Goal: Information Seeking & Learning: Learn about a topic

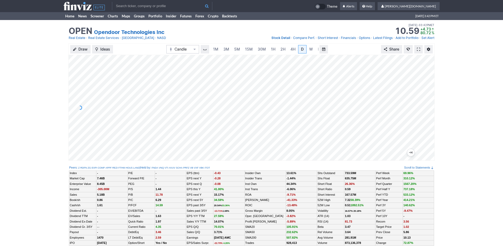
scroll to position [0, 5]
click at [229, 51] on span "5M" at bounding box center [232, 49] width 6 height 4
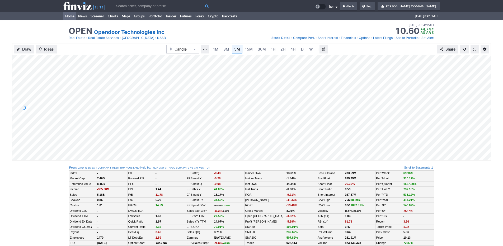
click at [71, 18] on link "Home" at bounding box center [69, 16] width 13 height 8
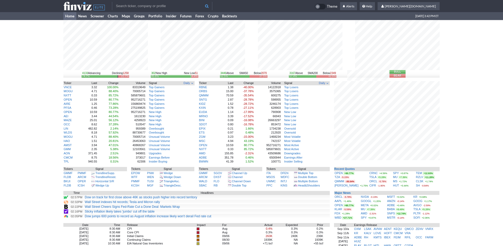
click at [453, 174] on div "4133 Advancing Declining 1258 74.7% 22.7% 302 New High New Low 51 85.6% 14.4% 3…" at bounding box center [251, 170] width 503 height 301
click at [93, 17] on link "Screener" at bounding box center [97, 16] width 17 height 8
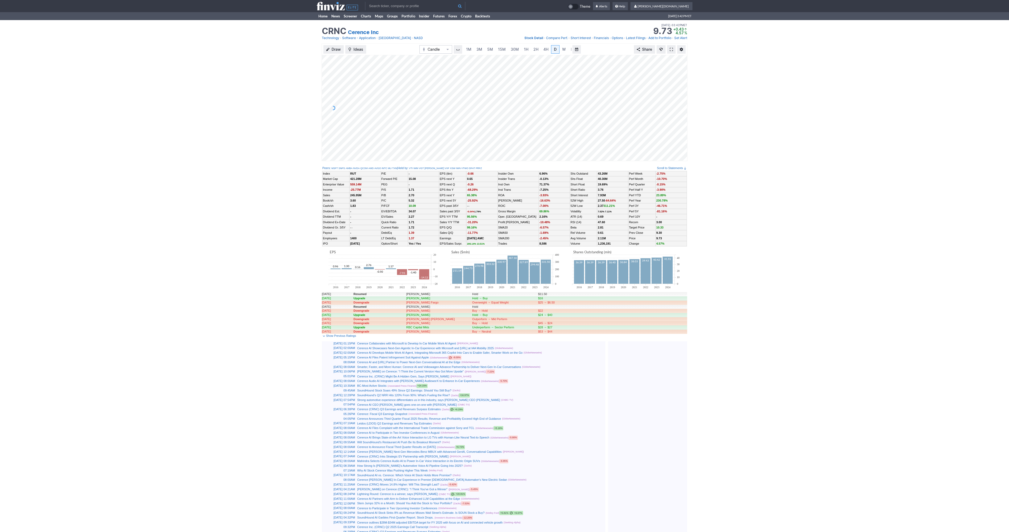
scroll to position [0, 5]
click at [672, 50] on span at bounding box center [671, 49] width 3 height 4
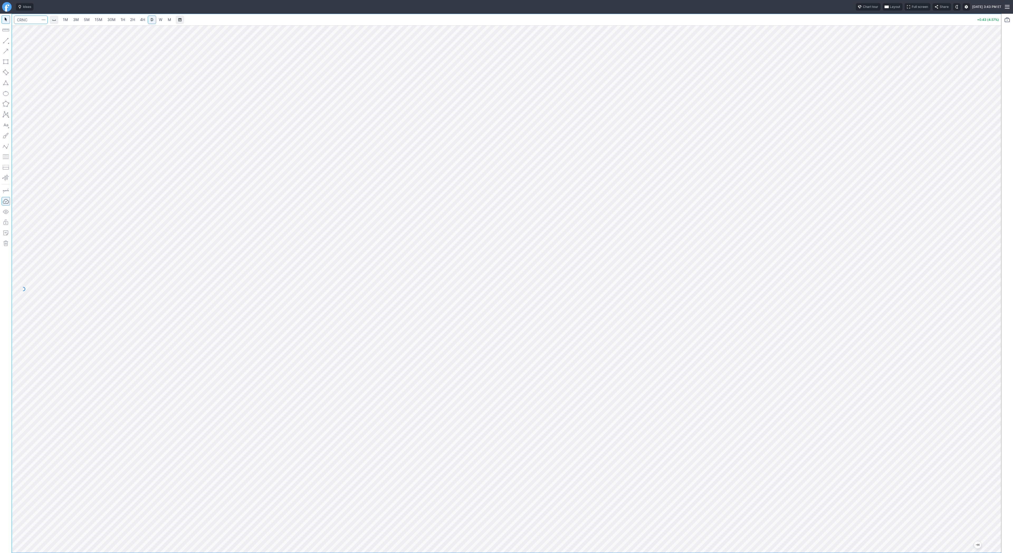
click at [34, 19] on input "Search" at bounding box center [31, 20] width 34 height 8
type input "open"
drag, startPoint x: 996, startPoint y: 183, endPoint x: 994, endPoint y: 210, distance: 26.7
click at [994, 210] on div at bounding box center [995, 288] width 11 height 515
click at [29, 20] on input "Search" at bounding box center [31, 20] width 34 height 8
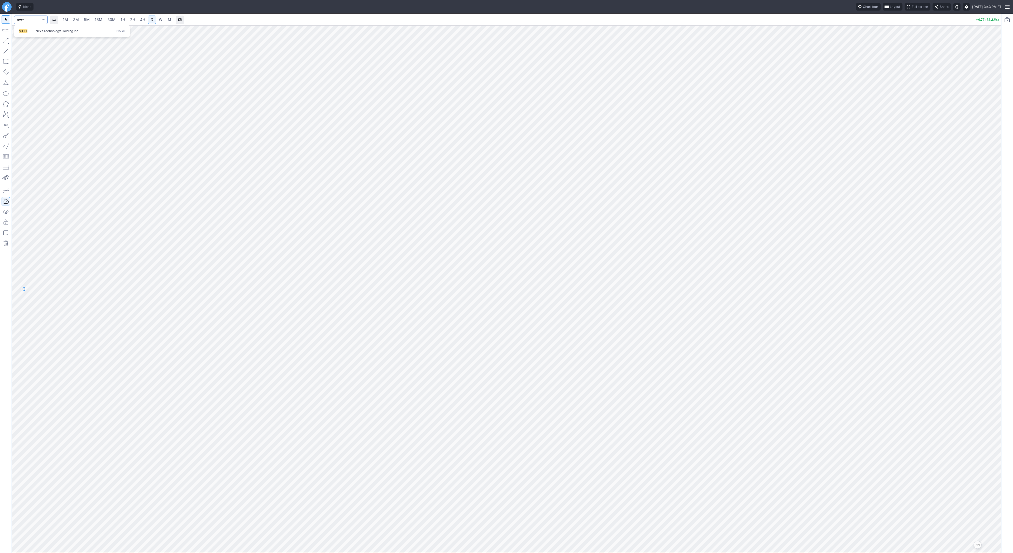
type input "nxtt"
click at [26, 21] on input "Search" at bounding box center [31, 20] width 34 height 8
type input "pfsa"
type input "wbd"
click at [76, 20] on span "3M" at bounding box center [76, 19] width 6 height 4
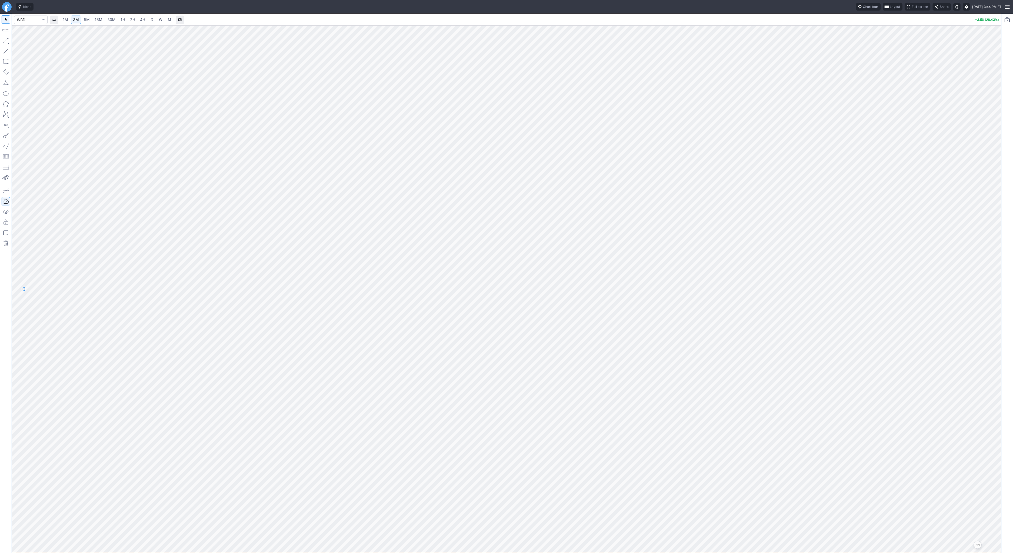
click at [140, 19] on span "4H" at bounding box center [142, 19] width 5 height 4
click at [154, 21] on link "D" at bounding box center [152, 20] width 8 height 8
click at [6, 42] on button "button" at bounding box center [6, 40] width 8 height 8
click at [16, 43] on span "button" at bounding box center [16, 41] width 3 height 7
click at [5, 36] on button "button" at bounding box center [6, 40] width 8 height 8
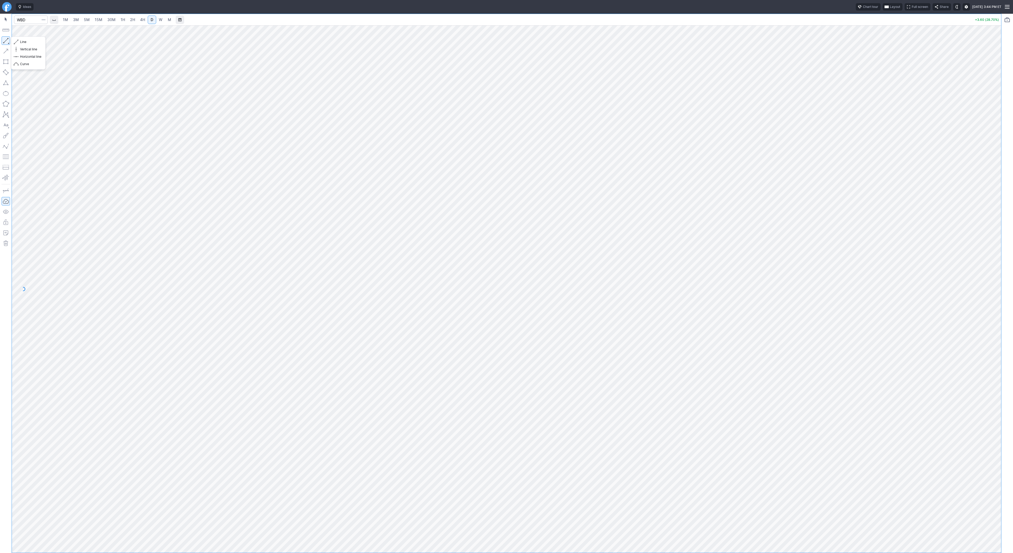
click at [7, 39] on button "button" at bounding box center [6, 40] width 8 height 8
click at [24, 41] on span "Line" at bounding box center [30, 41] width 21 height 5
click at [2, 18] on button "button" at bounding box center [6, 19] width 8 height 8
click at [32, 18] on input "Search" at bounding box center [31, 20] width 34 height 8
type input "bmnr"
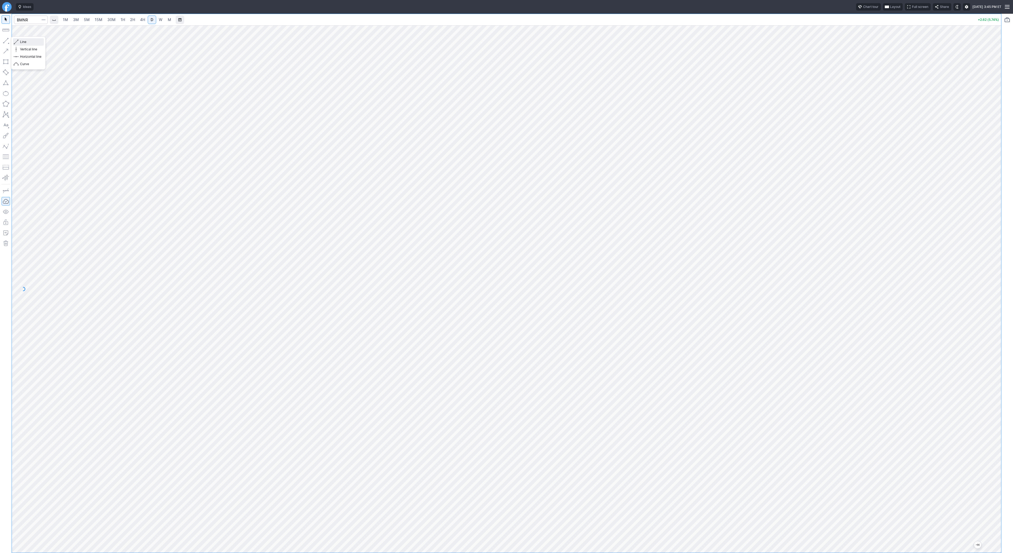
click at [19, 42] on button "Line" at bounding box center [28, 41] width 31 height 7
click at [22, 42] on span "Line" at bounding box center [30, 41] width 21 height 5
click at [7, 39] on button "button" at bounding box center [6, 40] width 8 height 8
click at [25, 41] on span "Line" at bounding box center [30, 41] width 21 height 5
drag, startPoint x: 993, startPoint y: 275, endPoint x: 996, endPoint y: 336, distance: 61.6
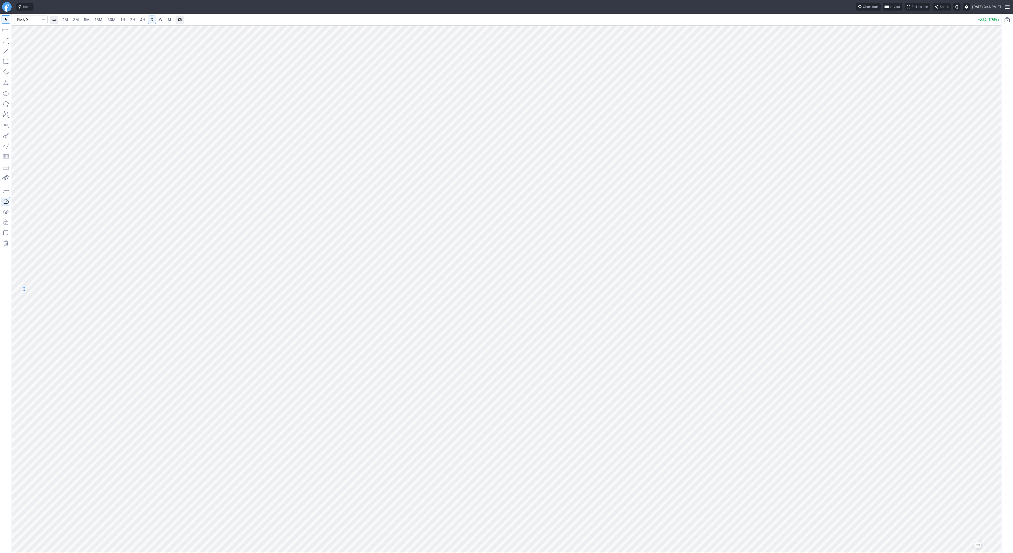
click at [996, 336] on div at bounding box center [995, 288] width 11 height 515
click at [138, 17] on link "4H" at bounding box center [143, 20] width 10 height 8
click at [129, 18] on link "2H" at bounding box center [133, 20] width 10 height 8
click at [107, 18] on span "30M" at bounding box center [111, 19] width 8 height 4
drag, startPoint x: 990, startPoint y: 407, endPoint x: 1005, endPoint y: 255, distance: 153.5
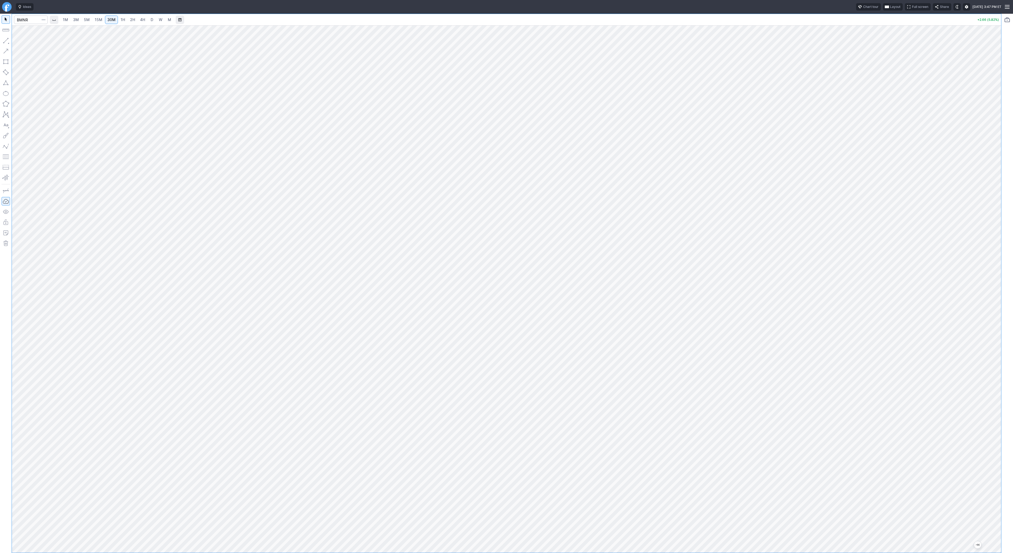
click at [1005, 255] on div "1M 3M 5M 15M 30M 1H 2H 4H D W M +2.66 (5.82%)" at bounding box center [506, 284] width 1013 height 540
click at [21, 40] on span "Line" at bounding box center [30, 41] width 21 height 5
click at [29, 43] on span "Line" at bounding box center [30, 41] width 21 height 5
drag, startPoint x: 997, startPoint y: 228, endPoint x: 991, endPoint y: 268, distance: 40.5
click at [994, 271] on div at bounding box center [995, 288] width 11 height 515
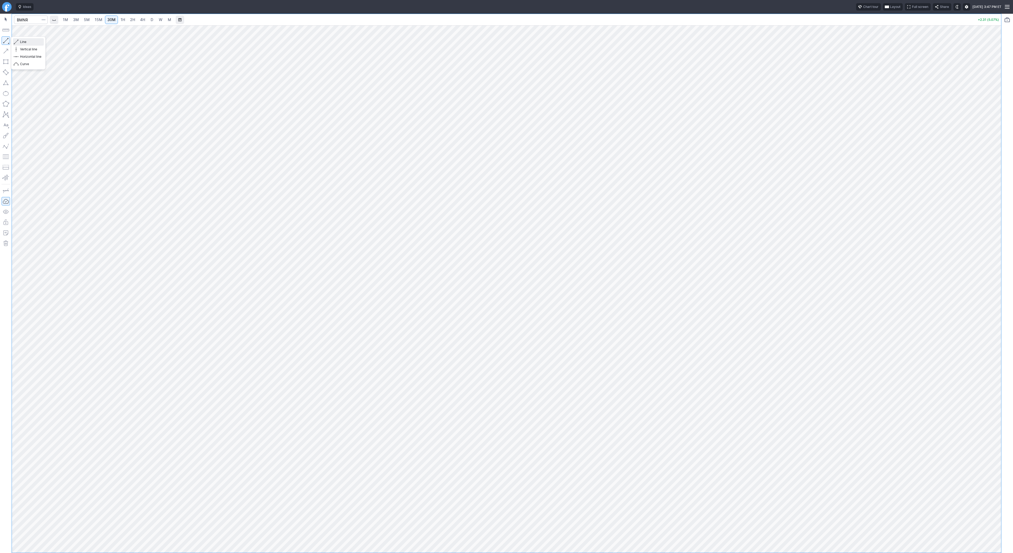
click at [21, 41] on span "Line" at bounding box center [30, 41] width 21 height 5
click at [22, 43] on span "Line" at bounding box center [30, 41] width 21 height 5
click at [76, 18] on span "3M" at bounding box center [76, 19] width 6 height 4
click at [102, 21] on link "15M" at bounding box center [98, 20] width 12 height 8
click at [121, 18] on span "1H" at bounding box center [123, 19] width 4 height 4
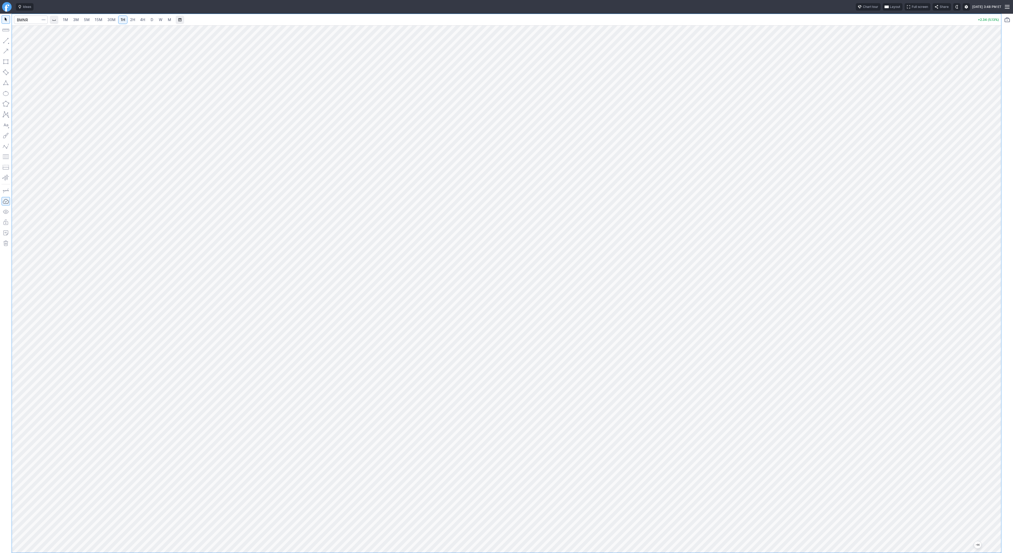
click at [150, 18] on span "D" at bounding box center [152, 19] width 4 height 5
click at [122, 17] on span "1H" at bounding box center [123, 19] width 4 height 5
click at [30, 22] on input "Search" at bounding box center [31, 20] width 34 height 8
type input "eth"
click at [65, 98] on span "Eth ereum / USD" at bounding box center [73, 98] width 77 height 4
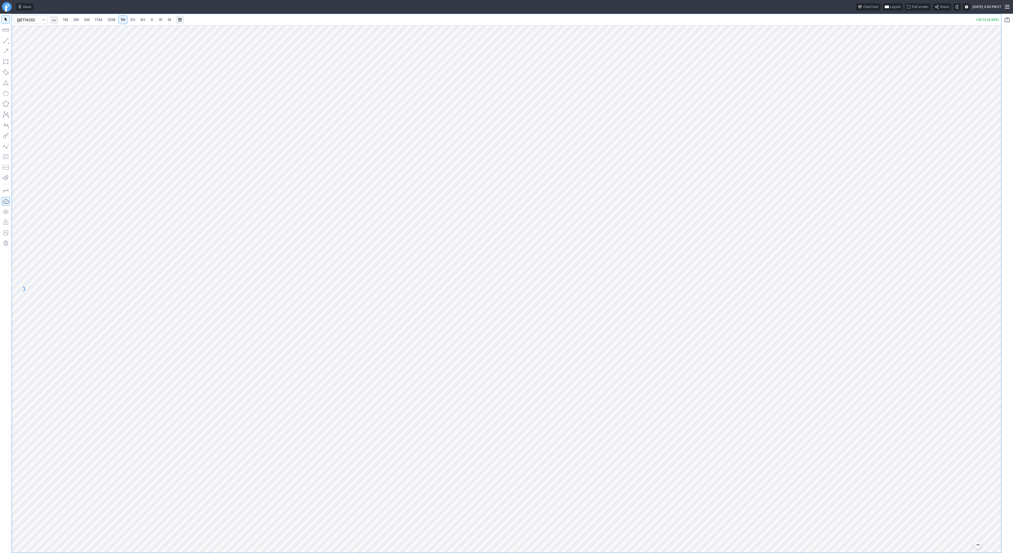
click at [133, 21] on span "2H" at bounding box center [132, 19] width 5 height 4
click at [16, 42] on span "button" at bounding box center [16, 41] width 3 height 7
click at [2, 40] on button "button" at bounding box center [6, 40] width 8 height 8
click at [5, 40] on button "button" at bounding box center [6, 40] width 8 height 8
click at [1008, 294] on div "1M 3M 5M 15M 30M 1H 2H 4H D W M +23.05 (0.52%)" at bounding box center [506, 284] width 1013 height 540
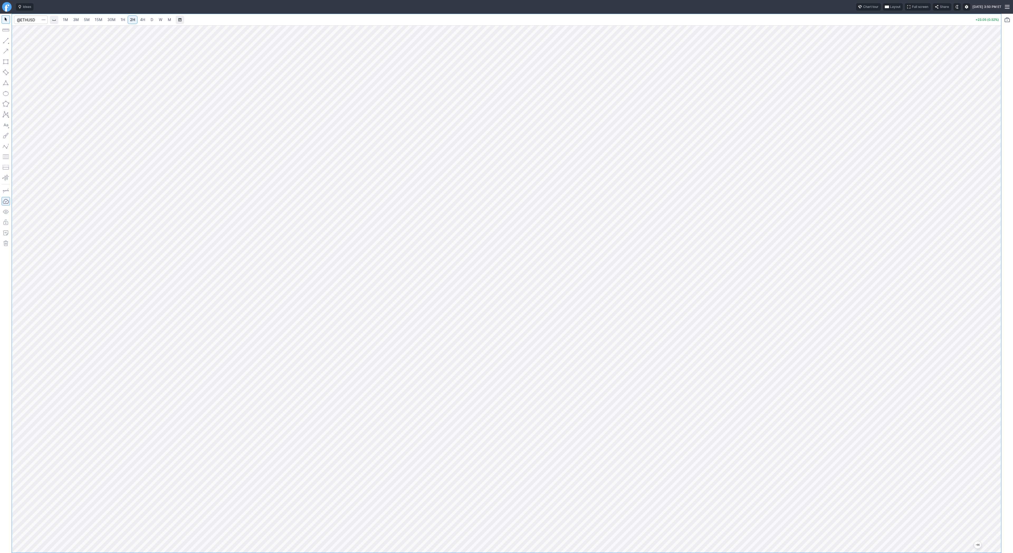
click at [7, 41] on button "button" at bounding box center [6, 40] width 8 height 8
click at [21, 41] on span "Line" at bounding box center [30, 41] width 21 height 5
click at [21, 42] on span "Line" at bounding box center [30, 41] width 21 height 5
drag, startPoint x: 1001, startPoint y: 209, endPoint x: 991, endPoint y: 267, distance: 58.7
click at [1013, 287] on div "1M 3M 5M 15M 30M 1H 2H 4H D W M +23.52 (0.53%)" at bounding box center [506, 284] width 1013 height 540
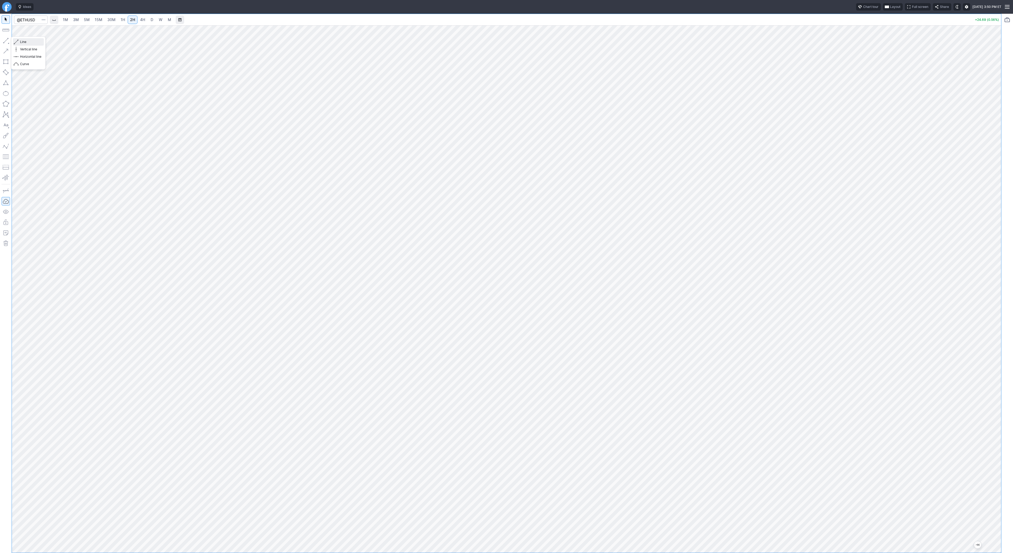
drag, startPoint x: 24, startPoint y: 41, endPoint x: 38, endPoint y: 61, distance: 24.2
click at [25, 44] on span "Line" at bounding box center [30, 41] width 21 height 5
drag, startPoint x: 5, startPoint y: 39, endPoint x: 17, endPoint y: 54, distance: 19.7
click at [5, 40] on button "button" at bounding box center [6, 40] width 8 height 8
click at [151, 20] on span "D" at bounding box center [152, 19] width 3 height 4
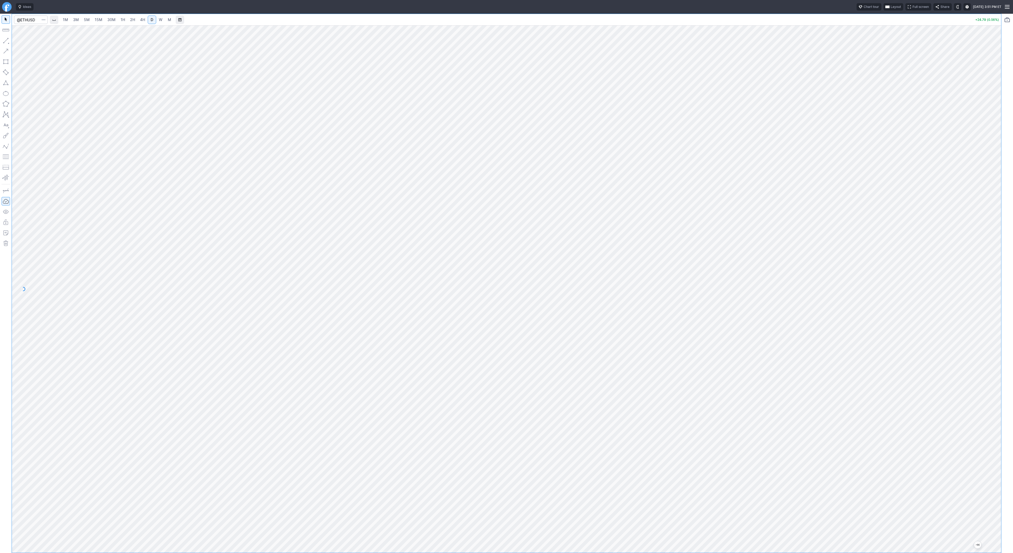
click at [1002, 264] on div "1M 3M 5M 15M 30M 1H 2H 4H D W M +24.79 (0.56%)" at bounding box center [506, 284] width 1013 height 540
click at [20, 40] on span "Line" at bounding box center [30, 41] width 21 height 5
click at [7, 40] on button "button" at bounding box center [6, 40] width 8 height 8
click at [6, 40] on button "button" at bounding box center [6, 40] width 8 height 8
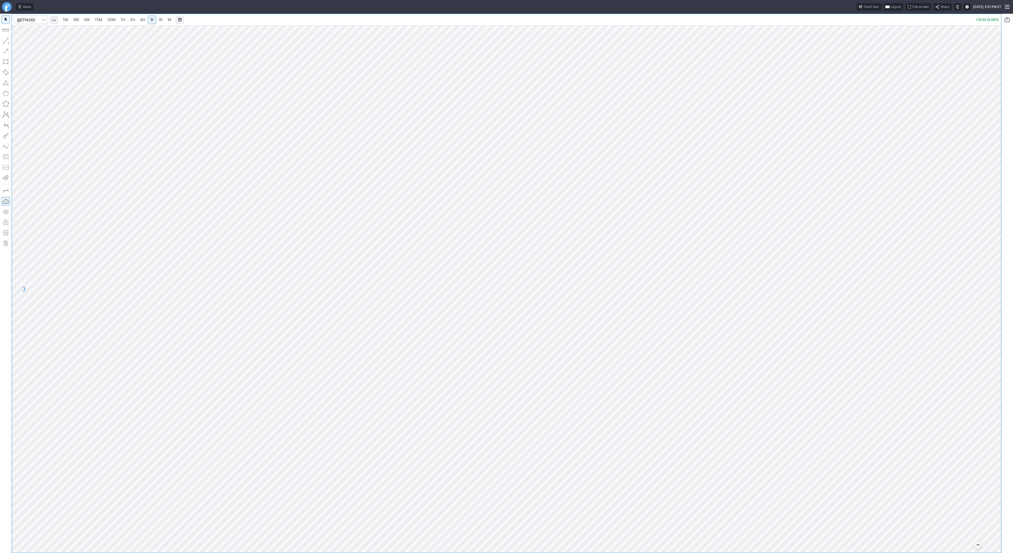
click at [74, 18] on span "3M" at bounding box center [76, 19] width 6 height 4
click at [134, 21] on link "2H" at bounding box center [133, 20] width 10 height 8
click at [141, 19] on span "4H" at bounding box center [142, 19] width 5 height 4
click at [989, 180] on div at bounding box center [507, 289] width 990 height 528
drag, startPoint x: 26, startPoint y: 40, endPoint x: 36, endPoint y: 50, distance: 13.8
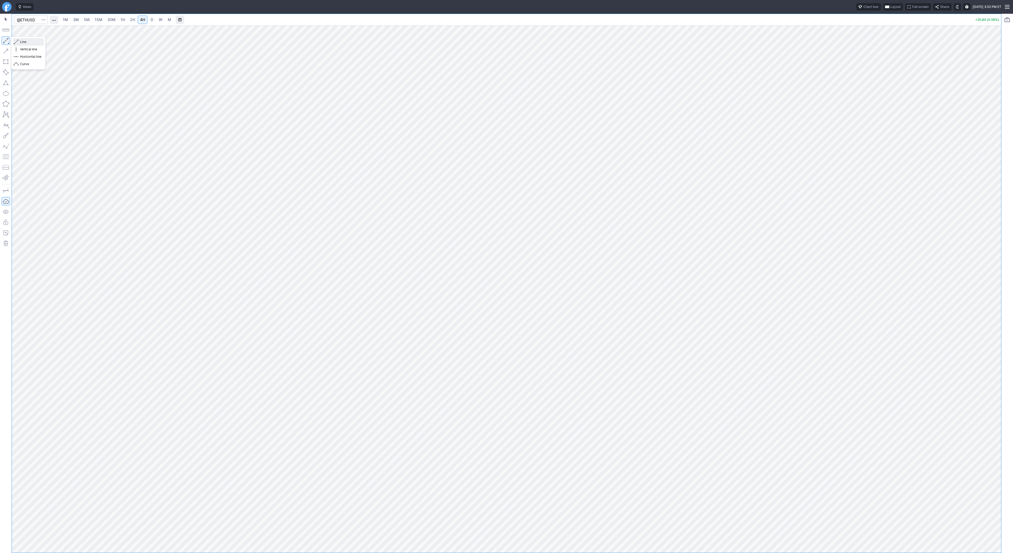
click at [27, 41] on span "Line" at bounding box center [30, 41] width 21 height 5
click at [4, 40] on button "button" at bounding box center [6, 40] width 8 height 8
click at [35, 20] on input "Search" at bounding box center [31, 20] width 34 height 8
type input "bmnr"
click at [84, 21] on span "5M" at bounding box center [87, 19] width 6 height 4
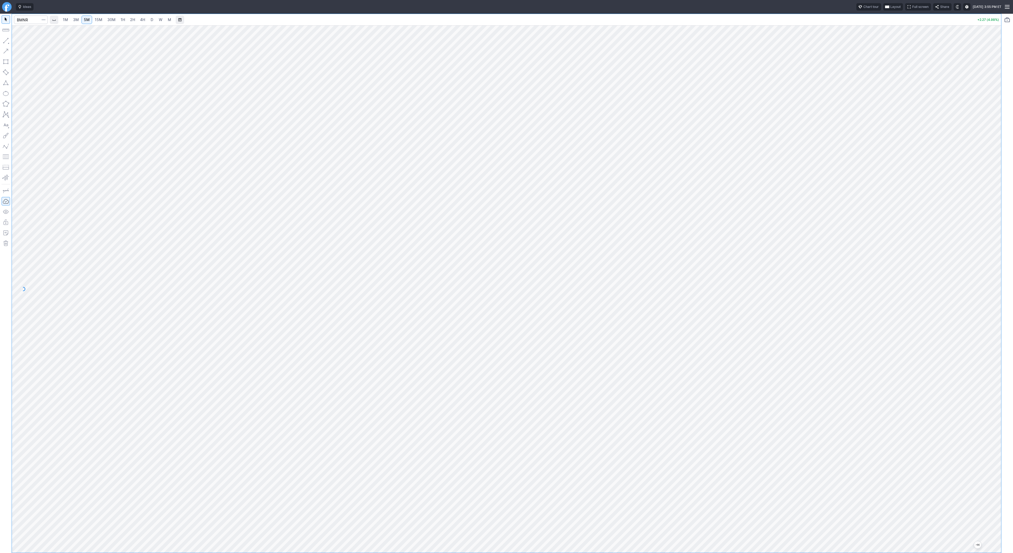
click at [141, 19] on span "4H" at bounding box center [142, 19] width 5 height 4
click at [128, 18] on link "2H" at bounding box center [133, 20] width 10 height 8
click at [75, 21] on span "3M" at bounding box center [76, 19] width 6 height 4
click at [128, 23] on link "2H" at bounding box center [133, 20] width 10 height 8
click at [156, 20] on link "W" at bounding box center [160, 20] width 8 height 8
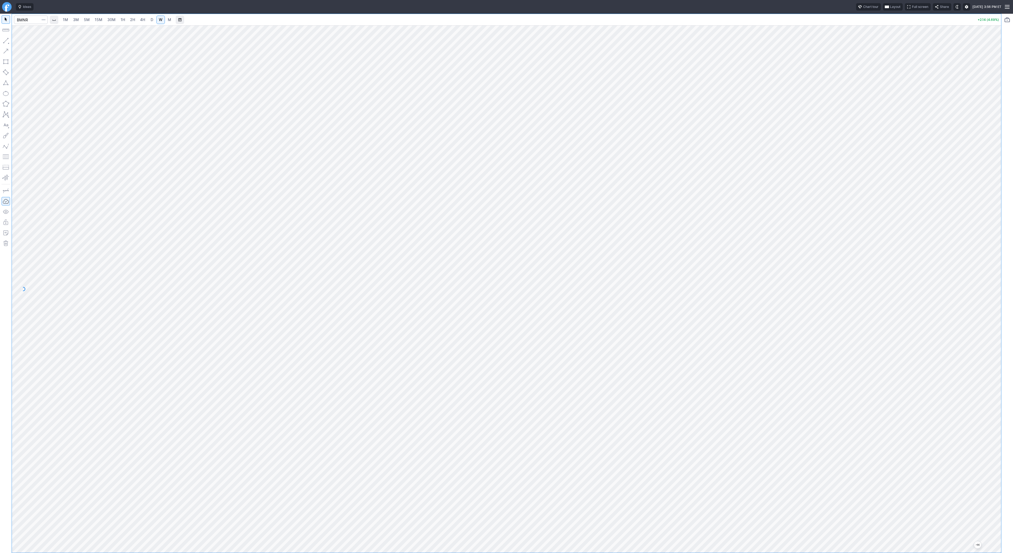
click at [83, 20] on link "5M" at bounding box center [87, 20] width 11 height 8
click at [24, 18] on input "Search" at bounding box center [31, 20] width 34 height 8
type input "tem"
click at [28, 31] on span "TEM" at bounding box center [27, 31] width 17 height 4
click at [159, 20] on span "W" at bounding box center [161, 19] width 4 height 4
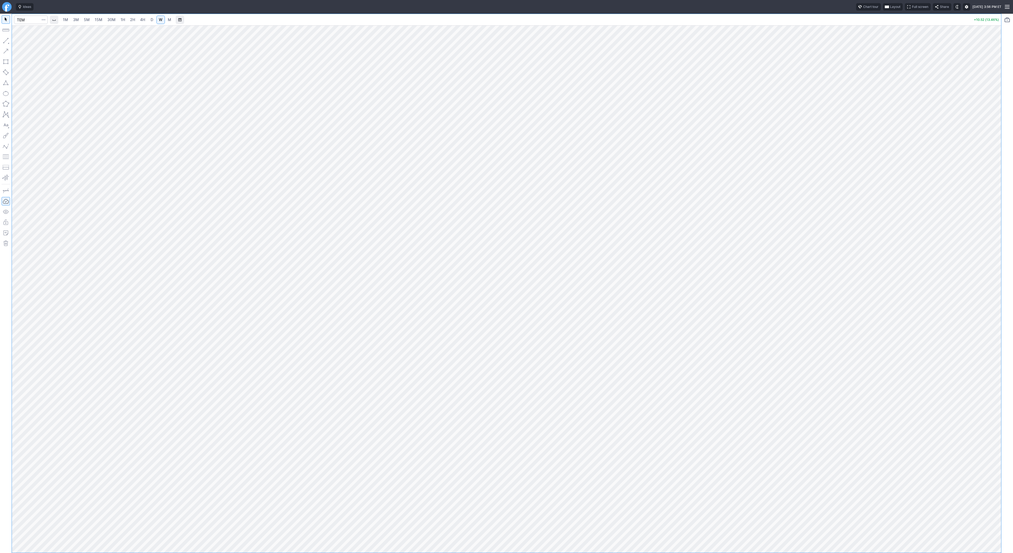
click at [144, 19] on span "4H" at bounding box center [142, 19] width 5 height 4
click at [125, 21] on link "1H" at bounding box center [122, 20] width 9 height 8
click at [103, 17] on link "15M" at bounding box center [98, 20] width 12 height 8
click at [102, 19] on link "15M" at bounding box center [98, 20] width 12 height 8
click at [90, 17] on link "5M" at bounding box center [87, 20] width 11 height 8
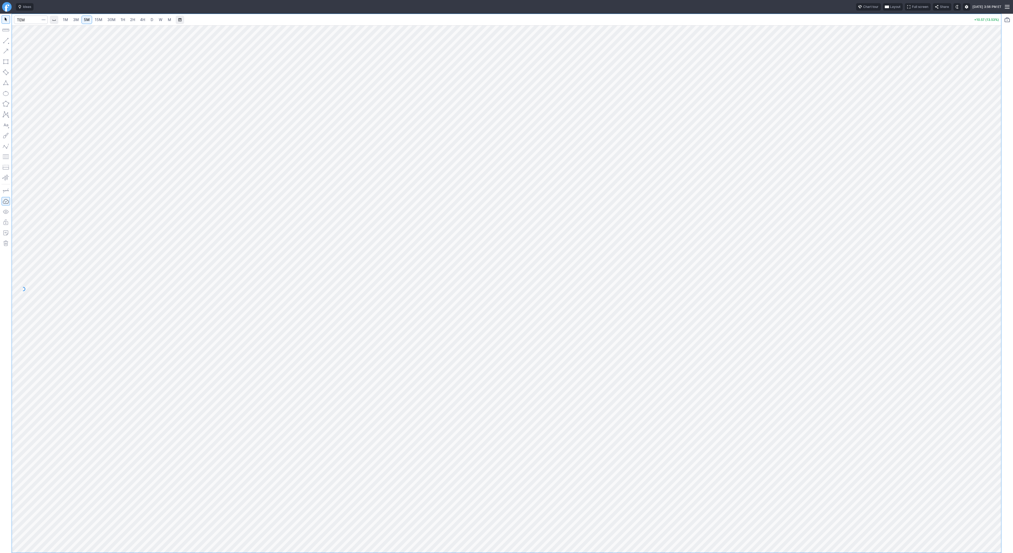
click at [128, 21] on link "2H" at bounding box center [133, 20] width 10 height 8
click at [36, 19] on input "Search" at bounding box center [31, 20] width 34 height 8
type input "bmnr"
click at [73, 20] on span "3M" at bounding box center [76, 19] width 6 height 4
click at [107, 18] on span "30M" at bounding box center [111, 19] width 8 height 4
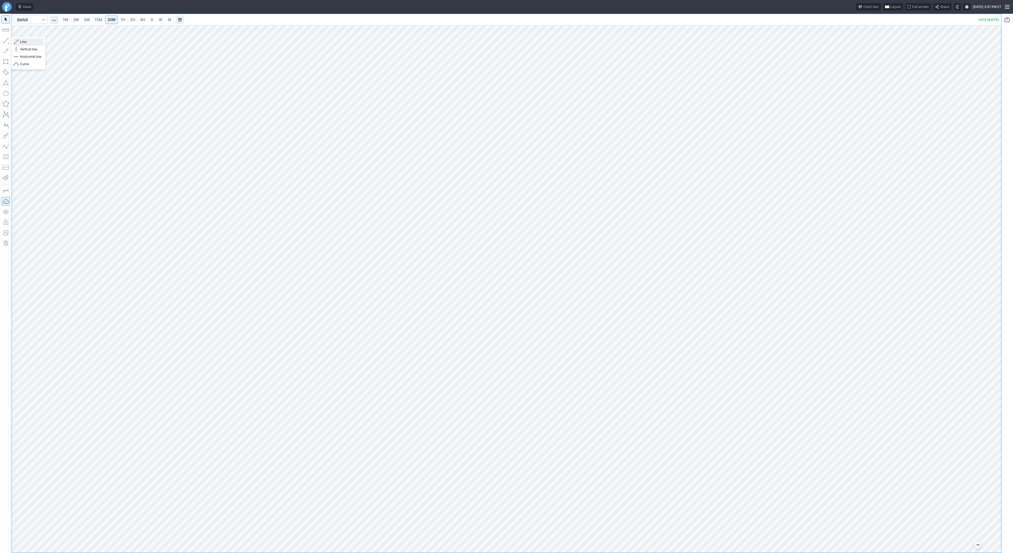
click at [18, 40] on button "Line" at bounding box center [28, 41] width 31 height 7
click at [8, 41] on button "button" at bounding box center [6, 40] width 8 height 8
drag, startPoint x: 997, startPoint y: 254, endPoint x: 1000, endPoint y: 332, distance: 78.2
click at [1000, 332] on div at bounding box center [995, 288] width 11 height 515
click at [80, 21] on link "3M" at bounding box center [76, 20] width 11 height 8
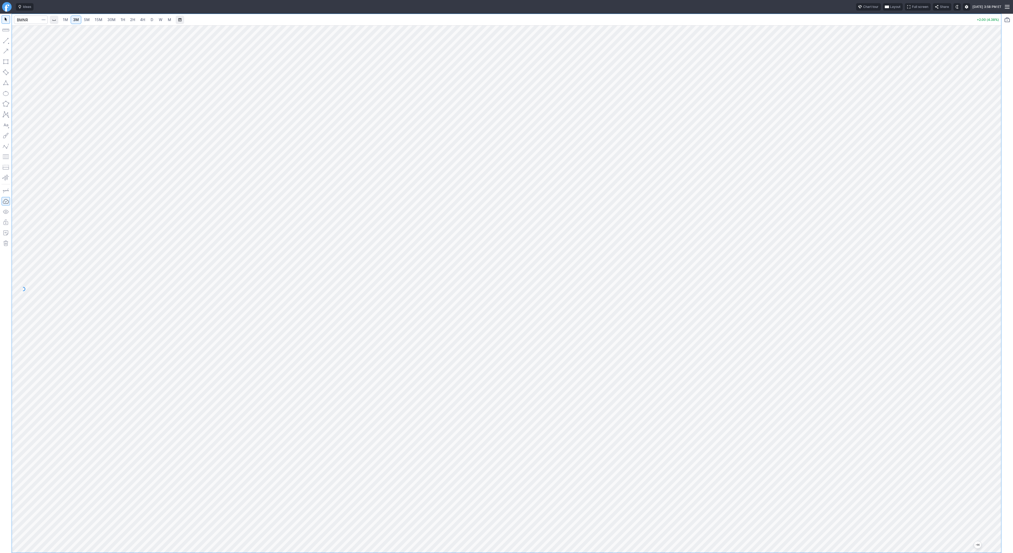
click at [124, 20] on span "1H" at bounding box center [123, 19] width 4 height 4
click at [101, 22] on span "15M" at bounding box center [99, 19] width 8 height 5
click at [23, 19] on input "Search" at bounding box center [31, 20] width 34 height 8
type input "eth"
click at [125, 19] on link "1H" at bounding box center [122, 20] width 9 height 8
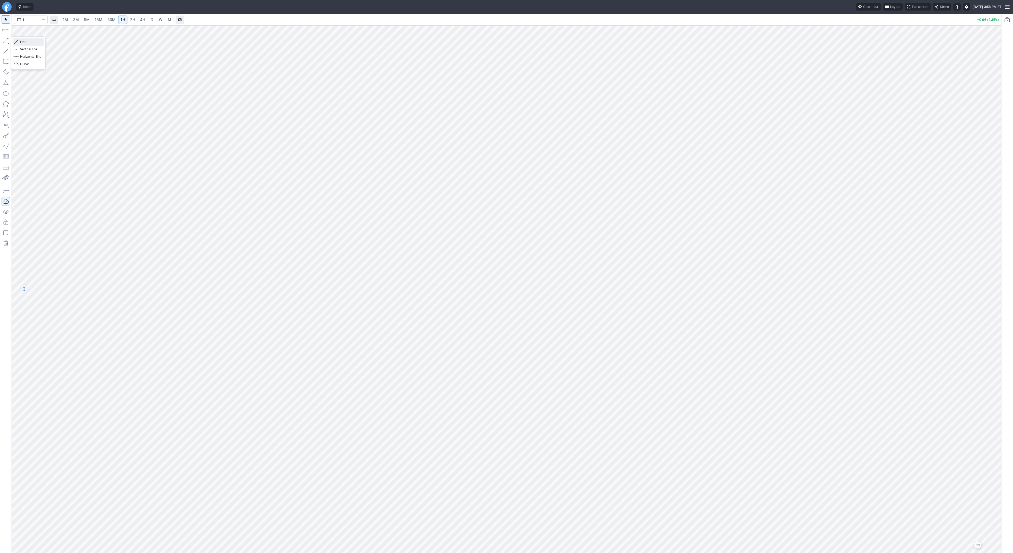
click at [23, 41] on span "Line" at bounding box center [30, 41] width 21 height 5
click at [131, 20] on span "2H" at bounding box center [132, 19] width 5 height 4
click at [145, 21] on link "4H" at bounding box center [143, 20] width 10 height 8
click at [152, 20] on span "D" at bounding box center [152, 19] width 3 height 4
click at [30, 18] on input "Search" at bounding box center [31, 20] width 34 height 8
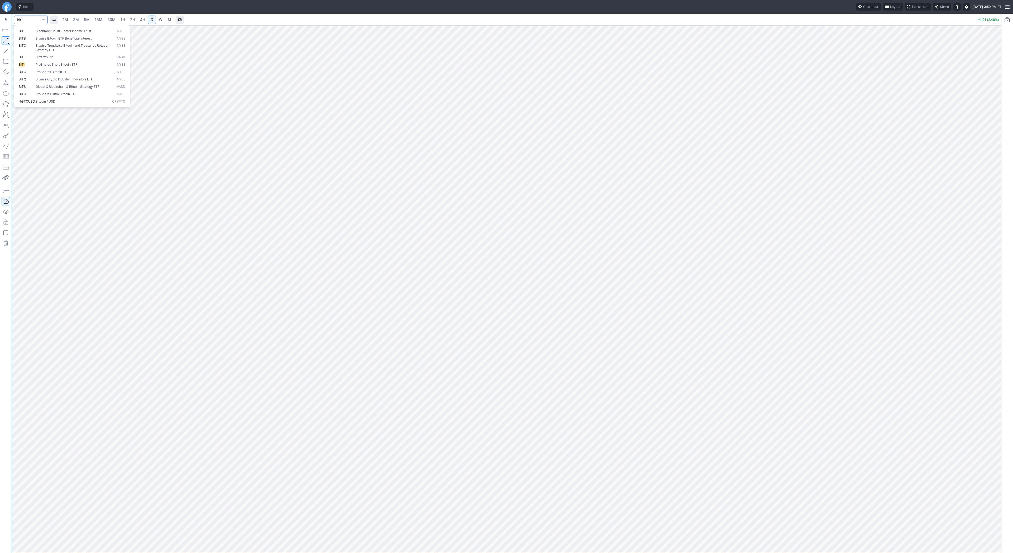
type input "biti"
click at [71, 18] on link "3M" at bounding box center [76, 20] width 11 height 8
click at [90, 18] on link "5M" at bounding box center [87, 20] width 11 height 8
click at [102, 18] on link "15M" at bounding box center [98, 20] width 12 height 8
click at [112, 16] on link "30M" at bounding box center [111, 20] width 13 height 8
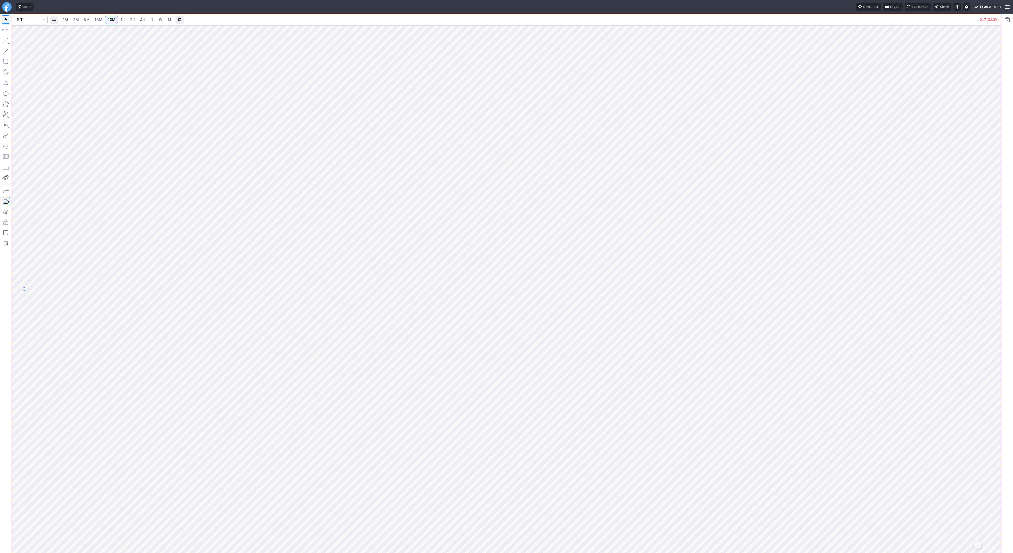
click at [153, 20] on span "D" at bounding box center [152, 19] width 3 height 4
drag, startPoint x: 20, startPoint y: 41, endPoint x: 31, endPoint y: 46, distance: 12.0
click at [20, 41] on span "Line" at bounding box center [30, 41] width 21 height 5
click at [17, 41] on span "button" at bounding box center [16, 41] width 3 height 7
click at [6, 41] on button "button" at bounding box center [6, 40] width 8 height 8
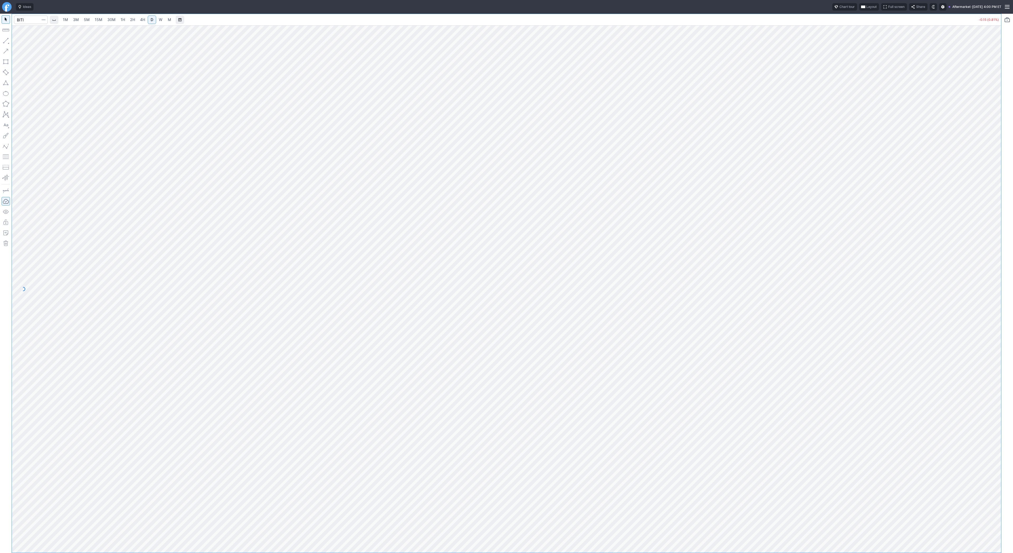
click at [3, 37] on button "button" at bounding box center [6, 40] width 8 height 8
click at [28, 20] on input "Search" at bounding box center [31, 20] width 34 height 8
type input "open"
click at [38, 21] on input "Search" at bounding box center [31, 20] width 34 height 8
type input "bmnr"
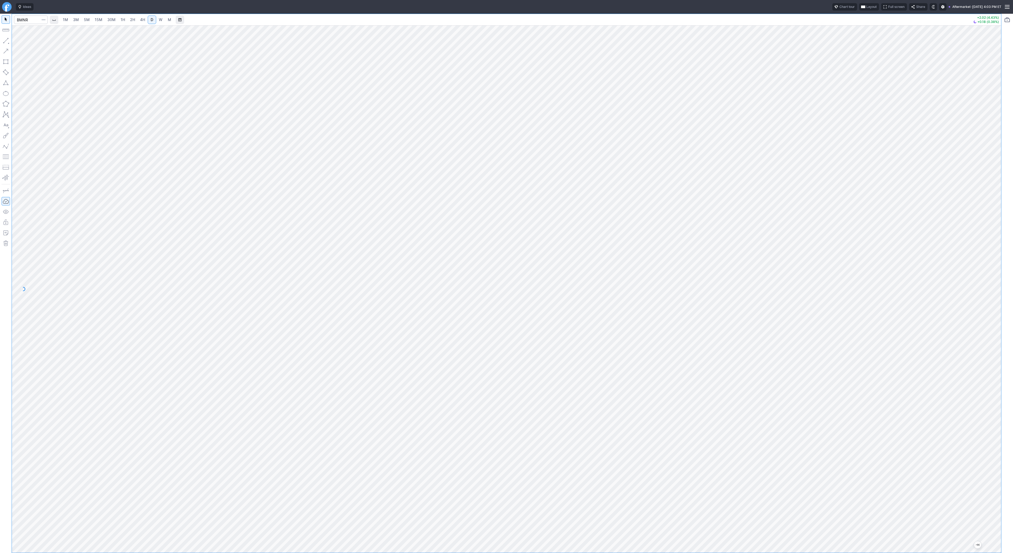
drag, startPoint x: 999, startPoint y: 423, endPoint x: 996, endPoint y: 426, distance: 4.3
click at [997, 427] on div at bounding box center [995, 288] width 11 height 515
click at [20, 42] on span "Line" at bounding box center [30, 41] width 21 height 5
drag, startPoint x: 7, startPoint y: 42, endPoint x: 9, endPoint y: 58, distance: 15.3
click at [7, 43] on button "button" at bounding box center [6, 40] width 8 height 8
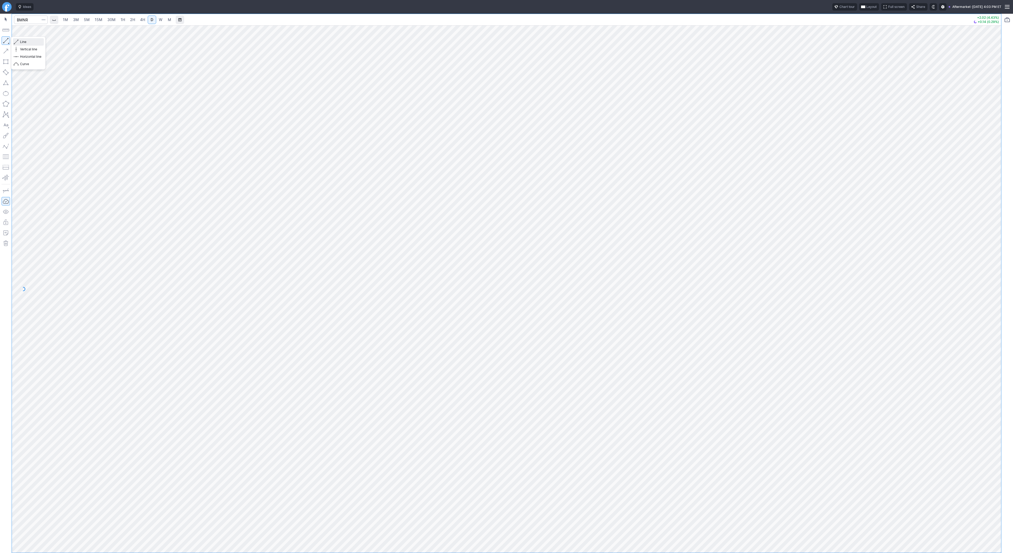
click at [26, 44] on span "Line" at bounding box center [30, 41] width 21 height 5
click at [25, 40] on span "Line" at bounding box center [30, 41] width 21 height 5
click at [88, 23] on link "5M" at bounding box center [87, 20] width 11 height 8
click at [153, 20] on link "D" at bounding box center [152, 20] width 8 height 8
click at [156, 22] on link "W" at bounding box center [160, 20] width 8 height 8
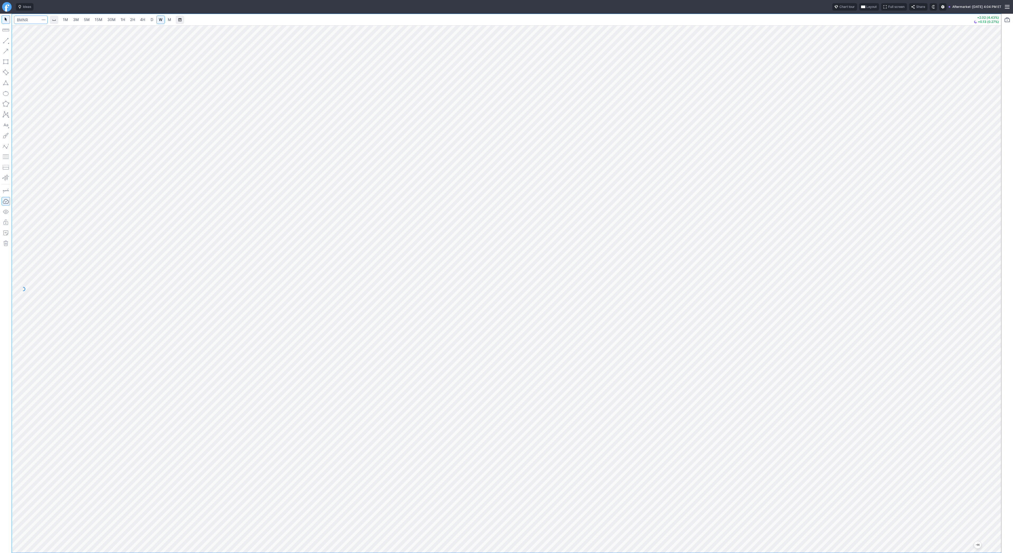
click at [33, 22] on input "Search" at bounding box center [31, 20] width 34 height 8
type input "open"
click at [29, 20] on input "Search" at bounding box center [31, 20] width 34 height 8
type input "sbe"
click at [29, 30] on span "SBE T" at bounding box center [27, 31] width 17 height 4
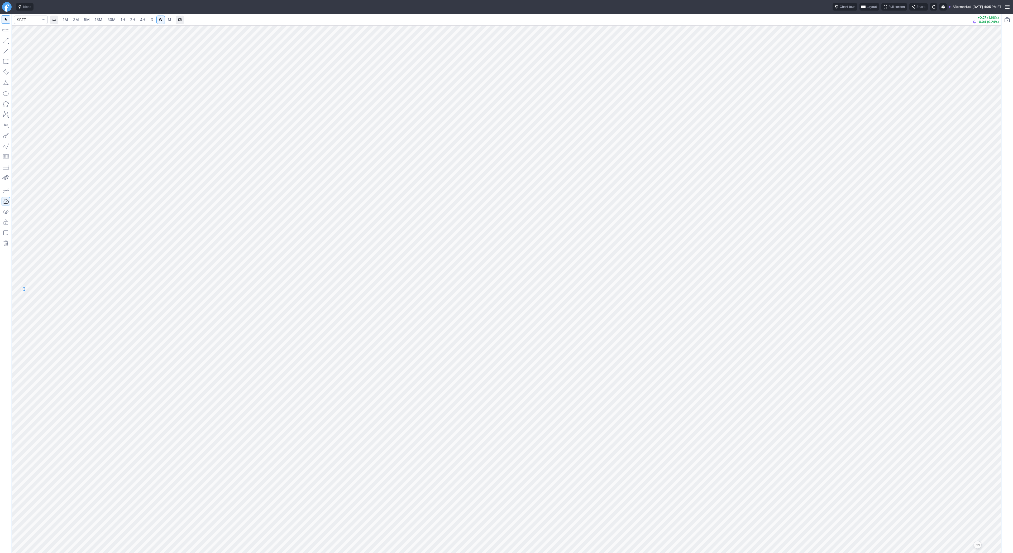
click at [148, 19] on link "D" at bounding box center [152, 20] width 8 height 8
click at [121, 20] on span "1H" at bounding box center [123, 19] width 4 height 4
drag, startPoint x: 3, startPoint y: 41, endPoint x: 10, endPoint y: 59, distance: 18.7
click at [3, 41] on button "button" at bounding box center [6, 40] width 8 height 8
click at [5, 41] on button "button" at bounding box center [6, 40] width 8 height 8
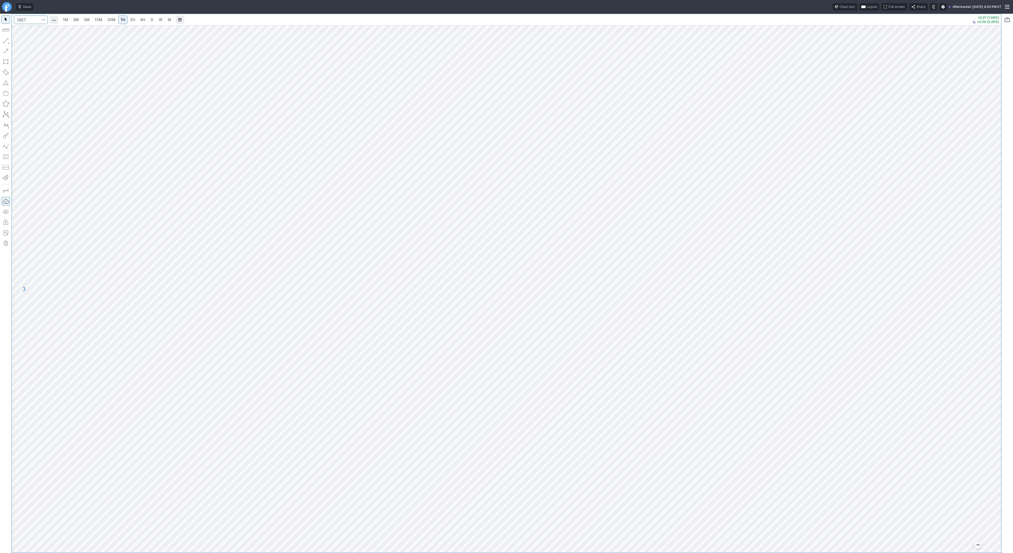
click at [30, 20] on input "Search" at bounding box center [31, 20] width 34 height 8
type input "bmnr"
click at [2, 40] on button "button" at bounding box center [6, 40] width 8 height 8
click at [30, 44] on span "Line" at bounding box center [30, 41] width 21 height 5
drag, startPoint x: 6, startPoint y: 40, endPoint x: 6, endPoint y: 59, distance: 18.5
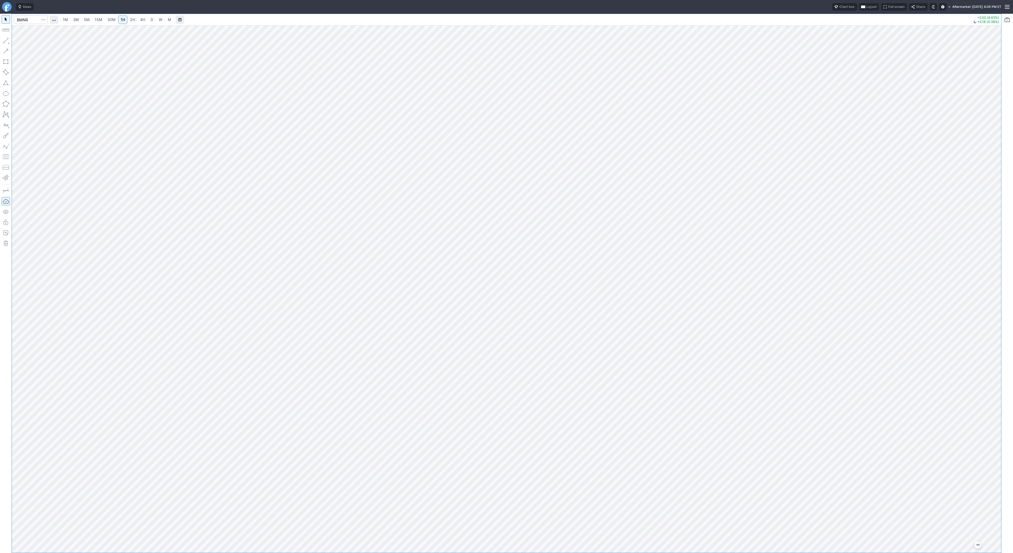
click at [5, 42] on button "button" at bounding box center [6, 40] width 8 height 8
click at [29, 44] on span "Line" at bounding box center [30, 41] width 21 height 5
drag, startPoint x: 997, startPoint y: 404, endPoint x: 999, endPoint y: 245, distance: 159.2
click at [999, 244] on div at bounding box center [995, 288] width 11 height 515
drag, startPoint x: 995, startPoint y: 335, endPoint x: 996, endPoint y: 407, distance: 71.3
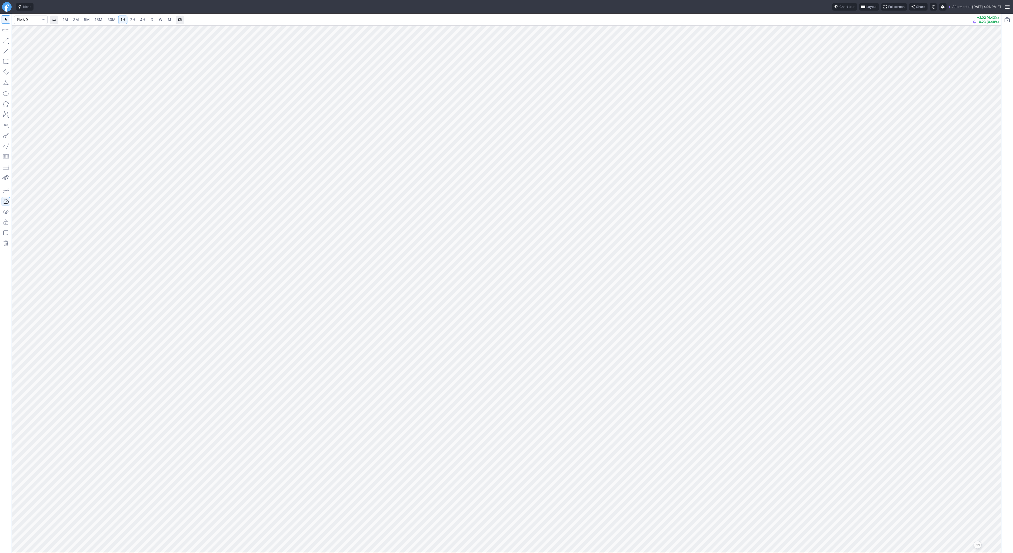
click at [996, 407] on div at bounding box center [995, 288] width 11 height 515
click at [37, 42] on span "Line" at bounding box center [30, 41] width 21 height 5
click at [8, 42] on button "button" at bounding box center [6, 40] width 8 height 8
drag, startPoint x: 994, startPoint y: 364, endPoint x: 991, endPoint y: 259, distance: 104.8
click at [992, 258] on div at bounding box center [995, 288] width 11 height 515
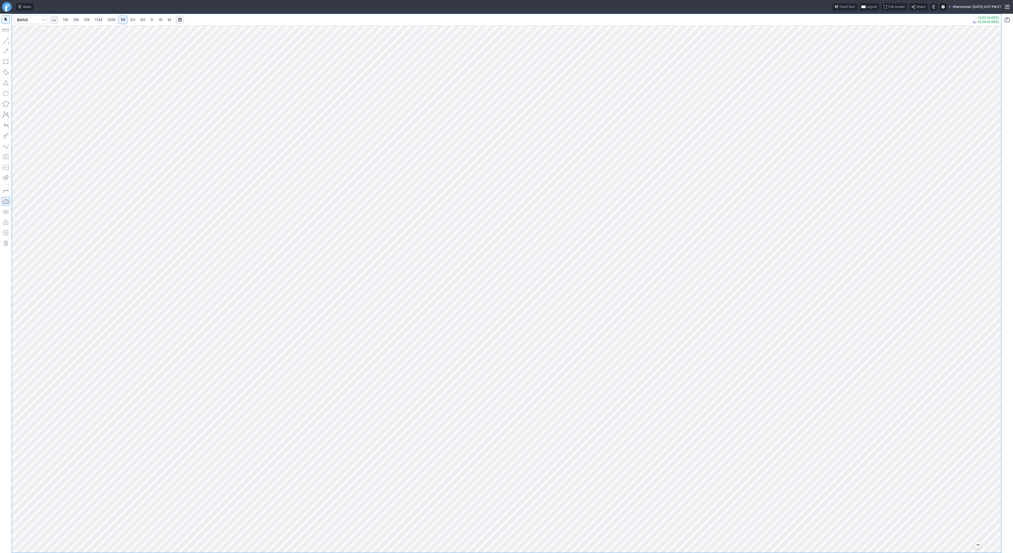
drag, startPoint x: 995, startPoint y: 320, endPoint x: 998, endPoint y: 296, distance: 24.5
click at [998, 296] on div at bounding box center [995, 288] width 11 height 515
click at [6, 40] on button "button" at bounding box center [6, 40] width 8 height 8
click at [989, 206] on div at bounding box center [507, 289] width 990 height 528
drag, startPoint x: 997, startPoint y: 167, endPoint x: 995, endPoint y: 221, distance: 53.9
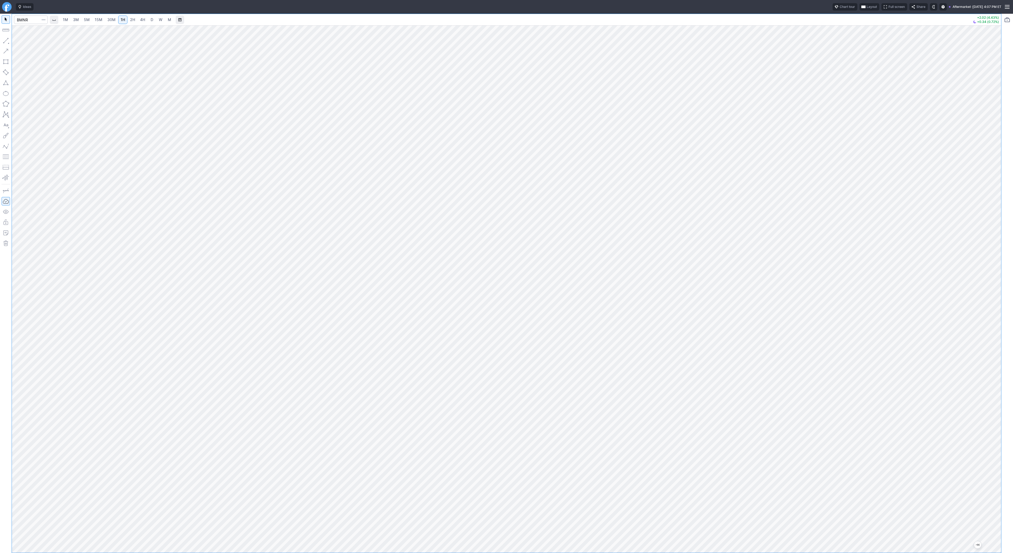
click at [997, 226] on div at bounding box center [995, 288] width 11 height 515
click at [990, 220] on div at bounding box center [507, 289] width 990 height 528
click at [995, 230] on div at bounding box center [995, 288] width 11 height 515
click at [804, 16] on div "1M 3M 5M 15M 30M 1H 2H 4H D W M +2.02 (4.43%) +0.28 (0.59%)" at bounding box center [507, 283] width 990 height 539
drag, startPoint x: 1000, startPoint y: 187, endPoint x: 996, endPoint y: 206, distance: 18.7
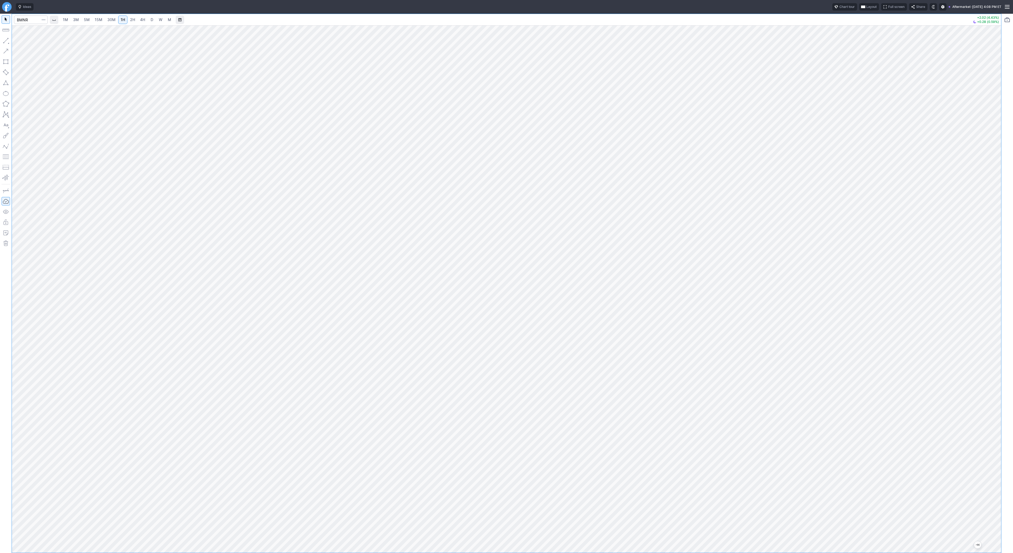
click at [997, 207] on div at bounding box center [995, 288] width 11 height 515
click at [20, 42] on span "Line" at bounding box center [30, 41] width 21 height 5
click at [145, 20] on link "4H" at bounding box center [143, 20] width 10 height 8
click at [132, 19] on span "2H" at bounding box center [132, 19] width 5 height 4
drag, startPoint x: 997, startPoint y: 309, endPoint x: 994, endPoint y: 339, distance: 30.2
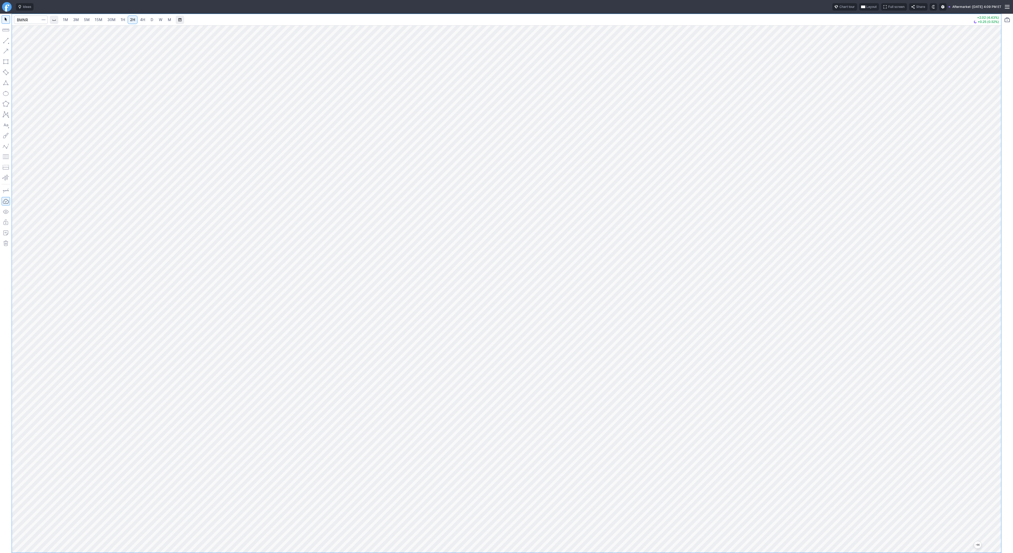
click at [994, 339] on div at bounding box center [995, 288] width 11 height 515
drag, startPoint x: 994, startPoint y: 112, endPoint x: 993, endPoint y: 146, distance: 34.3
click at [994, 147] on div at bounding box center [995, 288] width 11 height 515
click at [124, 21] on span "1H" at bounding box center [123, 19] width 4 height 4
click at [27, 41] on span "Line" at bounding box center [30, 41] width 21 height 5
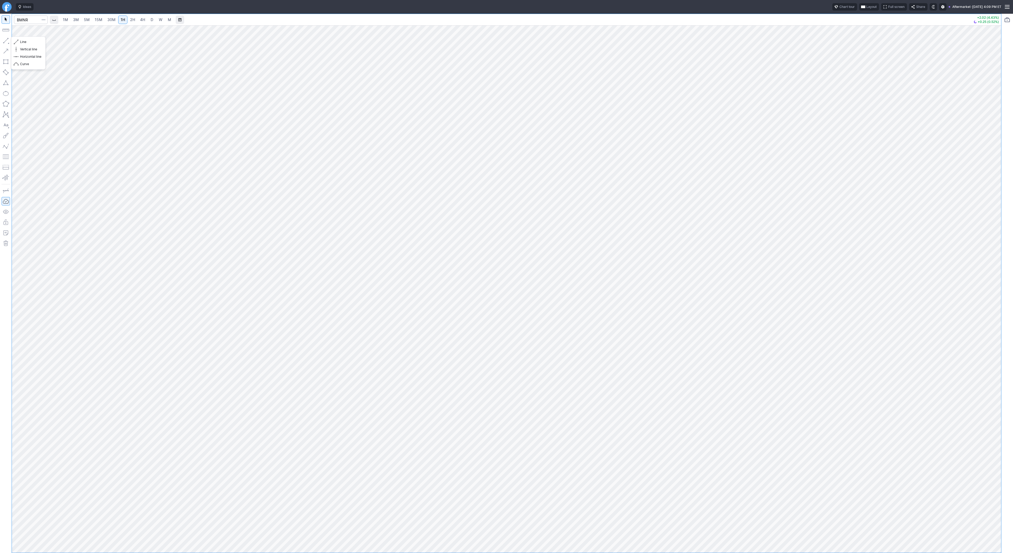
drag, startPoint x: 7, startPoint y: 40, endPoint x: 7, endPoint y: 43, distance: 3.4
click at [7, 40] on button "button" at bounding box center [6, 40] width 8 height 8
click at [2, 40] on button "button" at bounding box center [6, 40] width 8 height 8
drag, startPoint x: 997, startPoint y: 158, endPoint x: 994, endPoint y: 178, distance: 20.0
click at [994, 178] on div at bounding box center [995, 288] width 11 height 515
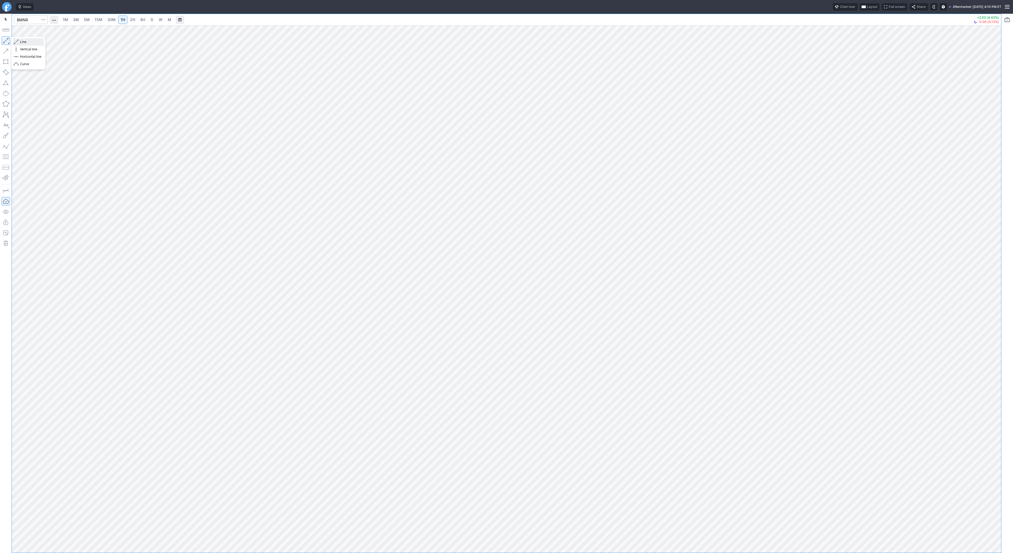
drag, startPoint x: 27, startPoint y: 42, endPoint x: 29, endPoint y: 44, distance: 2.9
click at [28, 42] on span "Line" at bounding box center [30, 41] width 21 height 5
click at [27, 20] on input "Search" at bounding box center [31, 20] width 34 height 8
type input "eth"
click at [28, 98] on span "USD" at bounding box center [31, 98] width 7 height 4
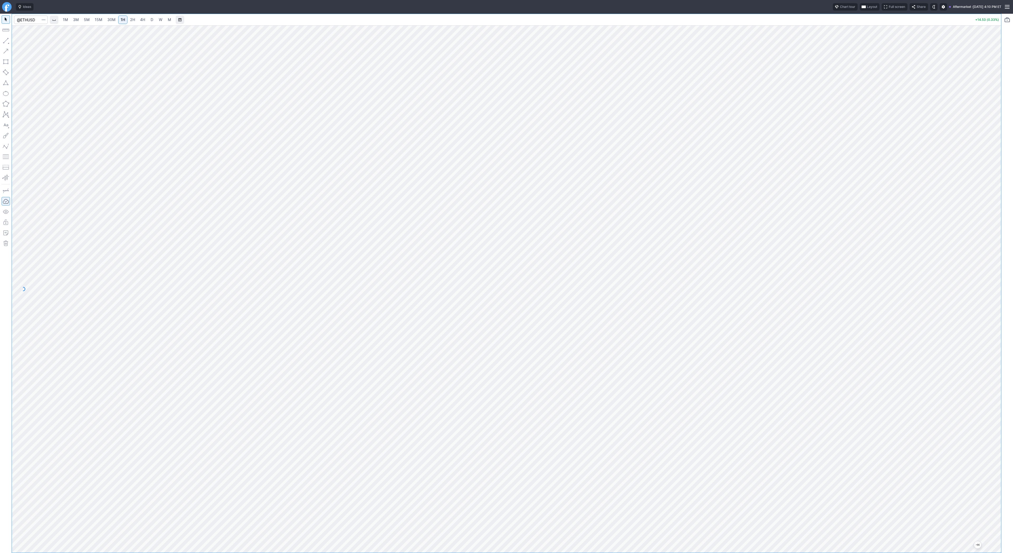
drag, startPoint x: 992, startPoint y: 229, endPoint x: 992, endPoint y: 277, distance: 47.2
click at [994, 281] on div at bounding box center [995, 288] width 11 height 515
click at [135, 21] on link "2H" at bounding box center [133, 20] width 10 height 8
click at [153, 19] on span "D" at bounding box center [152, 19] width 4 height 5
click at [159, 21] on span "W" at bounding box center [161, 19] width 4 height 4
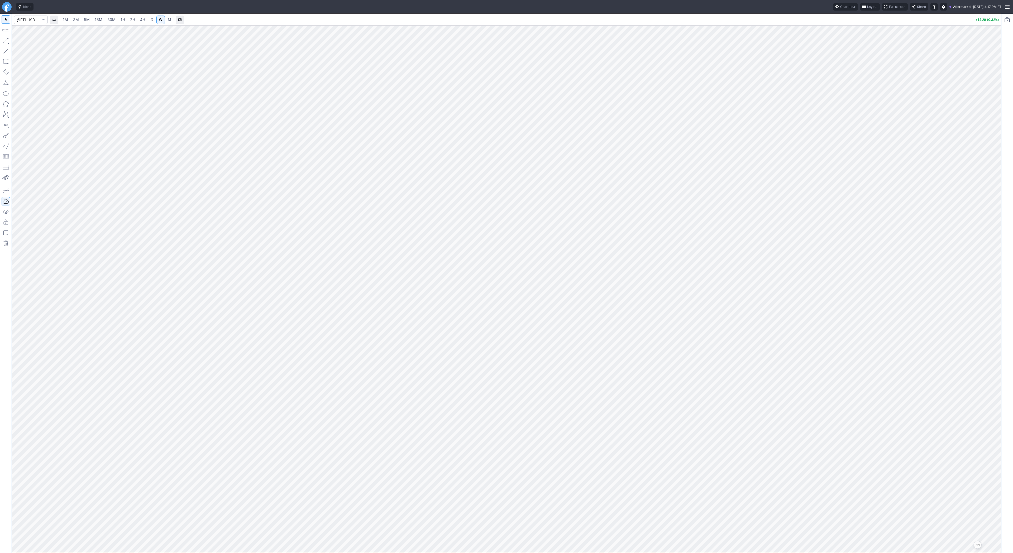
drag, startPoint x: 998, startPoint y: 170, endPoint x: 991, endPoint y: 192, distance: 22.5
click at [992, 194] on div at bounding box center [995, 288] width 11 height 515
click at [153, 19] on link "D" at bounding box center [152, 20] width 8 height 8
drag, startPoint x: 997, startPoint y: 155, endPoint x: 990, endPoint y: 203, distance: 48.5
click at [991, 203] on div at bounding box center [995, 288] width 11 height 515
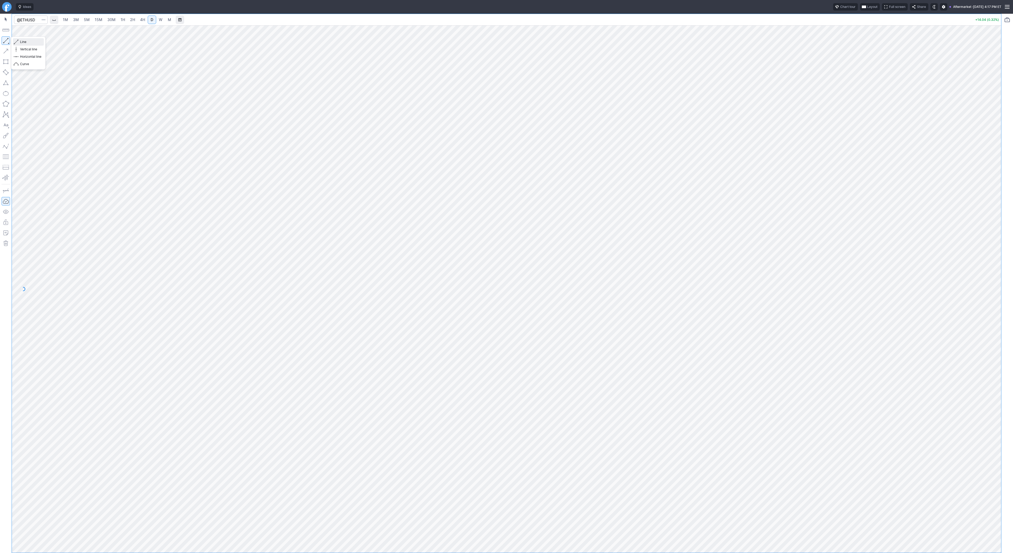
click at [30, 41] on span "Line" at bounding box center [30, 41] width 21 height 5
click at [20, 41] on span "Line" at bounding box center [30, 41] width 21 height 5
click at [8, 38] on button "button" at bounding box center [6, 40] width 8 height 8
drag, startPoint x: 998, startPoint y: 142, endPoint x: 996, endPoint y: 150, distance: 8.8
click at [999, 154] on div at bounding box center [995, 288] width 11 height 515
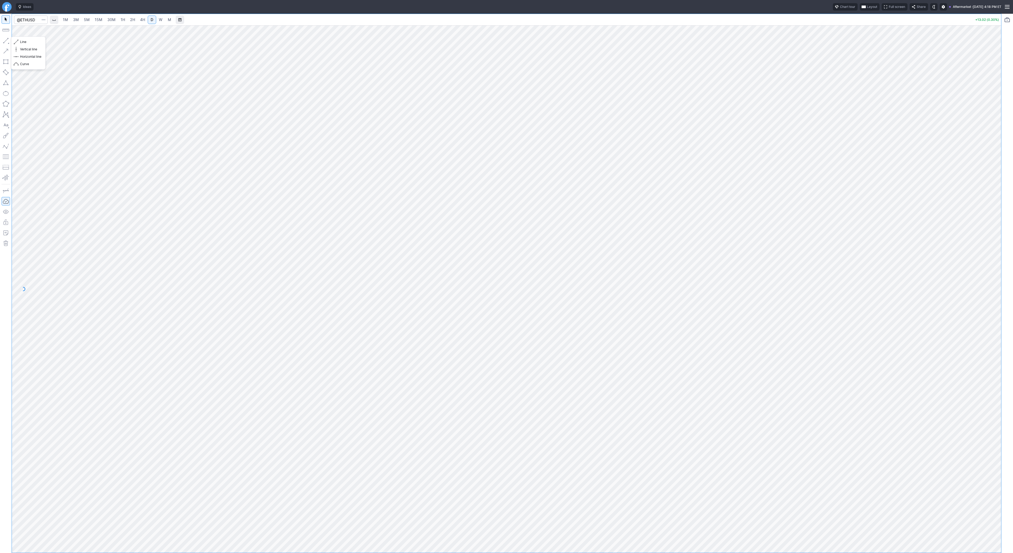
click at [7, 40] on button "button" at bounding box center [6, 40] width 8 height 8
click at [36, 22] on input "Search" at bounding box center [31, 20] width 34 height 8
type input "bmnr"
click at [122, 19] on span "1H" at bounding box center [123, 19] width 4 height 4
click at [6, 39] on button "button" at bounding box center [6, 40] width 8 height 8
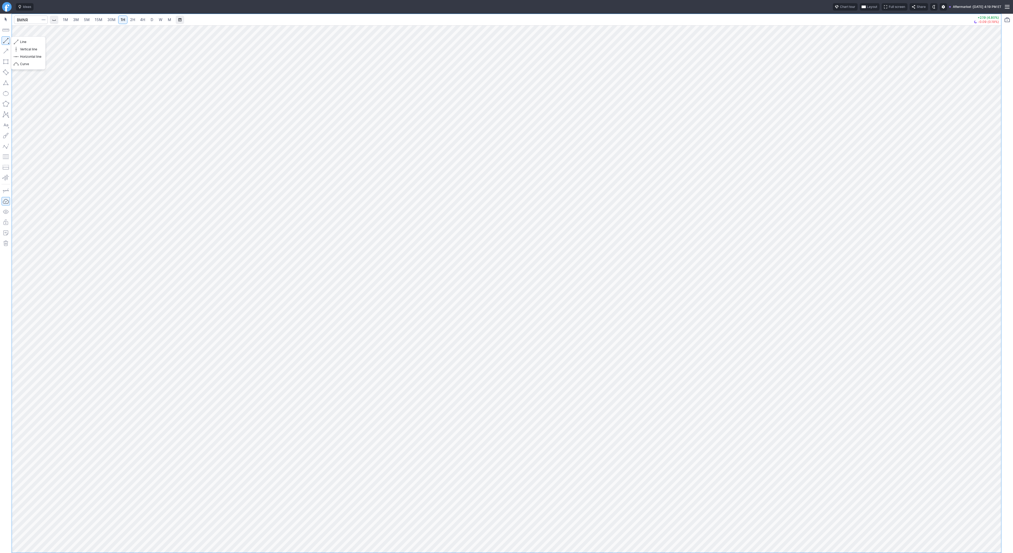
click at [8, 42] on button "button" at bounding box center [6, 40] width 8 height 8
click at [3, 41] on button "button" at bounding box center [6, 40] width 8 height 8
click at [6, 40] on button "button" at bounding box center [6, 40] width 8 height 8
drag, startPoint x: 1000, startPoint y: 287, endPoint x: 992, endPoint y: 309, distance: 23.0
click at [992, 309] on div at bounding box center [995, 288] width 11 height 515
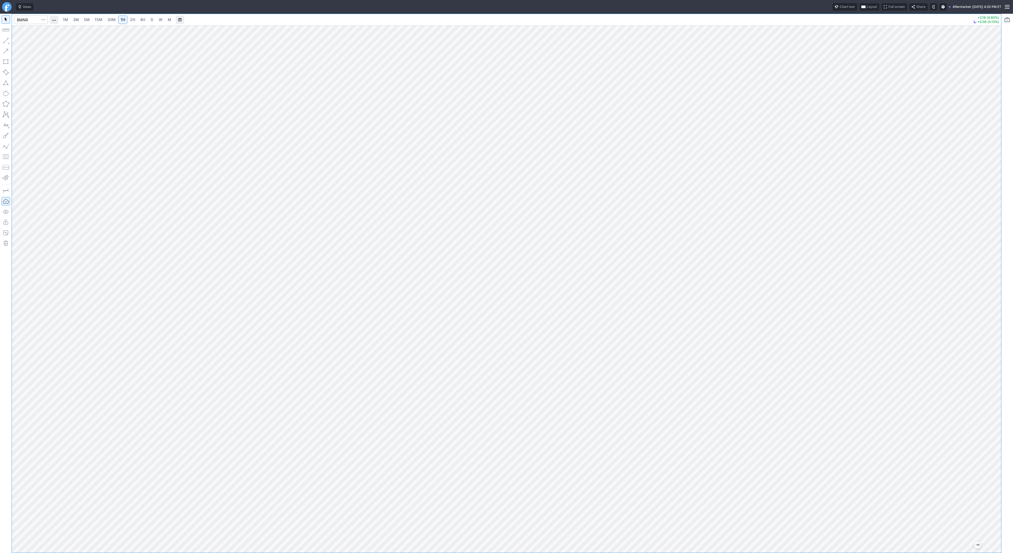
click at [976, 350] on div at bounding box center [507, 289] width 990 height 528
drag, startPoint x: 994, startPoint y: 212, endPoint x: 992, endPoint y: 314, distance: 101.9
click at [997, 323] on div at bounding box center [995, 288] width 11 height 515
click at [83, 21] on link "5M" at bounding box center [87, 20] width 11 height 8
click at [150, 20] on span "D" at bounding box center [152, 19] width 4 height 5
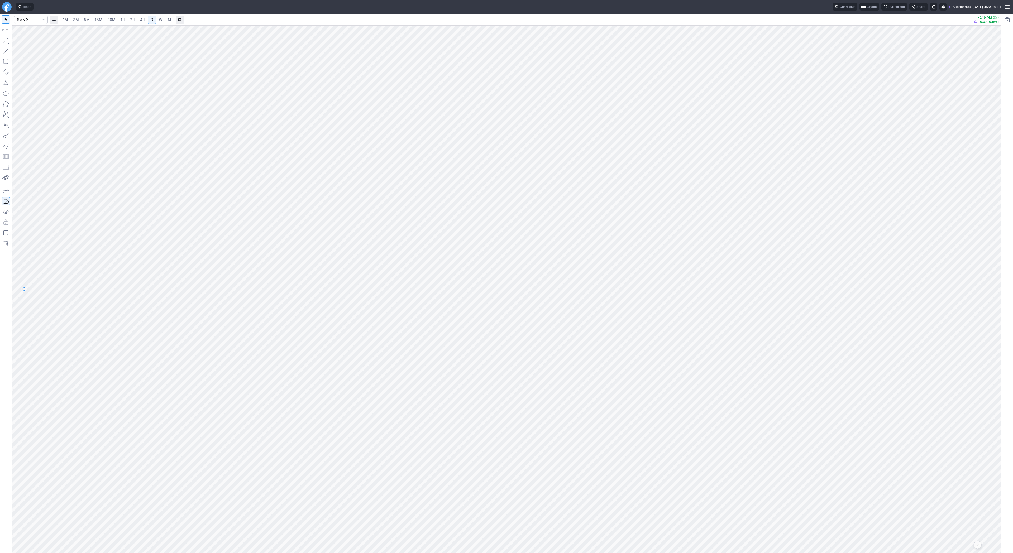
drag, startPoint x: 997, startPoint y: 277, endPoint x: 1001, endPoint y: 377, distance: 100.1
click at [1001, 377] on div at bounding box center [995, 288] width 11 height 515
click at [80, 20] on link "3M" at bounding box center [76, 20] width 11 height 8
click at [124, 17] on span "1H" at bounding box center [123, 19] width 4 height 4
click at [77, 18] on span "3M" at bounding box center [76, 19] width 6 height 4
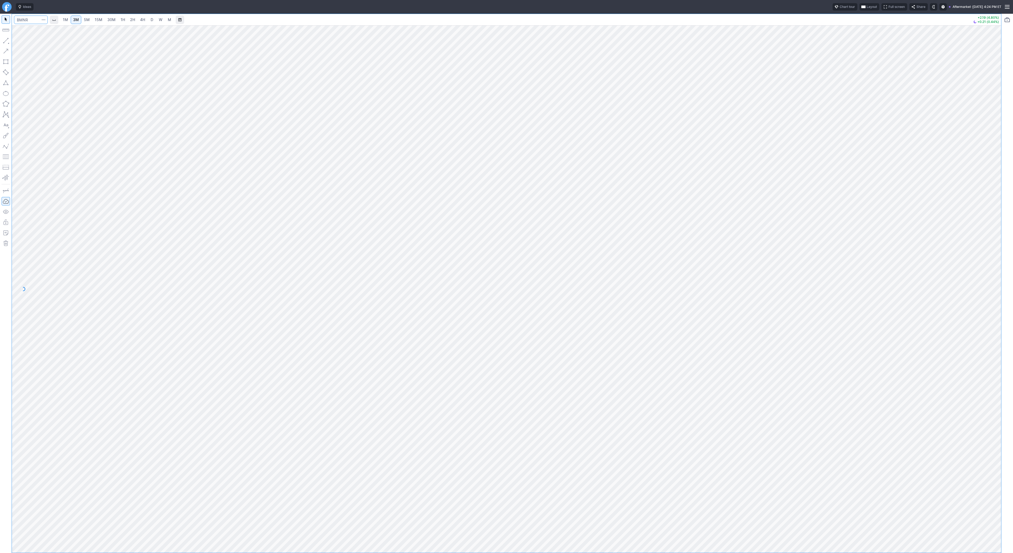
click at [22, 21] on input "Search" at bounding box center [31, 20] width 34 height 8
type input "eth"
click at [37, 36] on span "iShares" at bounding box center [41, 38] width 11 height 4
click at [148, 20] on link "D" at bounding box center [152, 20] width 8 height 8
click at [161, 20] on span "W" at bounding box center [161, 19] width 4 height 4
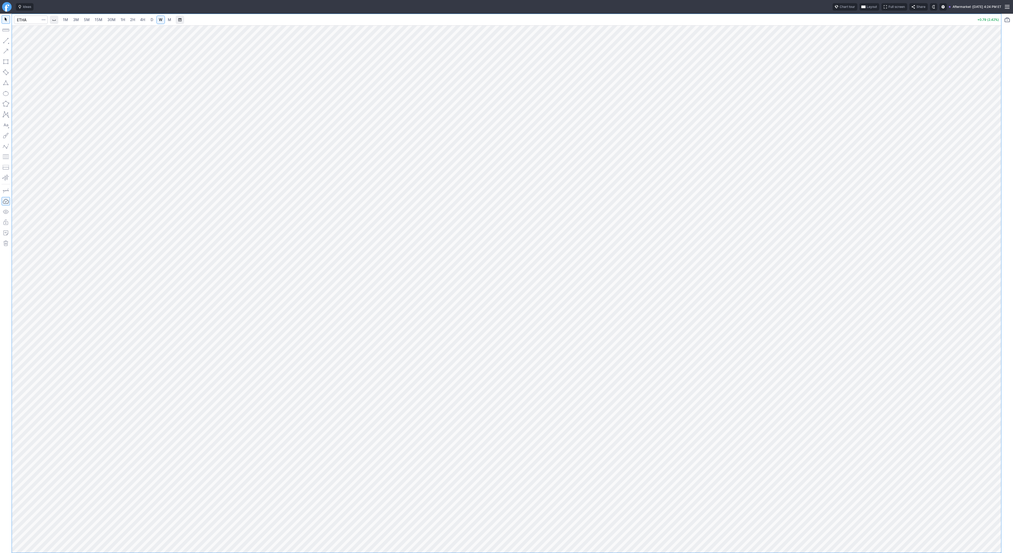
click at [142, 21] on span "4H" at bounding box center [142, 19] width 5 height 4
click at [134, 20] on link "2H" at bounding box center [133, 20] width 10 height 8
click at [32, 21] on input "Search" at bounding box center [31, 20] width 34 height 8
type input "btcus"
click at [59, 29] on button "@ BTCUS D Bitcoin / USD Crypto" at bounding box center [71, 30] width 111 height 7
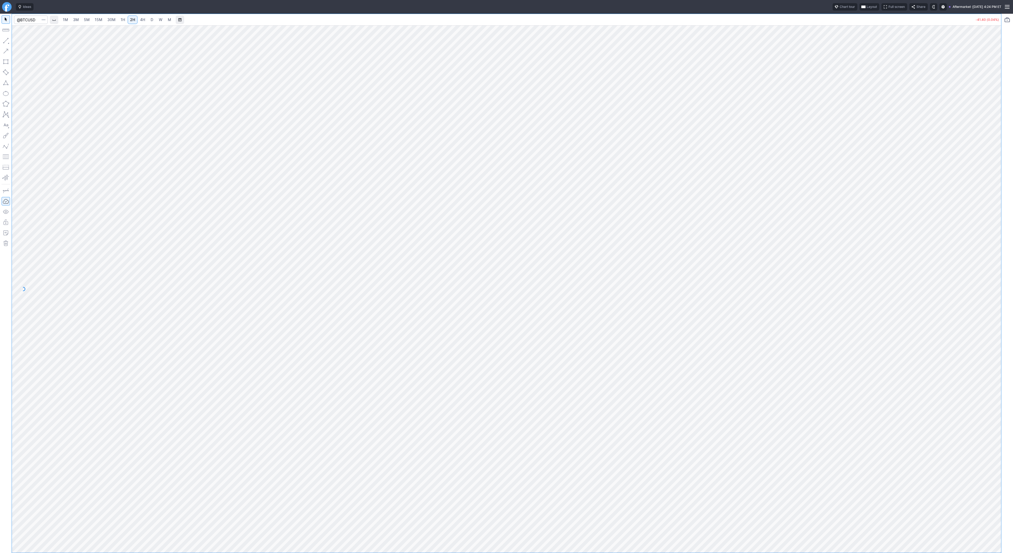
click at [151, 19] on span "D" at bounding box center [152, 19] width 3 height 4
click at [982, 268] on div at bounding box center [507, 289] width 990 height 528
click at [16, 40] on span "button" at bounding box center [16, 41] width 3 height 7
click at [5, 39] on button "button" at bounding box center [6, 40] width 8 height 8
click at [25, 41] on span "Line" at bounding box center [30, 41] width 21 height 5
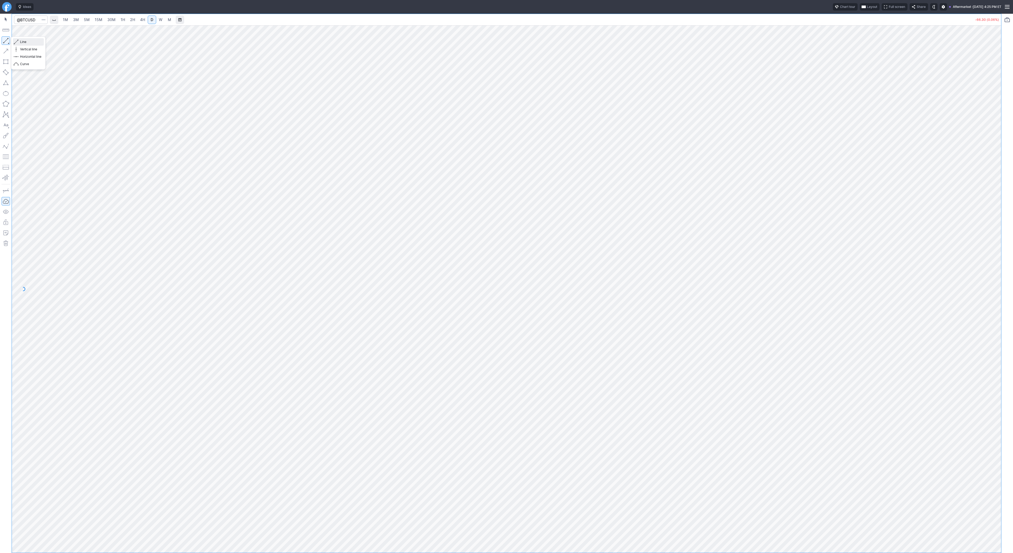
click at [20, 42] on span "Line" at bounding box center [30, 41] width 21 height 5
click at [7, 40] on button "button" at bounding box center [6, 40] width 8 height 8
click at [159, 19] on span "W" at bounding box center [161, 19] width 4 height 4
drag, startPoint x: 993, startPoint y: 241, endPoint x: 992, endPoint y: 341, distance: 99.8
click at [996, 343] on div at bounding box center [995, 288] width 11 height 515
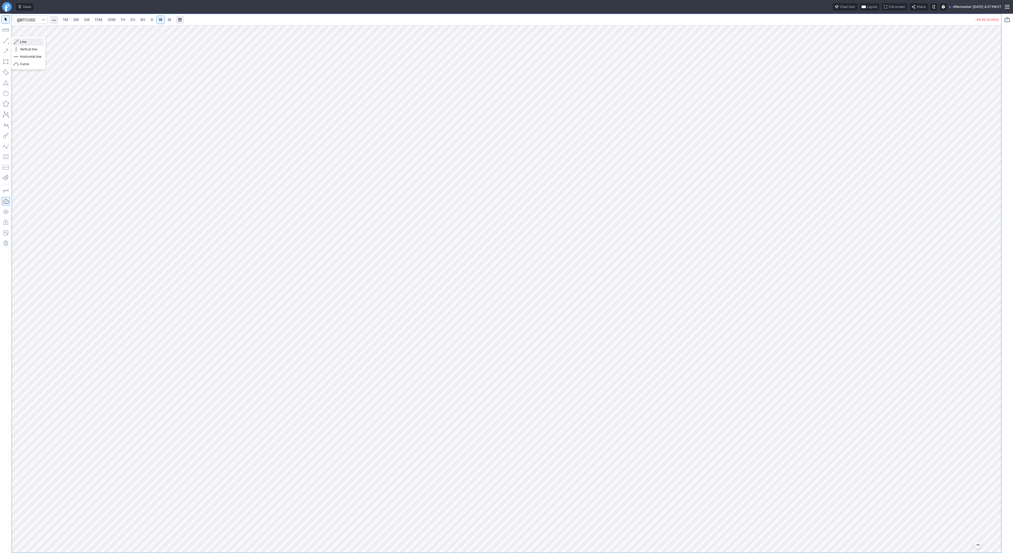
drag, startPoint x: 20, startPoint y: 40, endPoint x: 32, endPoint y: 54, distance: 18.0
click at [20, 41] on span "Line" at bounding box center [30, 41] width 21 height 5
click at [36, 42] on span "Line" at bounding box center [30, 41] width 21 height 5
click at [7, 42] on button "button" at bounding box center [6, 40] width 8 height 8
click at [38, 41] on span "Line" at bounding box center [30, 41] width 21 height 5
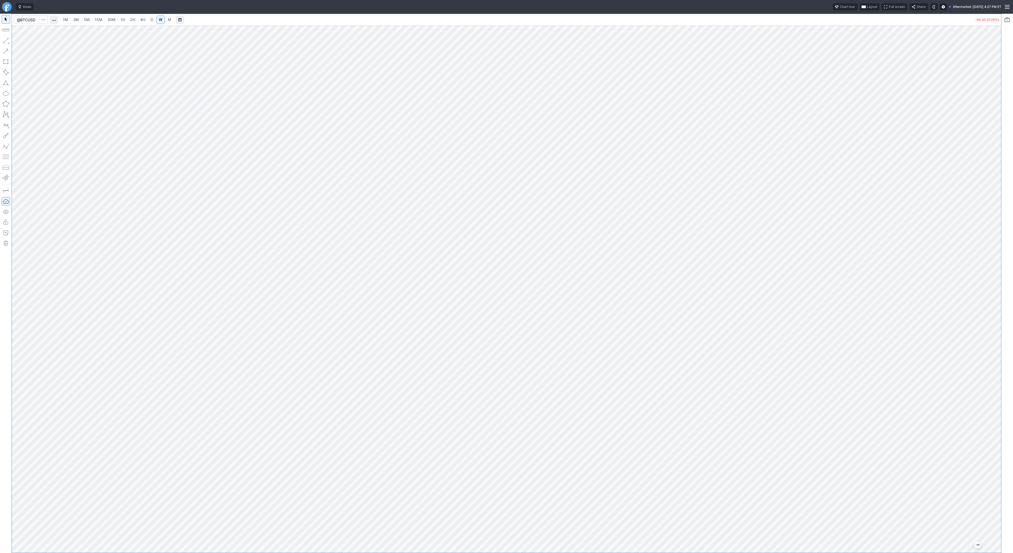
click at [78, 17] on span "3M" at bounding box center [76, 19] width 6 height 5
click at [105, 16] on link "30M" at bounding box center [111, 20] width 13 height 8
click at [122, 16] on link "1H" at bounding box center [122, 20] width 9 height 8
click at [131, 17] on link "2H" at bounding box center [133, 20] width 10 height 8
click at [154, 20] on link "D" at bounding box center [152, 20] width 8 height 8
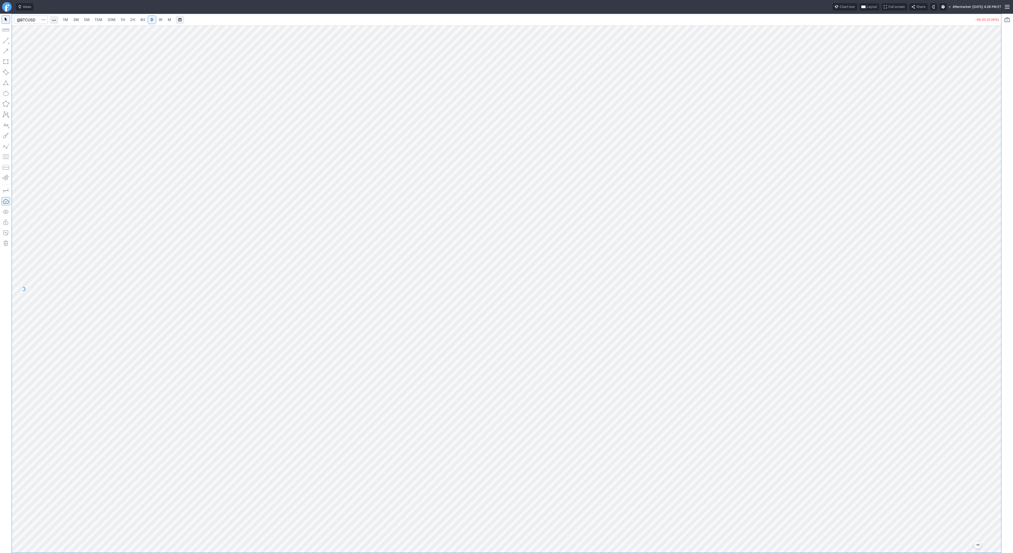
click at [989, 269] on div at bounding box center [507, 289] width 990 height 528
click at [27, 21] on input "Search" at bounding box center [31, 20] width 34 height 8
type input "eth"
click at [60, 100] on button "@ ETH USD Eth ereum / USD Crypto" at bounding box center [71, 97] width 111 height 7
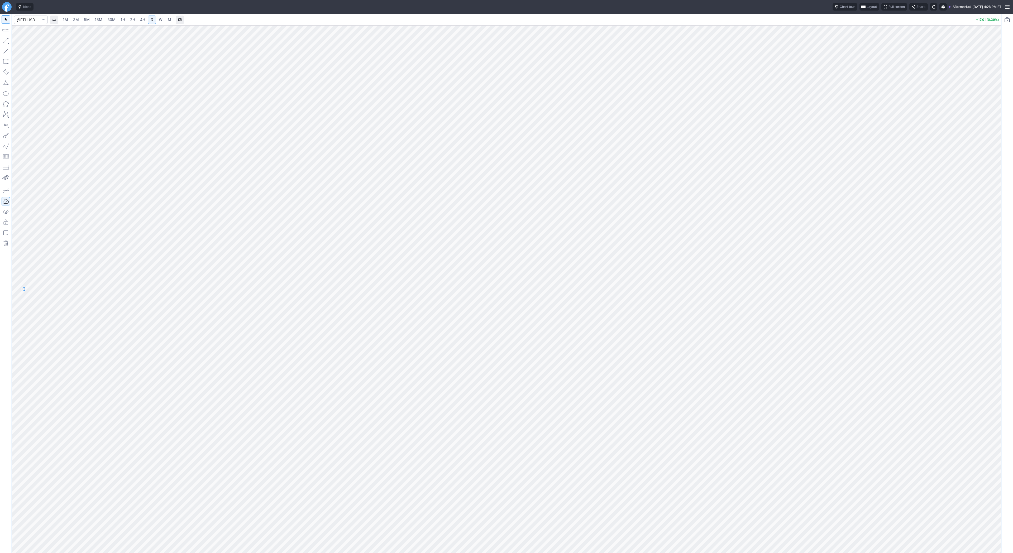
click at [160, 20] on span "W" at bounding box center [161, 19] width 4 height 4
drag, startPoint x: 1000, startPoint y: 200, endPoint x: 994, endPoint y: 291, distance: 90.4
click at [996, 295] on div at bounding box center [995, 288] width 11 height 515
click at [6, 39] on button "button" at bounding box center [6, 40] width 8 height 8
click at [7, 42] on button "button" at bounding box center [6, 40] width 8 height 8
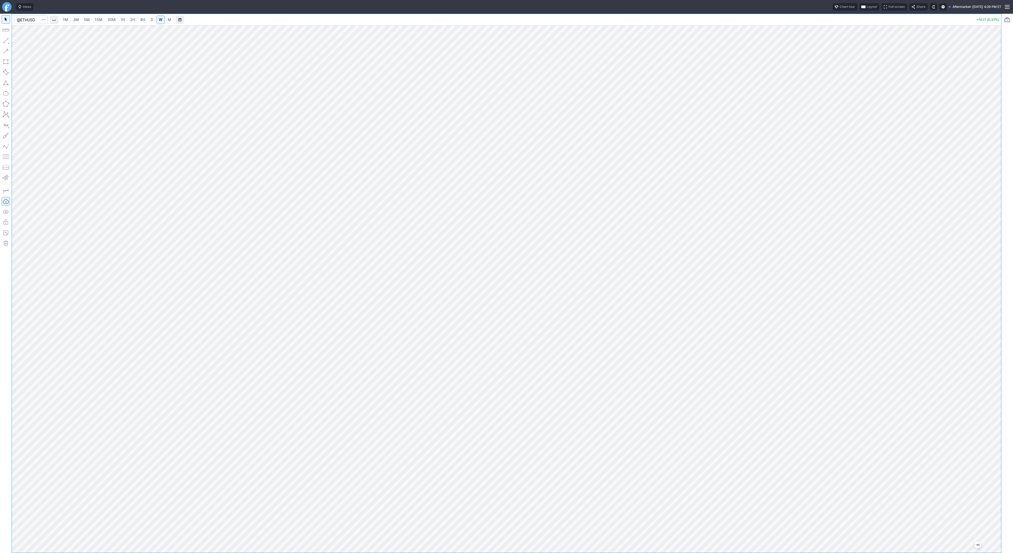
click at [151, 22] on span "D" at bounding box center [152, 19] width 4 height 5
click at [159, 19] on span "W" at bounding box center [161, 19] width 4 height 4
drag, startPoint x: 993, startPoint y: 342, endPoint x: 992, endPoint y: 392, distance: 50.4
click at [992, 393] on div at bounding box center [995, 288] width 11 height 515
click at [21, 41] on span "Line" at bounding box center [30, 41] width 21 height 5
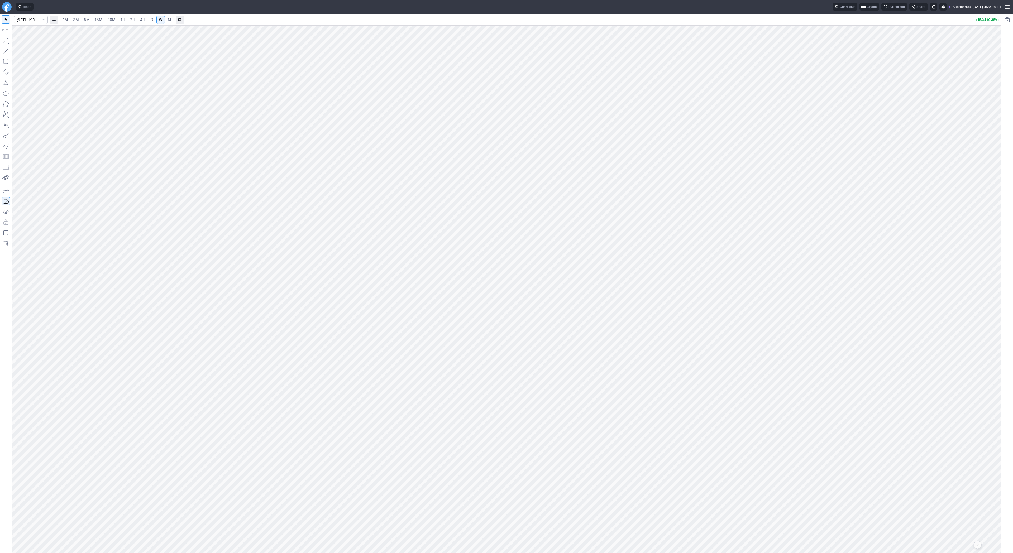
drag, startPoint x: 994, startPoint y: 118, endPoint x: 993, endPoint y: 160, distance: 42.8
click at [999, 169] on div at bounding box center [995, 288] width 11 height 515
click at [20, 41] on span "Line" at bounding box center [30, 41] width 21 height 5
click at [145, 19] on link "4H" at bounding box center [143, 20] width 10 height 8
click at [148, 19] on link "D" at bounding box center [152, 20] width 8 height 8
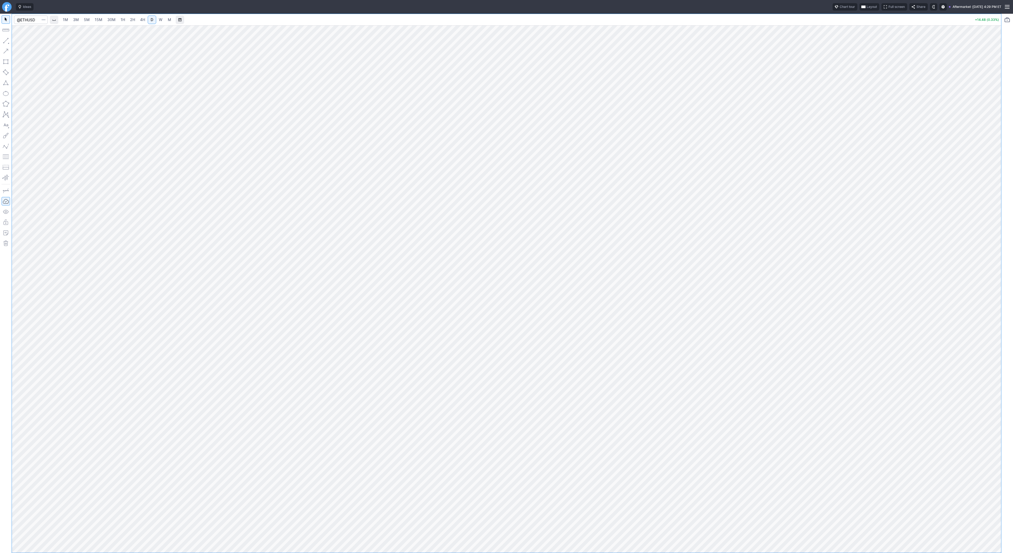
click at [140, 20] on span "4H" at bounding box center [142, 19] width 5 height 4
click at [974, 253] on div at bounding box center [507, 289] width 990 height 528
click at [21, 40] on span "Line" at bounding box center [30, 41] width 21 height 5
click at [25, 41] on span "Line" at bounding box center [30, 41] width 21 height 5
click at [8, 40] on button "button" at bounding box center [6, 40] width 8 height 8
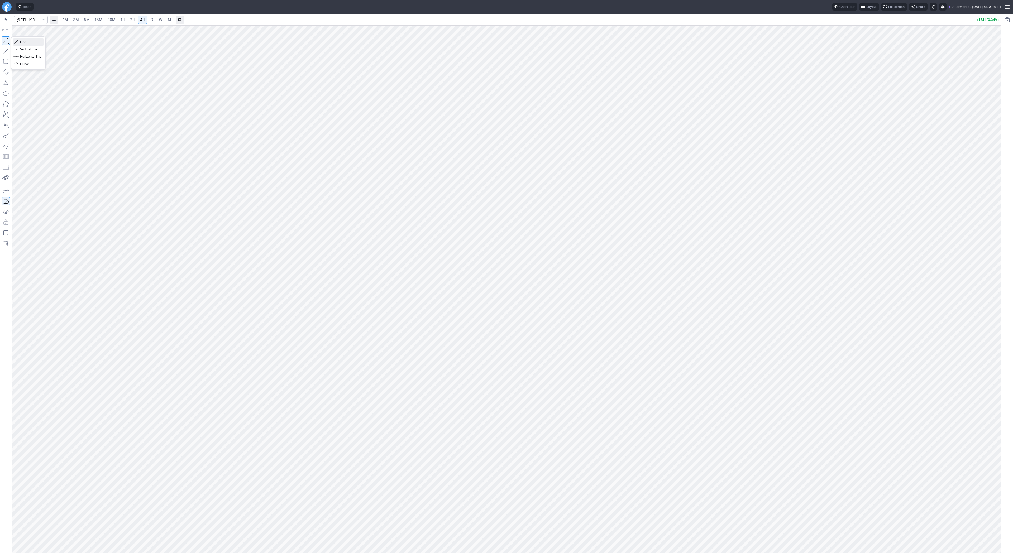
click at [23, 41] on span "Line" at bounding box center [30, 41] width 21 height 5
click at [20, 19] on input "Search" at bounding box center [31, 20] width 34 height 8
type input "bmnr"
click at [79, 20] on link "3M" at bounding box center [76, 20] width 11 height 8
click at [105, 21] on link "30M" at bounding box center [111, 20] width 13 height 8
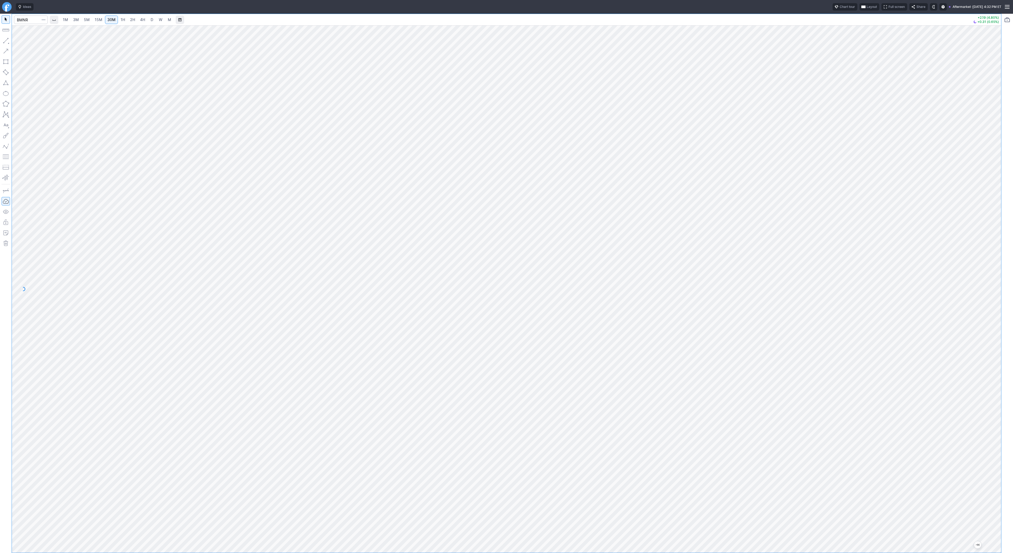
drag, startPoint x: 997, startPoint y: 213, endPoint x: 1002, endPoint y: 259, distance: 46.6
click at [1002, 259] on div "1M 3M 5M 15M 30M 1H 2H 4H D W M +2.19 (4.80%) +0.31 (0.65%)" at bounding box center [506, 284] width 1013 height 540
click at [5, 38] on button "button" at bounding box center [6, 40] width 8 height 8
drag, startPoint x: 993, startPoint y: 255, endPoint x: 993, endPoint y: 302, distance: 46.7
click at [993, 303] on div at bounding box center [995, 288] width 11 height 515
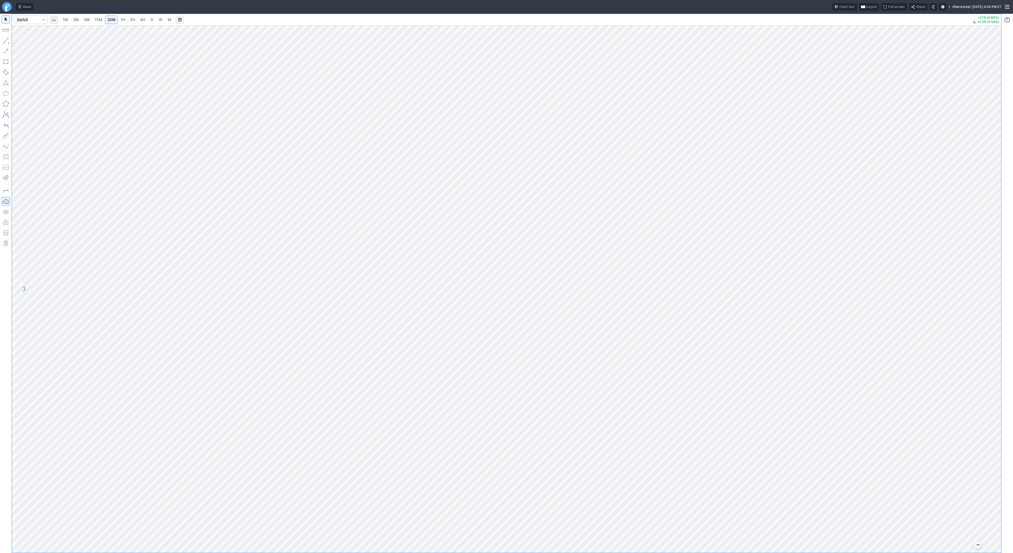
click at [78, 22] on span "3M" at bounding box center [76, 19] width 6 height 5
click at [135, 17] on link "2H" at bounding box center [133, 20] width 10 height 8
drag, startPoint x: 994, startPoint y: 296, endPoint x: 1000, endPoint y: 404, distance: 108.9
click at [1001, 405] on div at bounding box center [995, 288] width 11 height 515
click at [89, 20] on span "5M" at bounding box center [87, 19] width 6 height 4
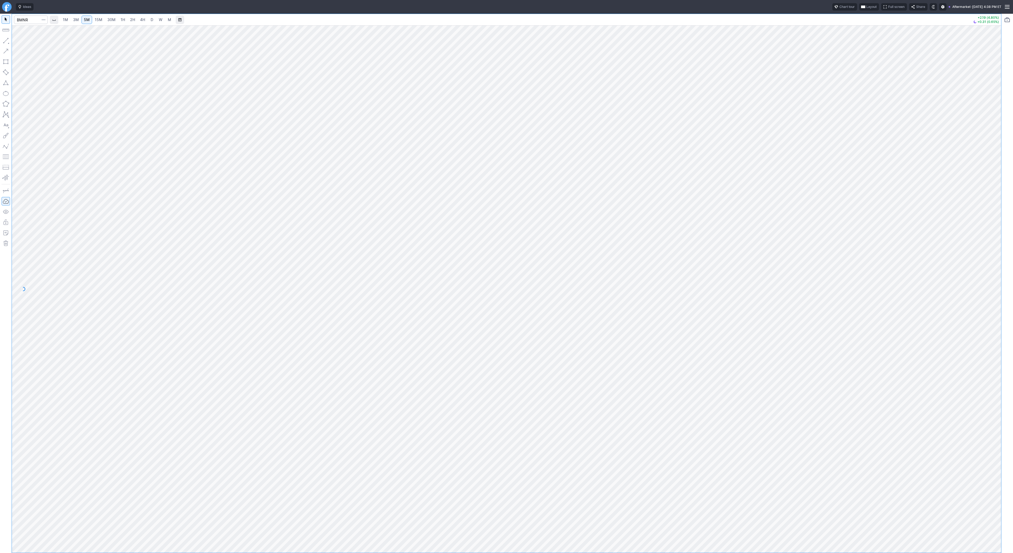
click at [114, 18] on span "30M" at bounding box center [111, 19] width 8 height 4
drag, startPoint x: 994, startPoint y: 126, endPoint x: 993, endPoint y: 246, distance: 120.1
click at [1004, 276] on div "1M 3M 5M 15M 30M 1H 2H 4H D W M +2.19 (4.80%) +0.30 (0.63%)" at bounding box center [506, 284] width 1013 height 540
drag, startPoint x: 996, startPoint y: 146, endPoint x: 991, endPoint y: 286, distance: 140.0
click at [992, 286] on div at bounding box center [995, 288] width 11 height 515
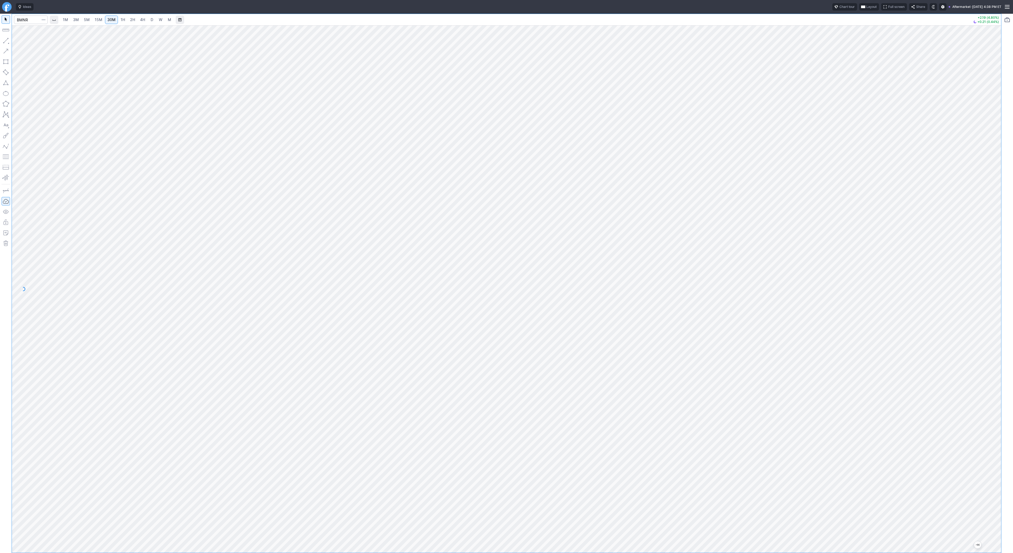
click at [121, 18] on span "1H" at bounding box center [123, 19] width 4 height 4
click at [8, 39] on button "button" at bounding box center [6, 40] width 8 height 8
click at [23, 42] on span "Line" at bounding box center [30, 41] width 21 height 5
click at [986, 189] on div at bounding box center [507, 289] width 990 height 528
click at [26, 42] on span "Line" at bounding box center [30, 41] width 21 height 5
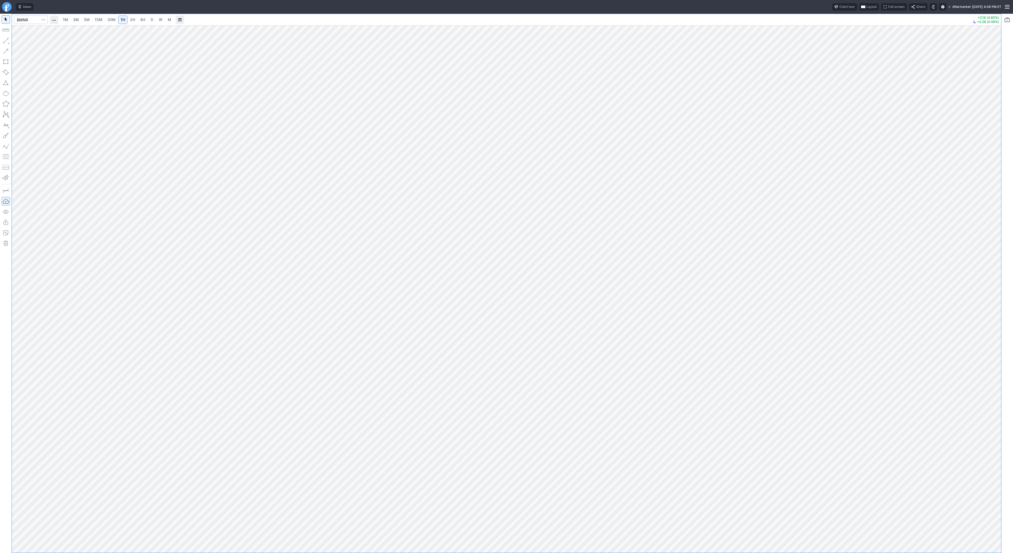
click at [9, 39] on button "button" at bounding box center [6, 40] width 8 height 8
click at [78, 19] on span "3M" at bounding box center [76, 19] width 6 height 4
click at [122, 22] on link "1H" at bounding box center [122, 20] width 9 height 8
click at [21, 41] on span "Line" at bounding box center [30, 41] width 21 height 5
click at [26, 41] on span "Line" at bounding box center [30, 41] width 21 height 5
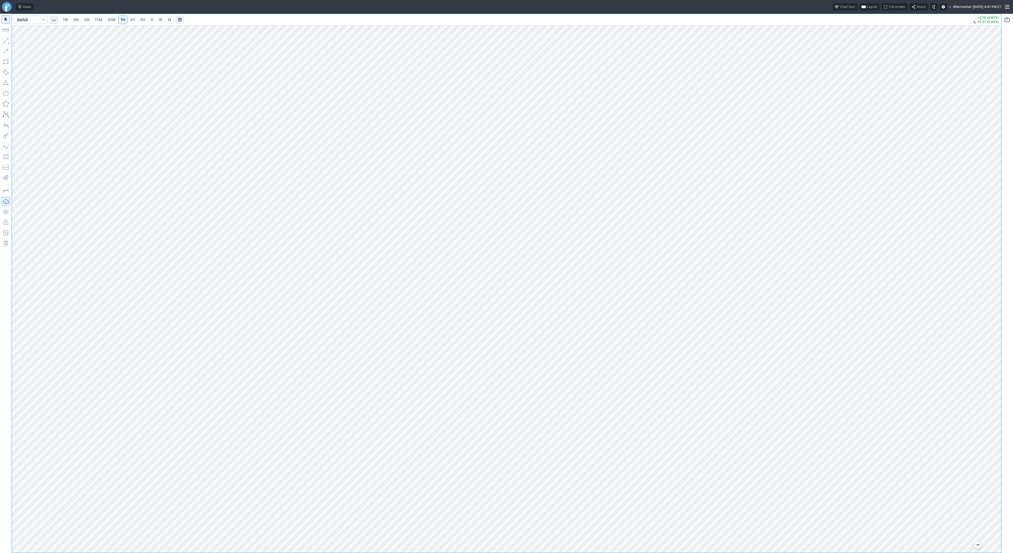
click at [84, 21] on span "5M" at bounding box center [87, 19] width 6 height 4
click at [153, 20] on span "D" at bounding box center [152, 19] width 4 height 5
click at [31, 19] on input "Search" at bounding box center [31, 20] width 34 height 8
type input "btcusd"
click at [33, 30] on span "BTCUSD" at bounding box center [28, 31] width 13 height 4
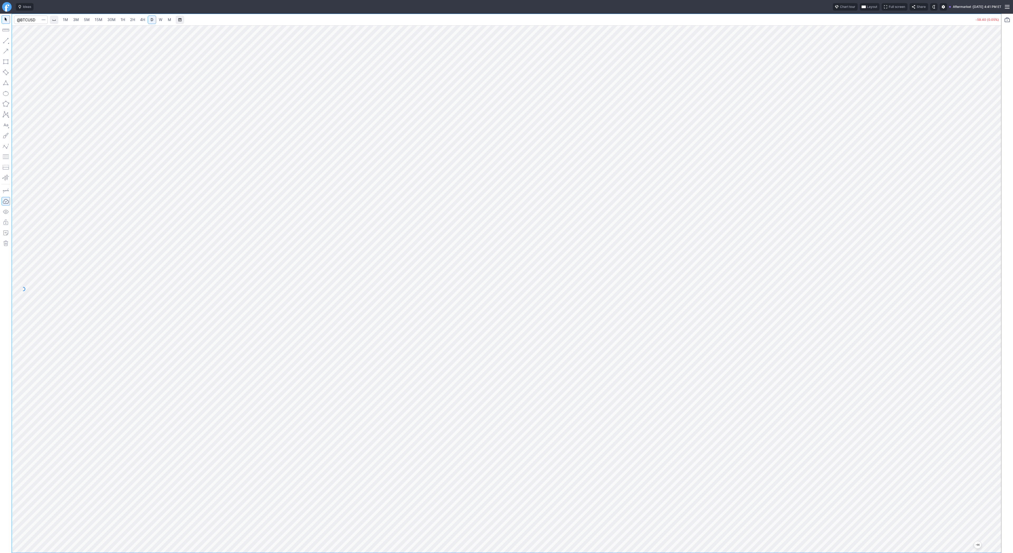
click at [987, 235] on div at bounding box center [507, 289] width 990 height 528
click at [29, 19] on input "Search" at bounding box center [31, 20] width 34 height 8
type input "crnc"
click at [165, 22] on link "M" at bounding box center [169, 20] width 8 height 8
click at [162, 21] on span "W" at bounding box center [161, 19] width 4 height 4
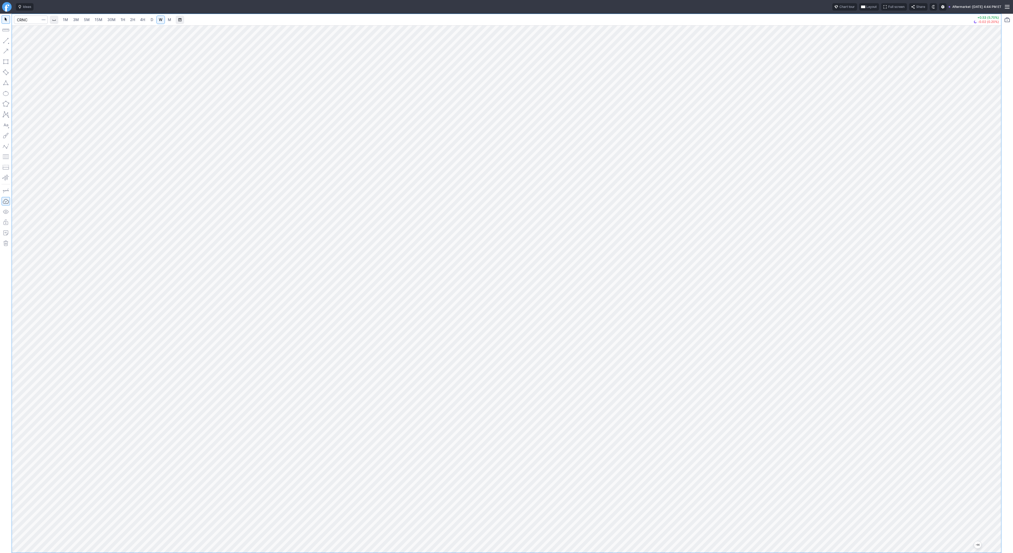
click at [133, 21] on span "2H" at bounding box center [132, 19] width 5 height 4
drag, startPoint x: 999, startPoint y: 153, endPoint x: 1005, endPoint y: 233, distance: 80.7
click at [1005, 234] on div "1M 3M 5M 15M 30M 1H 2H 4H D W M +0.53 (5.70%) -0.02 (0.20%)" at bounding box center [506, 284] width 1013 height 540
click at [24, 18] on input "Search" at bounding box center [31, 20] width 34 height 8
click at [29, 18] on input "Search" at bounding box center [31, 20] width 34 height 8
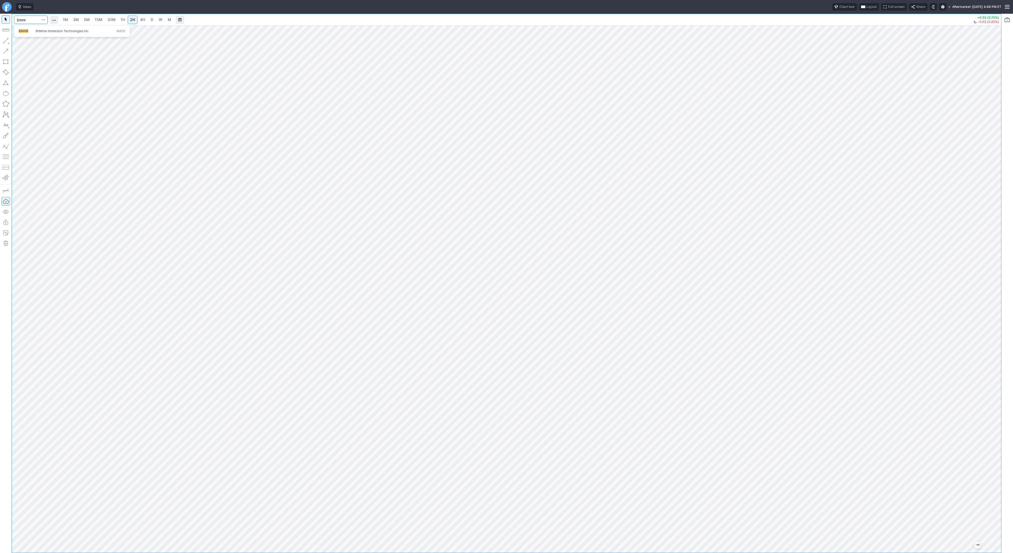
type input "bmnr"
click at [80, 20] on link "3M" at bounding box center [76, 20] width 11 height 8
click at [105, 22] on link "30M" at bounding box center [111, 20] width 13 height 8
click at [31, 20] on input "Search" at bounding box center [31, 20] width 34 height 8
click at [30, 17] on input "bmnr" at bounding box center [31, 20] width 34 height 8
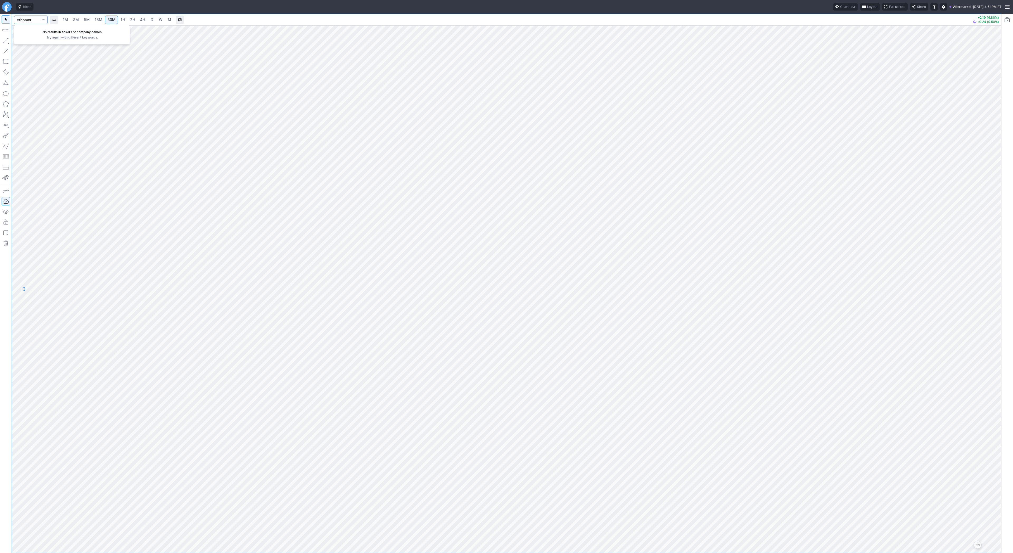
drag, startPoint x: 35, startPoint y: 21, endPoint x: 12, endPoint y: 20, distance: 23.5
click at [12, 20] on div "ethbmnr 1M 3M 5M 15M 30M 1H 2H 4H D W M +2.19 (4.80%) +0.24 (0.50%)" at bounding box center [507, 20] width 990 height 12
type input "eth"
click at [46, 97] on span "ereum / USD" at bounding box center [49, 98] width 19 height 4
click at [135, 19] on link "2H" at bounding box center [133, 20] width 10 height 8
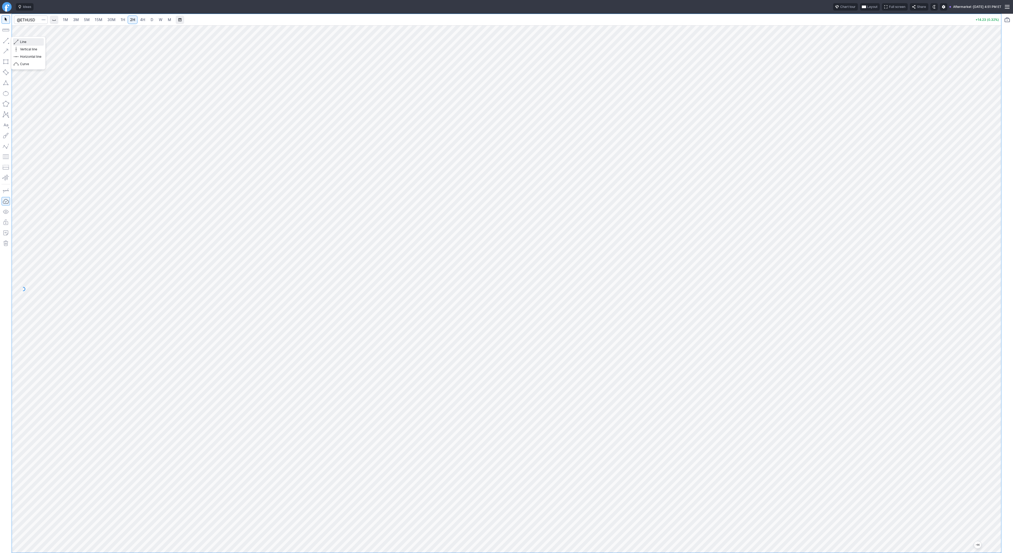
click at [20, 41] on span "Line" at bounding box center [30, 41] width 21 height 5
click at [21, 41] on span "Line" at bounding box center [30, 41] width 21 height 5
click at [25, 20] on input "Search" at bounding box center [31, 20] width 34 height 8
type input "bmnr"
click at [80, 17] on link "3M" at bounding box center [76, 20] width 11 height 8
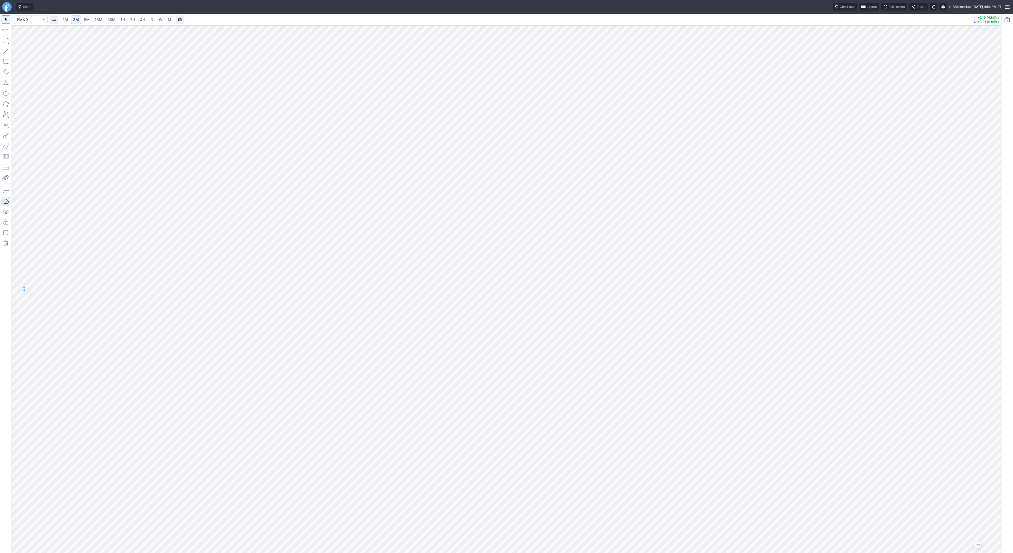
click at [156, 22] on link "W" at bounding box center [160, 20] width 8 height 8
click at [123, 20] on span "1H" at bounding box center [123, 19] width 4 height 4
click at [7, 39] on button "button" at bounding box center [6, 40] width 8 height 8
click at [21, 41] on span "Line" at bounding box center [30, 41] width 21 height 5
click at [77, 21] on span "3M" at bounding box center [76, 19] width 6 height 4
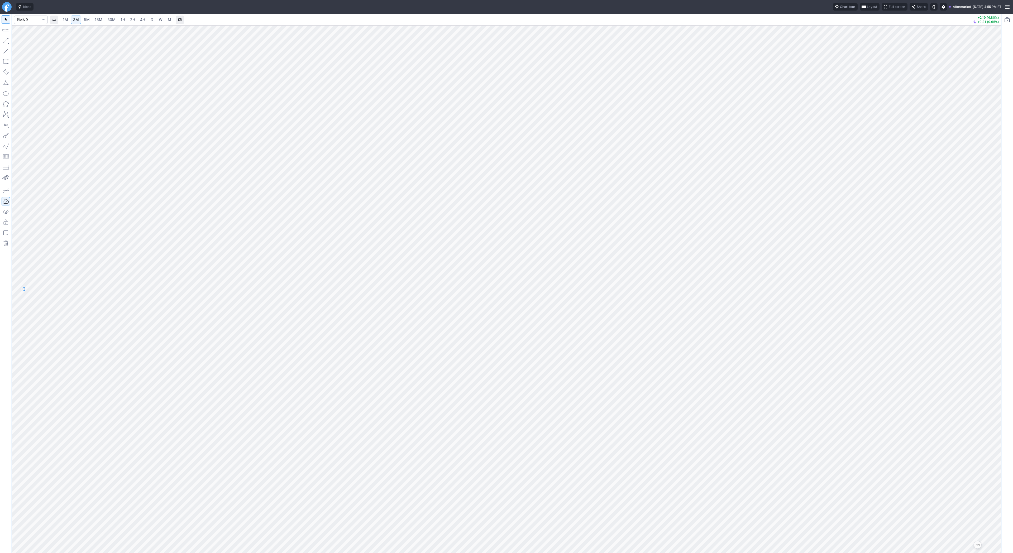
click at [98, 20] on span "15M" at bounding box center [99, 19] width 8 height 4
click at [7, 39] on button "button" at bounding box center [6, 40] width 8 height 8
click at [109, 21] on span "30M" at bounding box center [111, 19] width 8 height 4
click at [6, 41] on button "button" at bounding box center [6, 40] width 8 height 8
drag, startPoint x: 5, startPoint y: 40, endPoint x: 13, endPoint y: 60, distance: 22.2
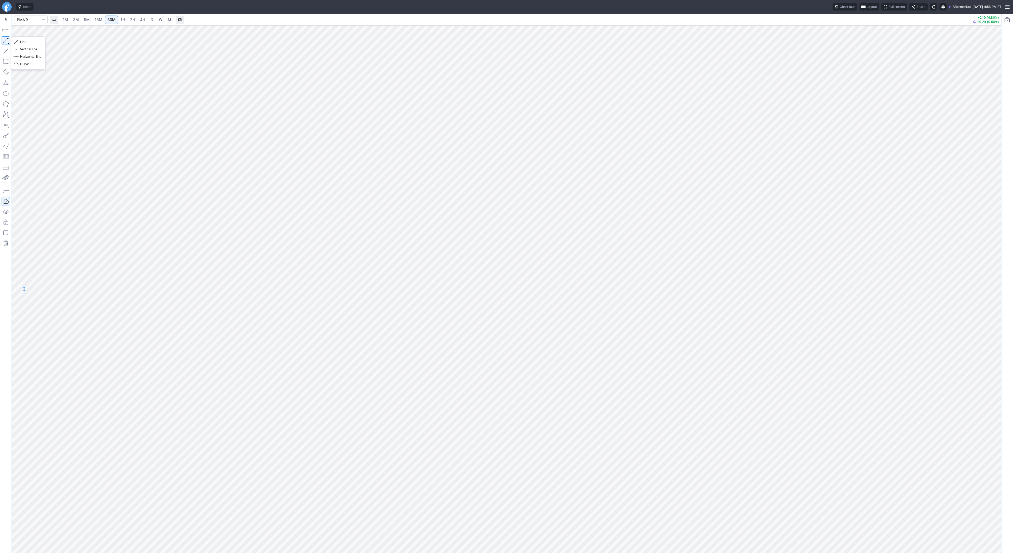
click at [5, 40] on button "button" at bounding box center [6, 40] width 8 height 8
click at [101, 20] on span "15M" at bounding box center [99, 19] width 8 height 4
drag, startPoint x: 4, startPoint y: 41, endPoint x: 4, endPoint y: 44, distance: 3.4
click at [4, 41] on button "button" at bounding box center [6, 40] width 8 height 8
click at [6, 40] on button "button" at bounding box center [6, 40] width 8 height 8
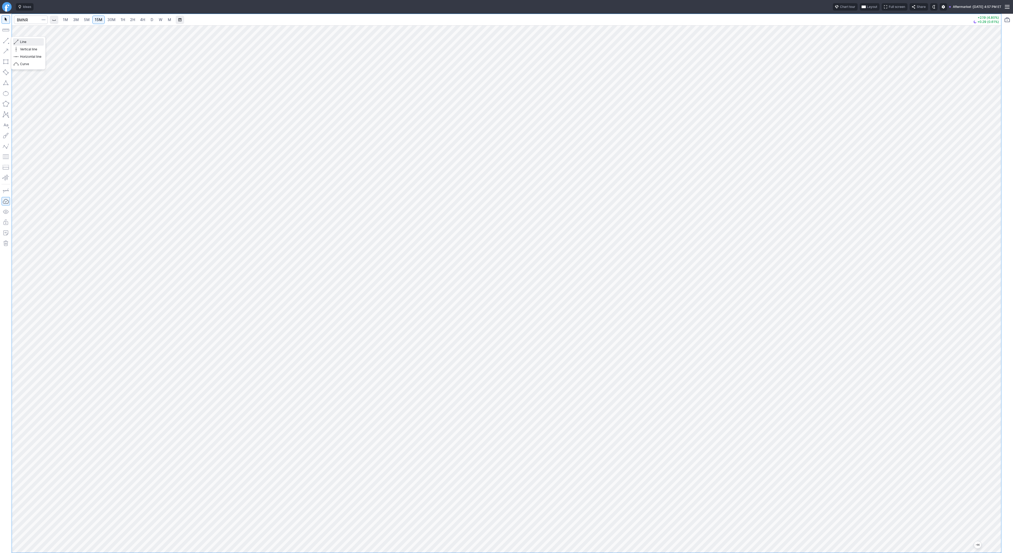
click at [24, 42] on span "Line" at bounding box center [30, 41] width 21 height 5
click at [19, 41] on button "Line" at bounding box center [28, 41] width 31 height 7
click at [27, 23] on input "Search" at bounding box center [31, 20] width 34 height 8
type input "spy"
click at [131, 18] on span "2H" at bounding box center [132, 19] width 5 height 4
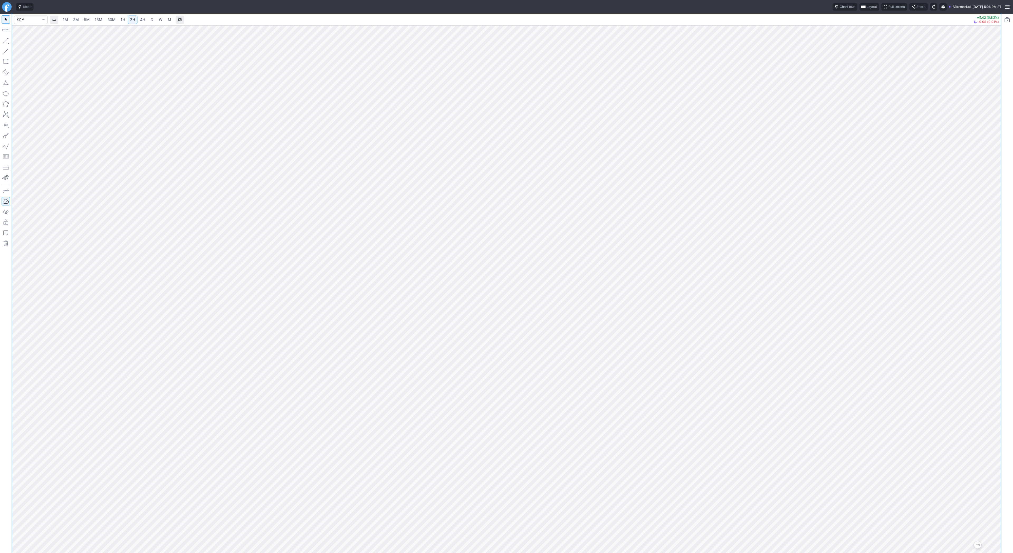
drag, startPoint x: 997, startPoint y: 125, endPoint x: 993, endPoint y: 174, distance: 49.3
click at [993, 175] on div at bounding box center [995, 288] width 11 height 515
click at [23, 20] on input "Search" at bounding box center [31, 20] width 34 height 8
type input "aire"
click at [28, 20] on input "Search" at bounding box center [31, 20] width 34 height 8
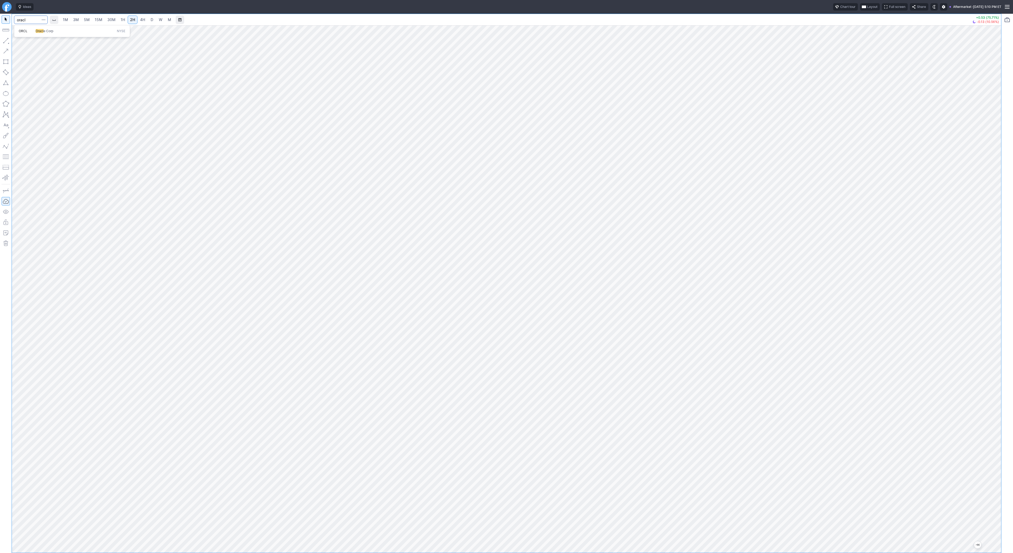
type input "oracl"
click at [70, 35] on div "ORCL Oracl e Corp NYSE" at bounding box center [72, 31] width 116 height 12
click at [70, 32] on span "Oracl e Corp" at bounding box center [75, 31] width 81 height 4
click at [159, 18] on span "W" at bounding box center [161, 19] width 4 height 4
click at [152, 18] on span "D" at bounding box center [152, 19] width 3 height 4
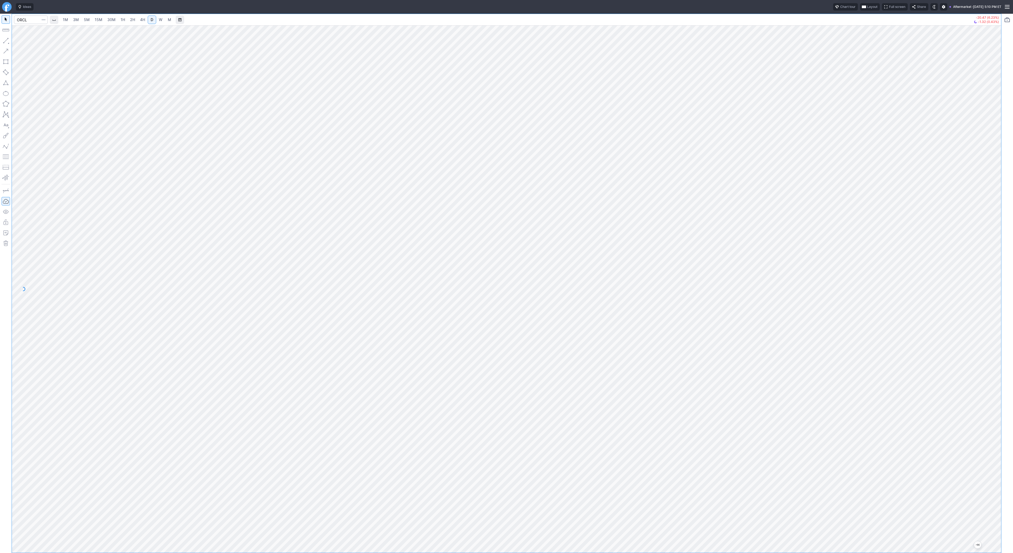
click at [5, 40] on button "button" at bounding box center [6, 40] width 8 height 8
click at [6, 41] on button "button" at bounding box center [6, 40] width 8 height 8
click at [30, 43] on span "Line" at bounding box center [30, 41] width 21 height 5
click at [4, 39] on button "button" at bounding box center [6, 40] width 8 height 8
click at [29, 43] on span "Line" at bounding box center [30, 41] width 21 height 5
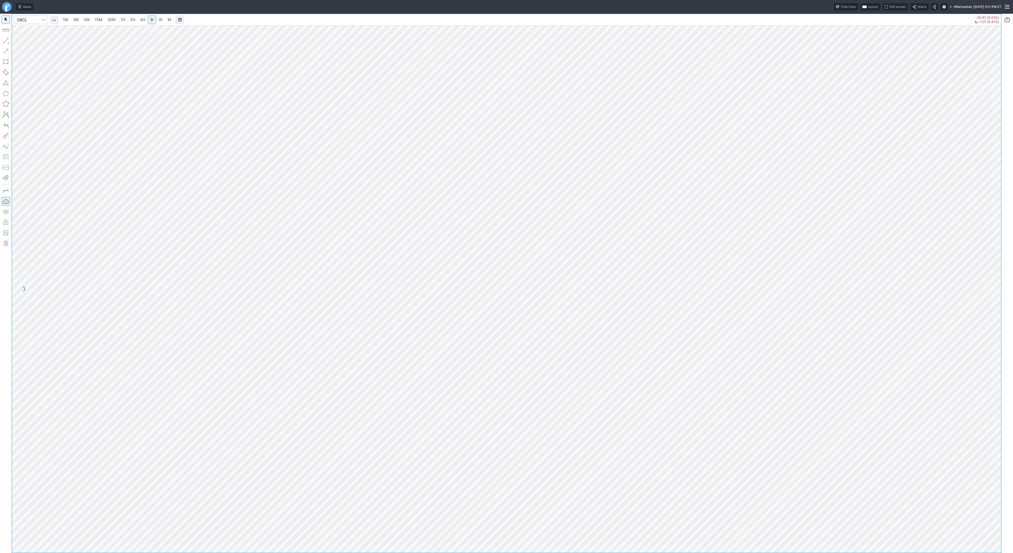
click at [5, 39] on button "button" at bounding box center [6, 40] width 8 height 8
click at [966, 237] on div at bounding box center [507, 289] width 990 height 528
drag, startPoint x: 999, startPoint y: 348, endPoint x: 991, endPoint y: 388, distance: 41.0
click at [991, 388] on div at bounding box center [995, 288] width 11 height 515
click at [29, 43] on span "Line" at bounding box center [30, 41] width 21 height 5
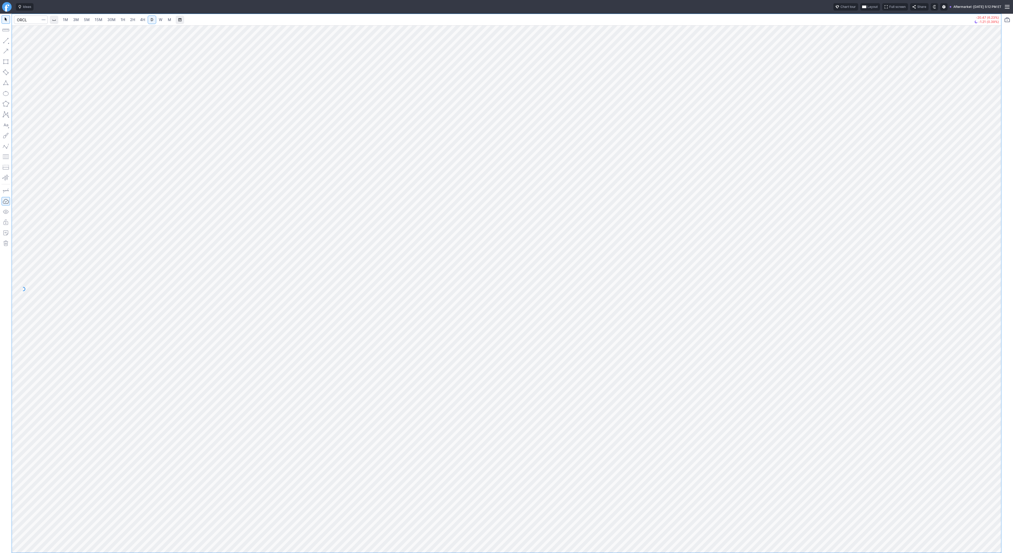
click at [6, 40] on button "button" at bounding box center [6, 40] width 8 height 8
click at [5, 41] on button "button" at bounding box center [6, 40] width 8 height 8
click at [25, 41] on span "Line" at bounding box center [30, 41] width 21 height 5
click at [1004, 162] on div at bounding box center [1008, 284] width 12 height 540
click at [980, 297] on div at bounding box center [507, 289] width 990 height 528
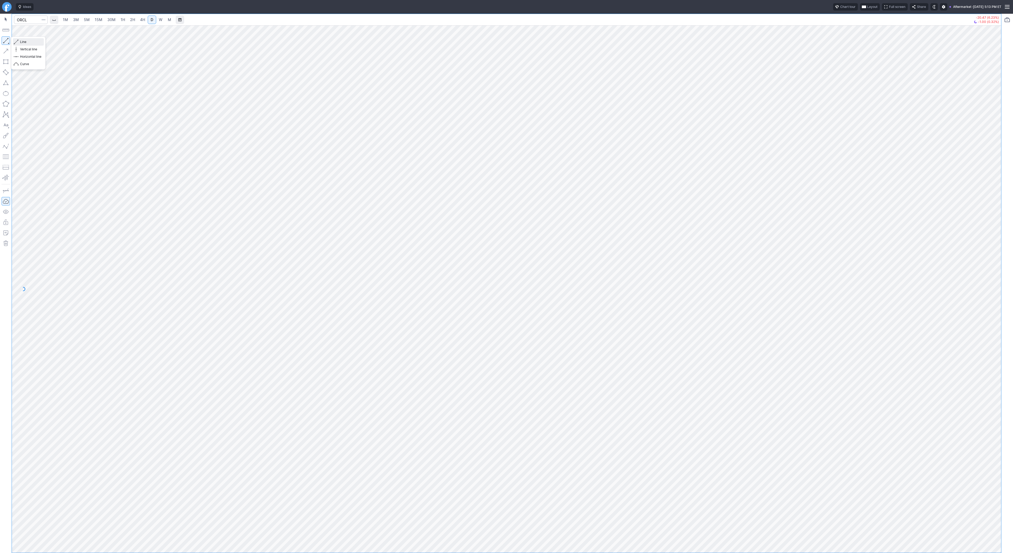
click at [19, 43] on button "Line" at bounding box center [28, 41] width 31 height 7
click at [6, 41] on button "button" at bounding box center [6, 40] width 8 height 8
drag, startPoint x: 996, startPoint y: 335, endPoint x: 1006, endPoint y: 235, distance: 100.3
click at [1006, 235] on div "1M 3M 5M 15M 30M 1H 2H 4H D W M -20.47 (6.23%) -0.91 (0.30%)" at bounding box center [506, 284] width 1013 height 540
click at [981, 398] on div at bounding box center [507, 289] width 990 height 528
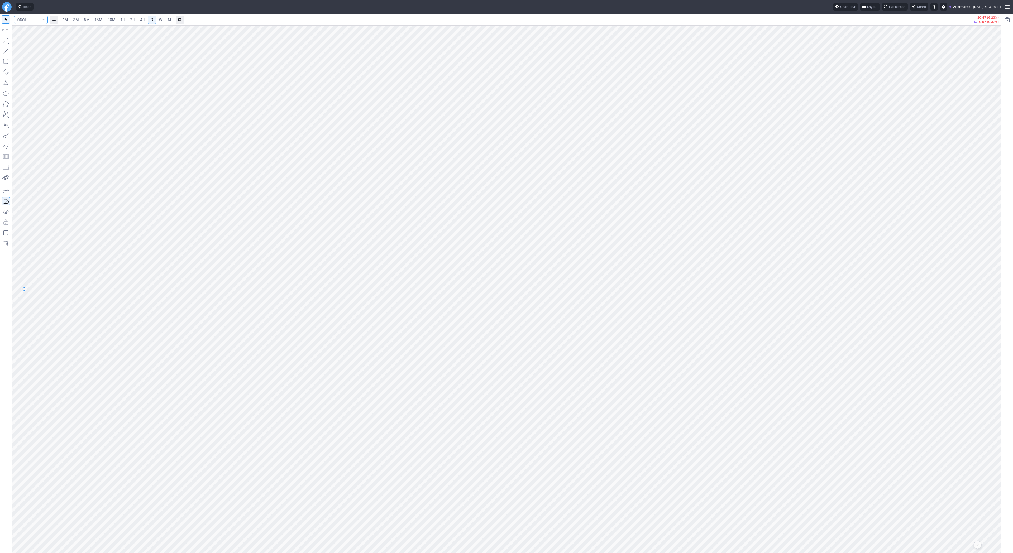
click at [22, 18] on input "Search" at bounding box center [31, 20] width 34 height 8
type input "soun"
click at [160, 20] on span "W" at bounding box center [161, 19] width 4 height 4
click at [6, 40] on button "button" at bounding box center [6, 40] width 8 height 8
drag, startPoint x: 5, startPoint y: 42, endPoint x: 15, endPoint y: 59, distance: 19.6
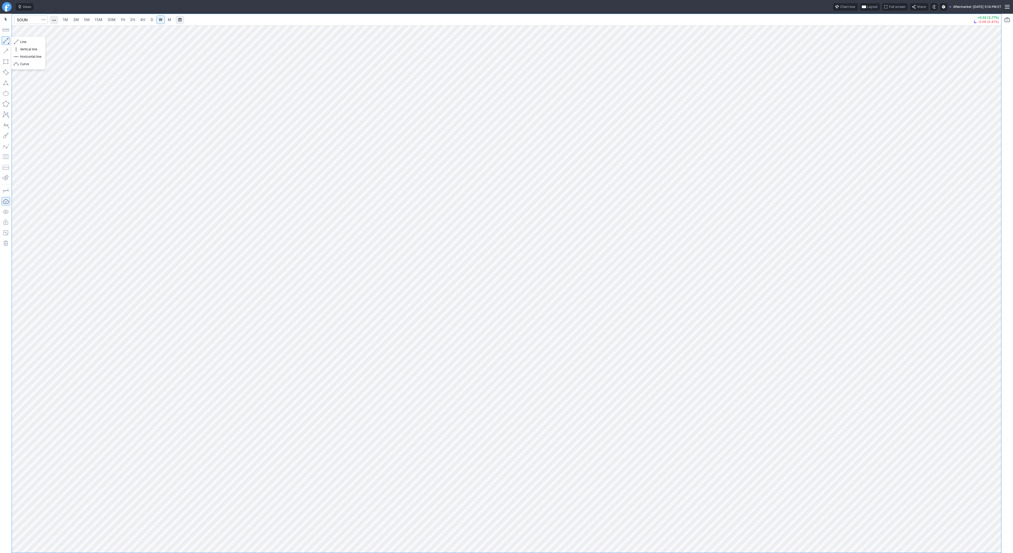
click at [5, 42] on button "button" at bounding box center [6, 40] width 8 height 8
drag, startPoint x: 33, startPoint y: 44, endPoint x: 44, endPoint y: 63, distance: 21.5
click at [33, 45] on button "Line" at bounding box center [28, 41] width 31 height 7
click at [30, 22] on input "Search" at bounding box center [31, 20] width 34 height 8
type input "crnc"
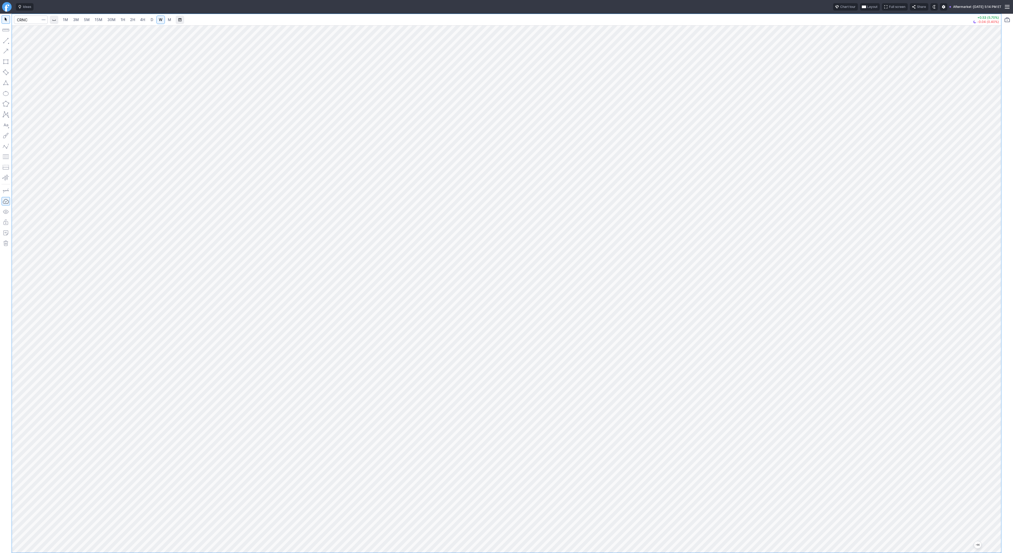
click at [151, 16] on link "D" at bounding box center [152, 20] width 8 height 8
click at [25, 43] on span "Line" at bounding box center [30, 41] width 21 height 5
click at [32, 44] on span "Line" at bounding box center [30, 41] width 21 height 5
click at [21, 43] on span "Line" at bounding box center [30, 41] width 21 height 5
drag, startPoint x: 1000, startPoint y: 291, endPoint x: 990, endPoint y: 408, distance: 117.3
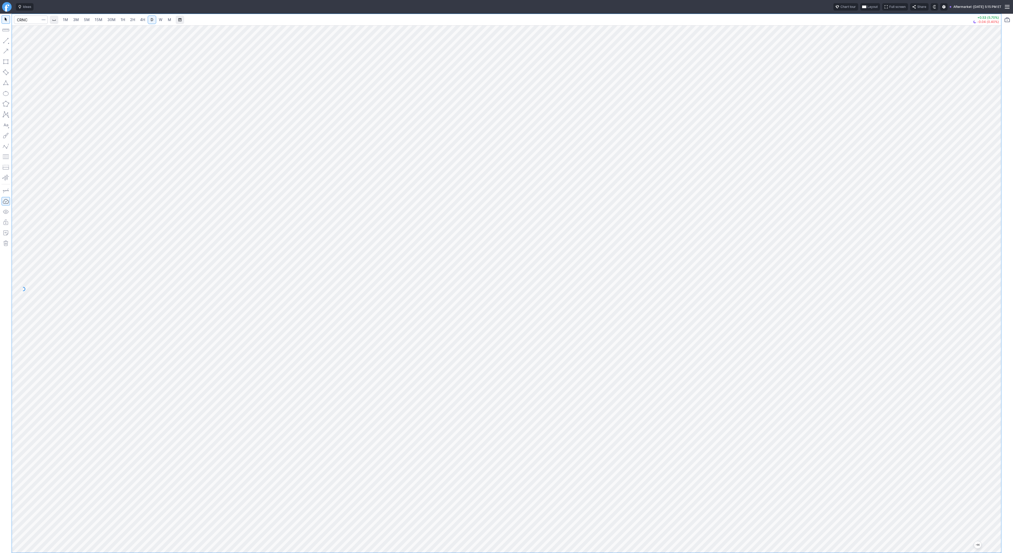
click at [991, 408] on div at bounding box center [995, 288] width 11 height 515
drag, startPoint x: 998, startPoint y: 285, endPoint x: 996, endPoint y: 340, distance: 54.7
click at [999, 342] on div at bounding box center [995, 288] width 11 height 515
click at [23, 41] on span "Line" at bounding box center [30, 41] width 21 height 5
drag, startPoint x: 3, startPoint y: 40, endPoint x: 16, endPoint y: 61, distance: 24.7
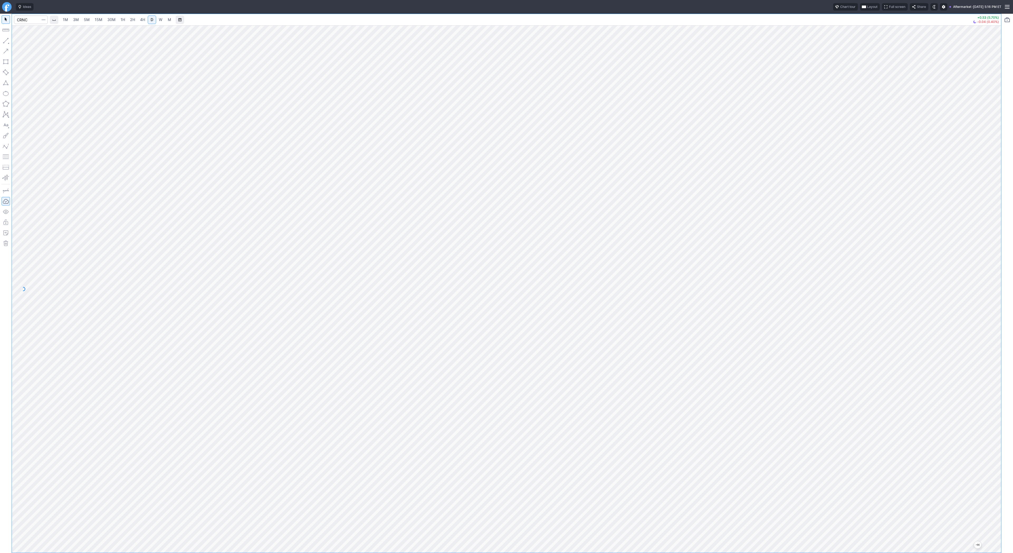
click at [3, 41] on button "button" at bounding box center [6, 40] width 8 height 8
click at [8, 42] on button "button" at bounding box center [6, 40] width 8 height 8
click at [27, 43] on span "Line" at bounding box center [30, 41] width 21 height 5
click at [159, 18] on span "W" at bounding box center [161, 19] width 4 height 4
click at [988, 416] on div at bounding box center [507, 289] width 990 height 528
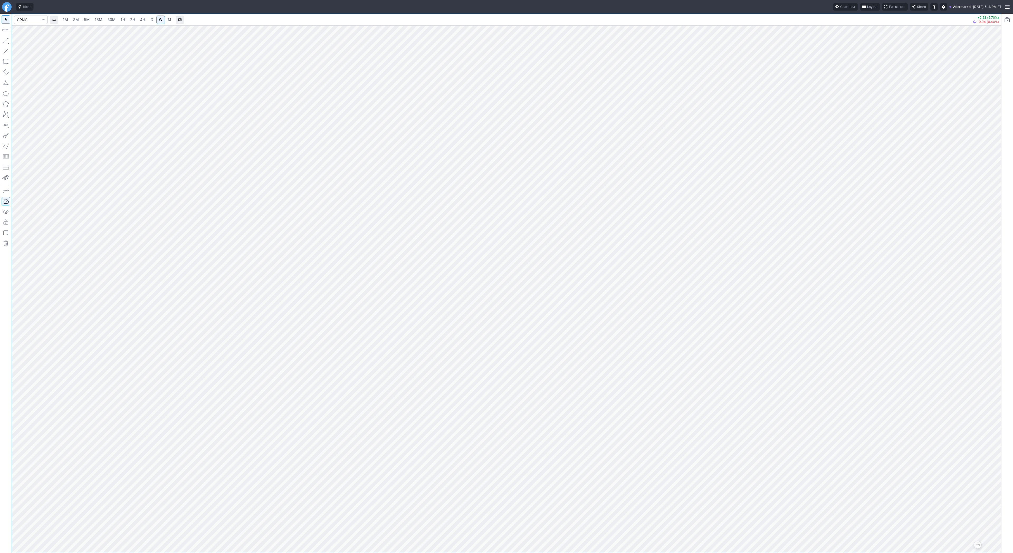
click at [152, 18] on span "D" at bounding box center [152, 19] width 3 height 4
drag, startPoint x: 997, startPoint y: 203, endPoint x: 992, endPoint y: 397, distance: 194.3
click at [992, 404] on div at bounding box center [995, 288] width 11 height 515
click at [76, 24] on link "3M" at bounding box center [76, 20] width 11 height 8
click at [103, 20] on link "15M" at bounding box center [98, 20] width 12 height 8
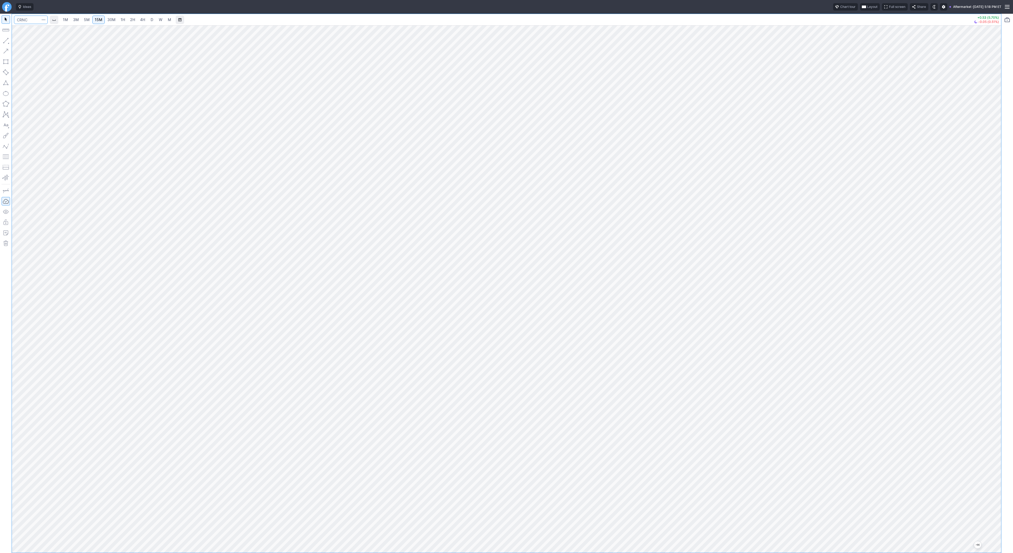
click at [34, 20] on input "Search" at bounding box center [31, 20] width 34 height 8
type input "sbet"
click at [36, 30] on span "SharpLink Gaming Inc" at bounding box center [52, 31] width 32 height 4
click at [148, 18] on link "D" at bounding box center [152, 20] width 8 height 8
click at [140, 19] on span "4H" at bounding box center [142, 19] width 5 height 4
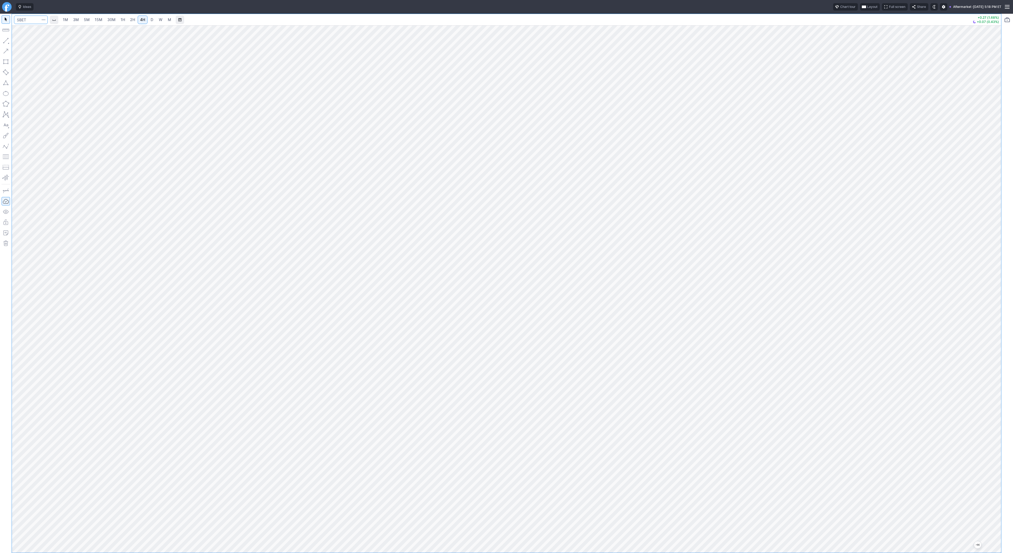
click at [22, 16] on input "Search" at bounding box center [31, 20] width 34 height 8
type input "btcusd"
click at [38, 32] on span "@ BTCUSD Bitcoin / USD Crypto" at bounding box center [72, 31] width 109 height 4
click at [151, 19] on span "D" at bounding box center [152, 19] width 3 height 4
click at [984, 308] on div at bounding box center [507, 289] width 990 height 528
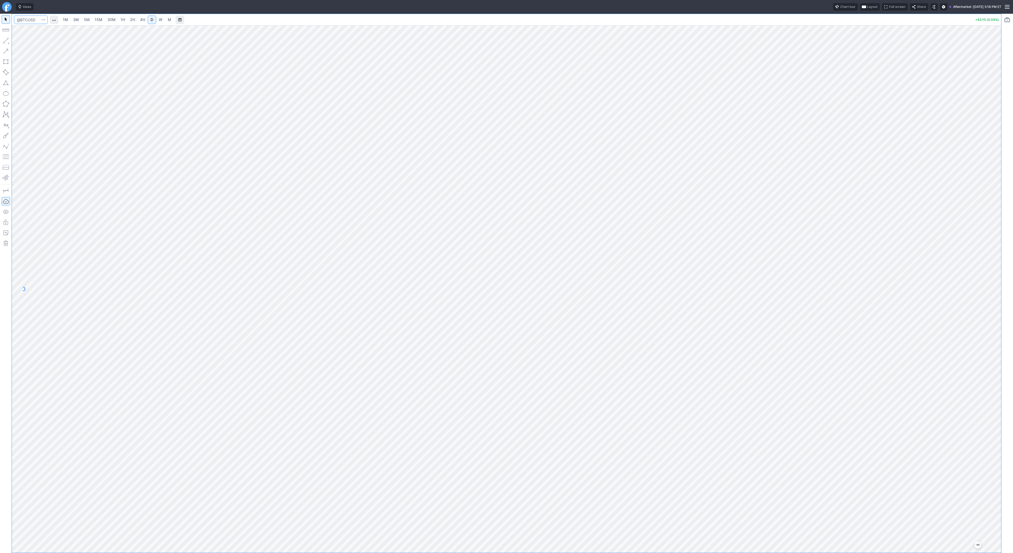
click at [26, 20] on input "Search" at bounding box center [31, 20] width 34 height 8
click at [30, 18] on input "Search" at bounding box center [31, 20] width 34 height 8
type input "aei"
drag, startPoint x: 1001, startPoint y: 259, endPoint x: 1006, endPoint y: 368, distance: 109.6
click at [1006, 368] on div "1M 3M 5M 15M 30M 1H 2H 4H D W M +1.34 (56.30%) -0.33 (8.87%)" at bounding box center [506, 284] width 1013 height 540
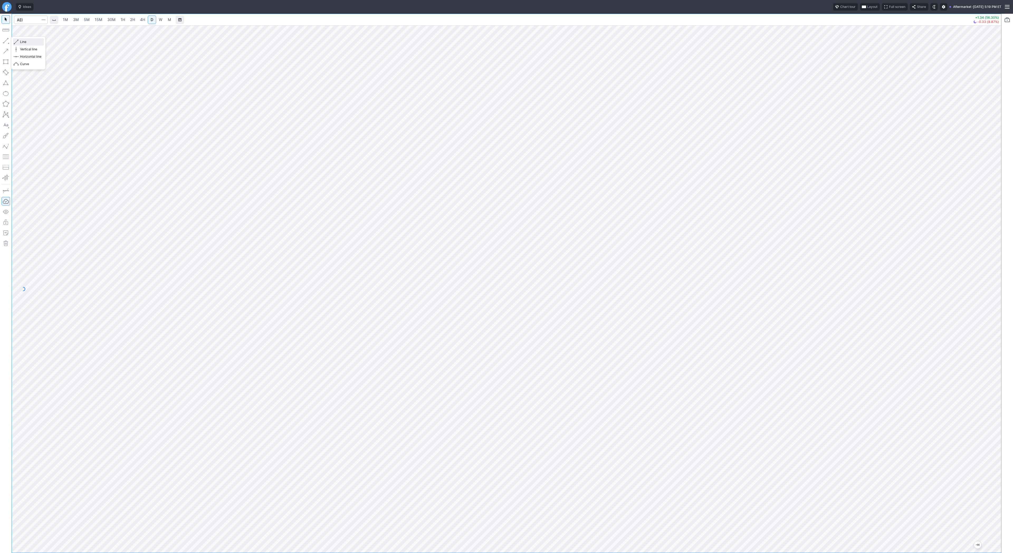
drag, startPoint x: 37, startPoint y: 43, endPoint x: 37, endPoint y: 55, distance: 11.9
click at [37, 43] on span "Line" at bounding box center [30, 41] width 21 height 5
click at [23, 41] on span "Line" at bounding box center [30, 41] width 21 height 5
click at [5, 40] on button "button" at bounding box center [6, 40] width 8 height 8
click at [27, 17] on input "Search" at bounding box center [31, 20] width 34 height 8
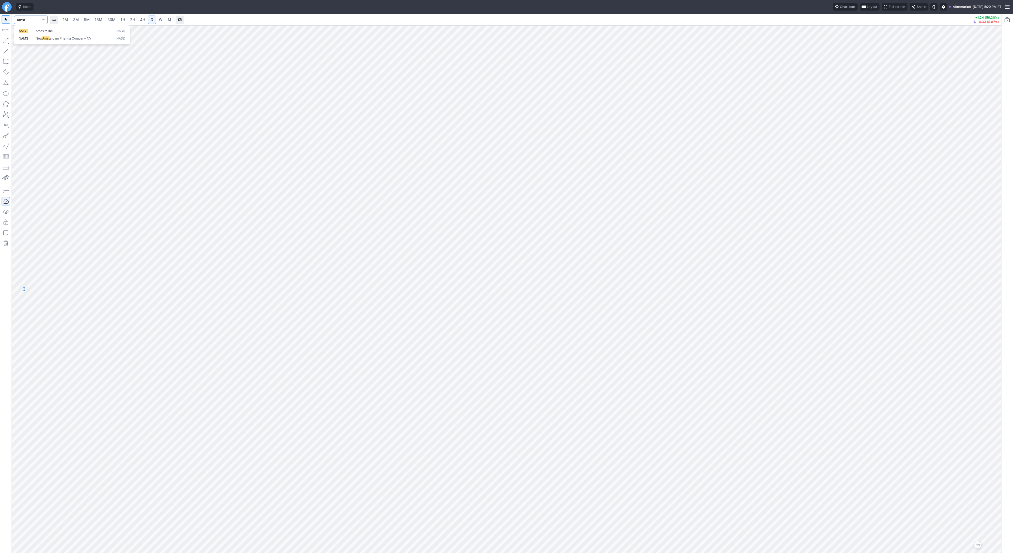
type input "amst"
click at [31, 21] on input "Search" at bounding box center [31, 20] width 34 height 8
type input "bmnr"
click at [73, 19] on span "3M" at bounding box center [76, 19] width 6 height 4
click at [28, 20] on input "Search" at bounding box center [31, 20] width 34 height 8
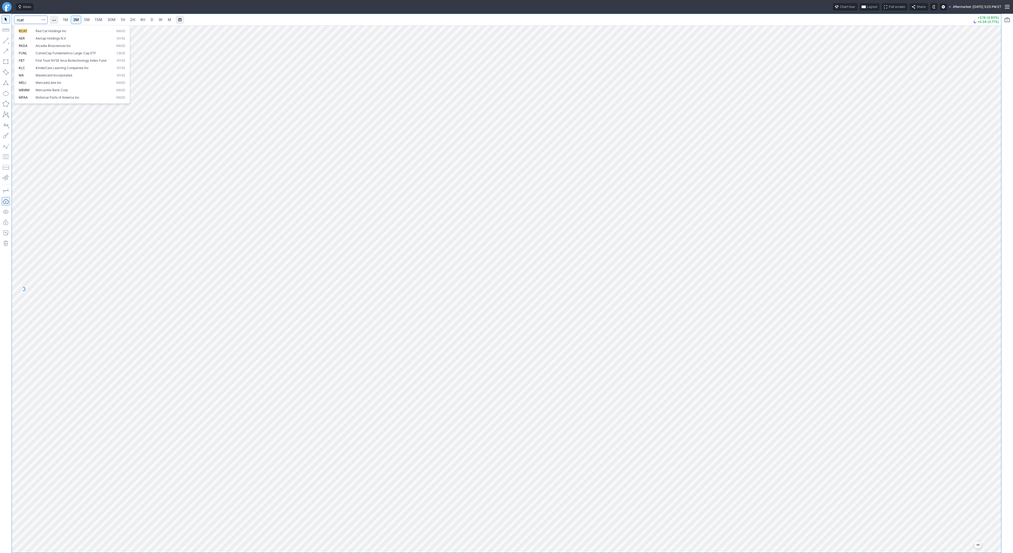
type input "rcat"
click at [153, 21] on link "D" at bounding box center [152, 20] width 8 height 8
click at [20, 41] on button "Line" at bounding box center [28, 41] width 31 height 7
click at [22, 41] on span "Line" at bounding box center [30, 41] width 21 height 5
click at [32, 44] on span "Line" at bounding box center [30, 41] width 21 height 5
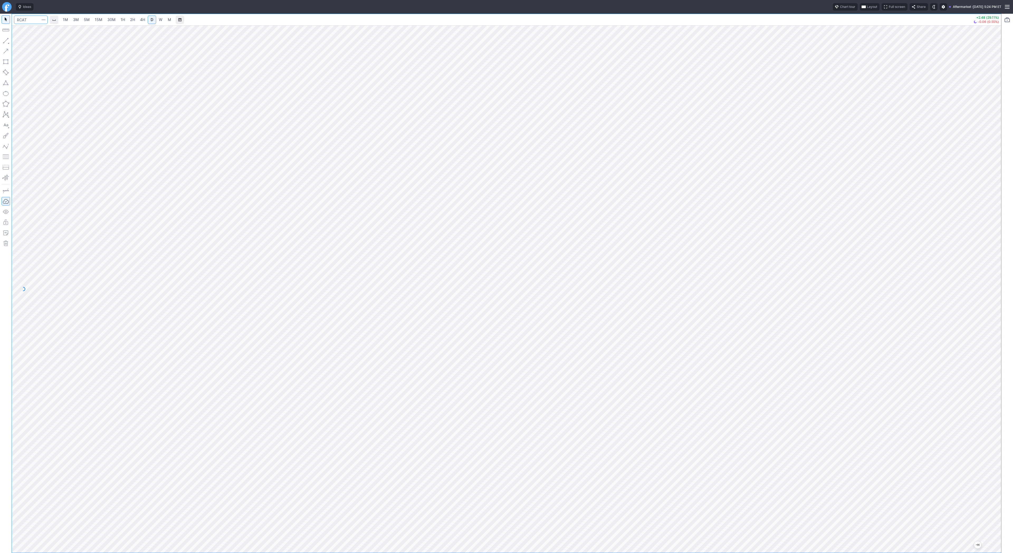
click at [28, 18] on input "Search" at bounding box center [31, 20] width 34 height 8
type input "tem"
click at [141, 19] on span "4H" at bounding box center [142, 19] width 5 height 4
click at [153, 20] on span "D" at bounding box center [152, 19] width 3 height 4
click at [982, 382] on div at bounding box center [507, 289] width 990 height 528
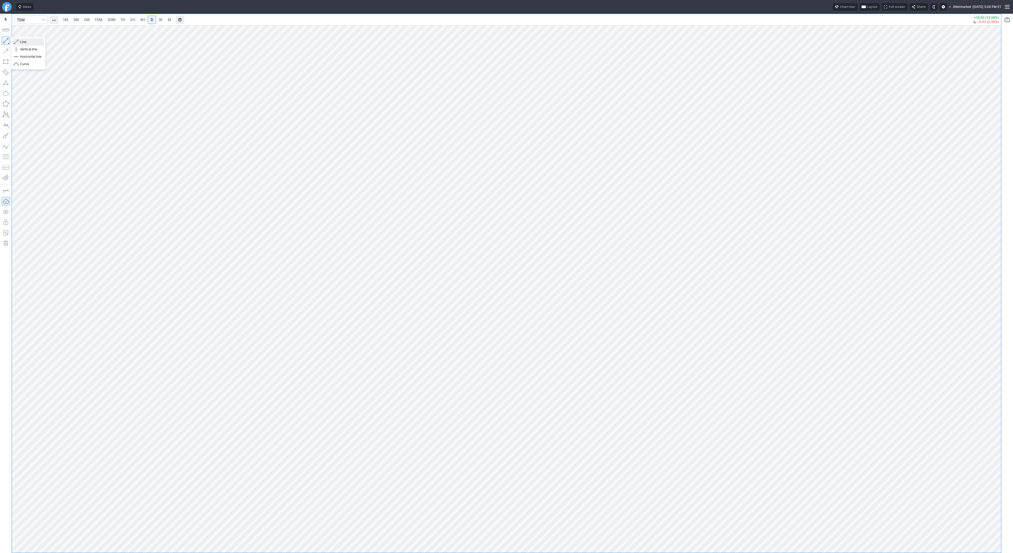
click at [27, 44] on span "Line" at bounding box center [30, 41] width 21 height 5
click at [5, 37] on button "button" at bounding box center [6, 40] width 8 height 8
click at [31, 42] on span "Line" at bounding box center [30, 41] width 21 height 5
drag, startPoint x: 6, startPoint y: 39, endPoint x: 19, endPoint y: 58, distance: 23.1
click at [6, 39] on button "button" at bounding box center [6, 40] width 8 height 8
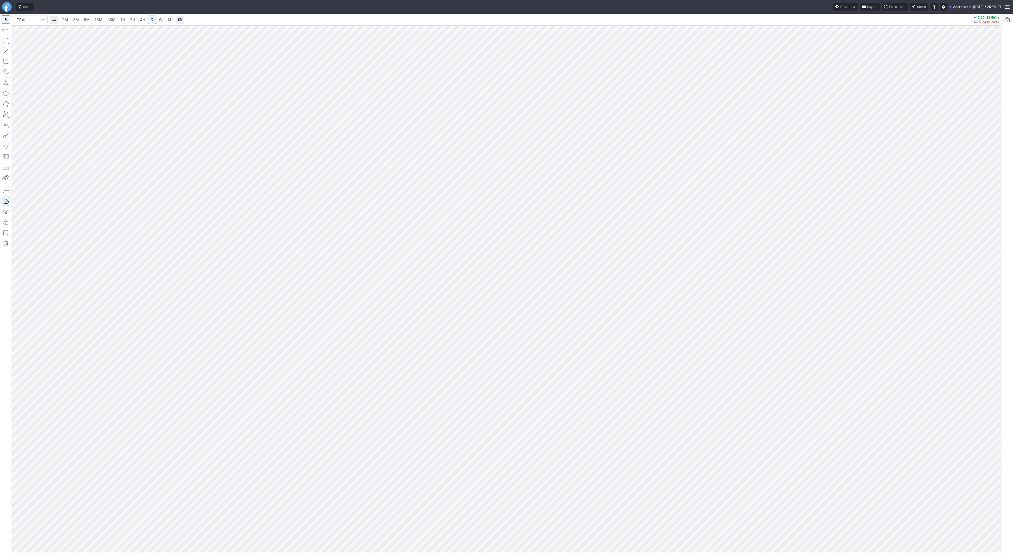
click at [4, 40] on button "button" at bounding box center [6, 40] width 8 height 8
drag, startPoint x: 995, startPoint y: 277, endPoint x: 991, endPoint y: 315, distance: 38.4
click at [991, 315] on div at bounding box center [995, 288] width 11 height 515
click at [6, 41] on button "button" at bounding box center [6, 40] width 8 height 8
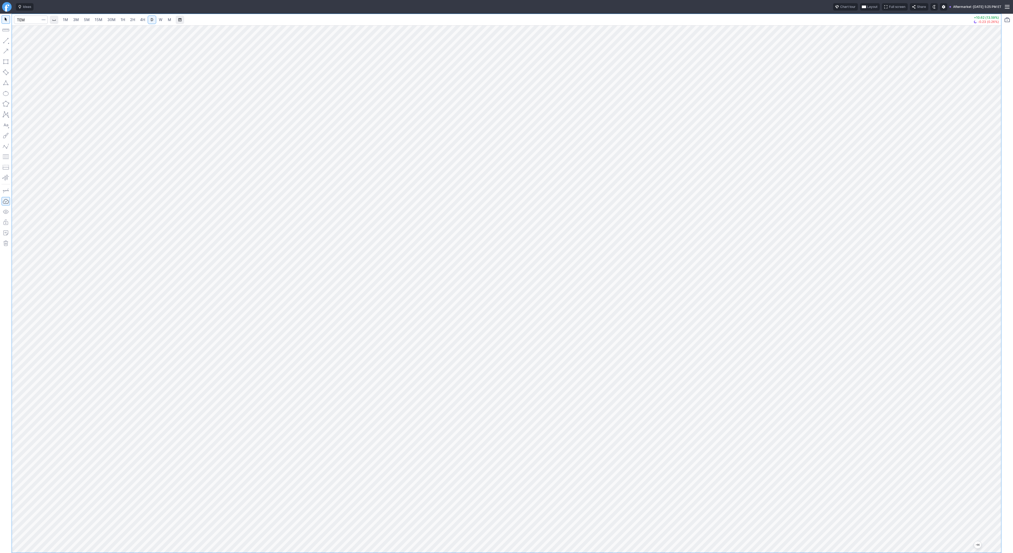
click at [993, 216] on div at bounding box center [507, 289] width 990 height 528
drag, startPoint x: 994, startPoint y: 187, endPoint x: 992, endPoint y: 209, distance: 22.8
click at [992, 209] on div at bounding box center [995, 288] width 11 height 515
drag, startPoint x: 9, startPoint y: 40, endPoint x: 10, endPoint y: 46, distance: 6.2
click at [9, 40] on button "button" at bounding box center [6, 40] width 8 height 8
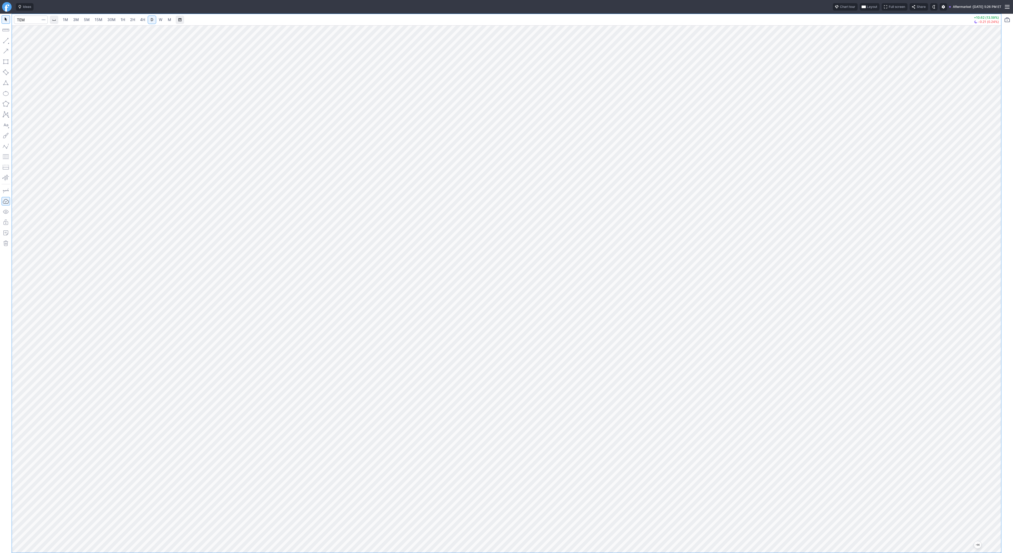
click at [93, 21] on link "15M" at bounding box center [98, 20] width 12 height 8
click at [114, 20] on span "30M" at bounding box center [111, 19] width 8 height 4
click at [122, 19] on span "1H" at bounding box center [123, 19] width 4 height 4
click at [131, 18] on span "2H" at bounding box center [132, 19] width 5 height 4
click at [136, 18] on link "2H" at bounding box center [133, 20] width 10 height 8
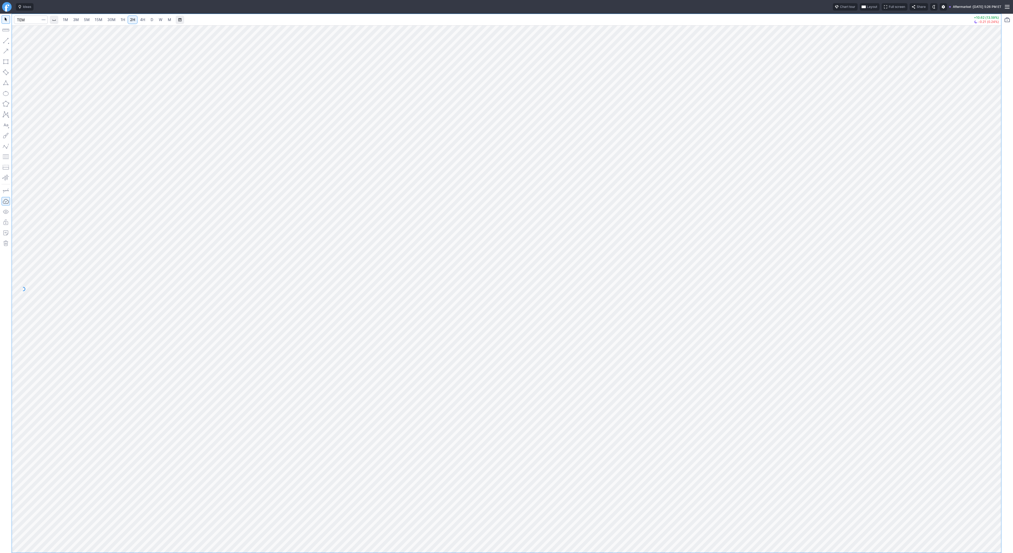
click at [146, 21] on link "4H" at bounding box center [143, 20] width 10 height 8
click at [151, 20] on span "D" at bounding box center [152, 19] width 3 height 4
drag, startPoint x: 995, startPoint y: 180, endPoint x: 995, endPoint y: 321, distance: 140.9
click at [996, 324] on div at bounding box center [995, 288] width 11 height 515
click at [26, 41] on span "Line" at bounding box center [30, 41] width 21 height 5
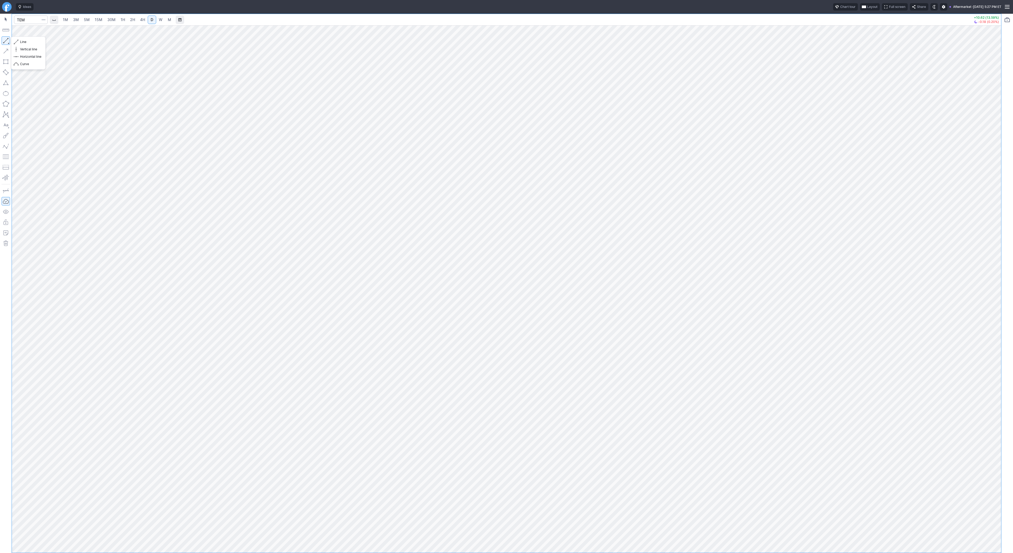
click at [5, 41] on button "button" at bounding box center [6, 40] width 8 height 8
click at [7, 38] on button "button" at bounding box center [6, 40] width 8 height 8
click at [24, 40] on span "Line" at bounding box center [30, 41] width 21 height 5
click at [6, 39] on button "button" at bounding box center [6, 40] width 8 height 8
click at [5, 39] on button "button" at bounding box center [6, 40] width 8 height 8
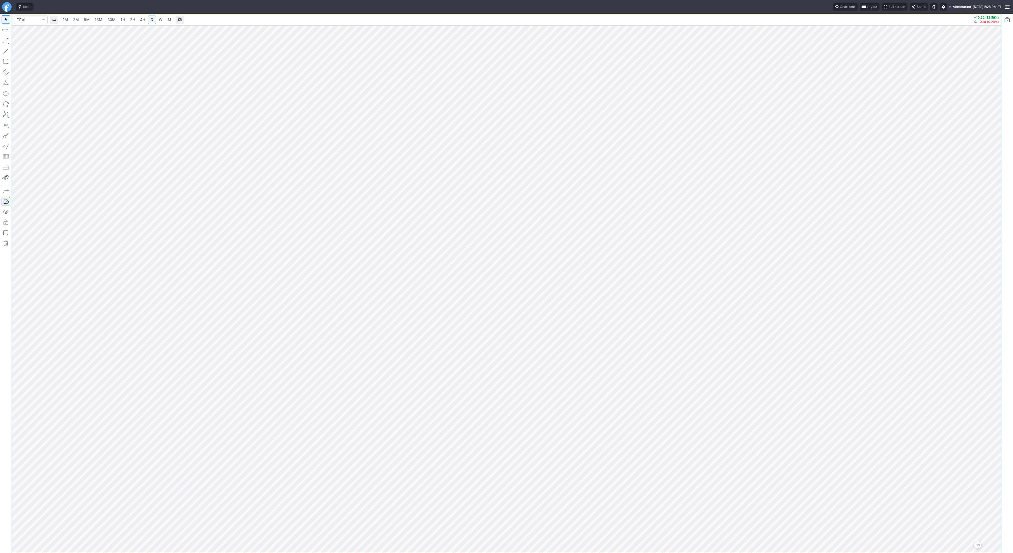
click at [2, 38] on button "button" at bounding box center [6, 40] width 8 height 8
click at [7, 41] on button "button" at bounding box center [6, 40] width 8 height 8
click at [20, 40] on span "Line" at bounding box center [30, 41] width 21 height 5
click at [23, 40] on span "Line" at bounding box center [30, 41] width 21 height 5
click at [5, 40] on button "button" at bounding box center [6, 40] width 8 height 8
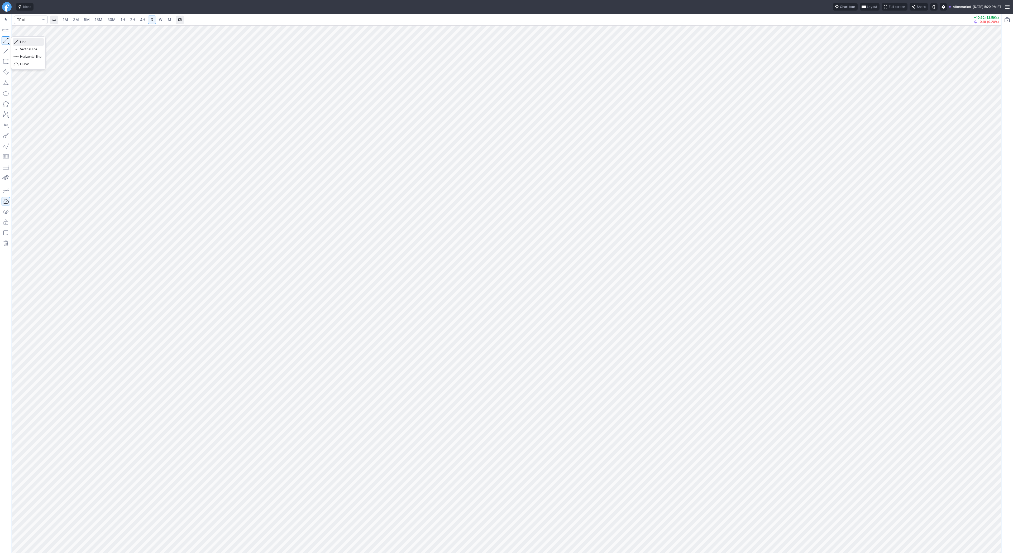
click at [25, 41] on span "Line" at bounding box center [30, 41] width 21 height 5
click at [22, 40] on span "Line" at bounding box center [30, 41] width 21 height 5
click at [99, 20] on span "15M" at bounding box center [99, 19] width 8 height 4
click at [116, 20] on link "30M" at bounding box center [111, 20] width 13 height 8
click at [128, 19] on link "2H" at bounding box center [133, 20] width 10 height 8
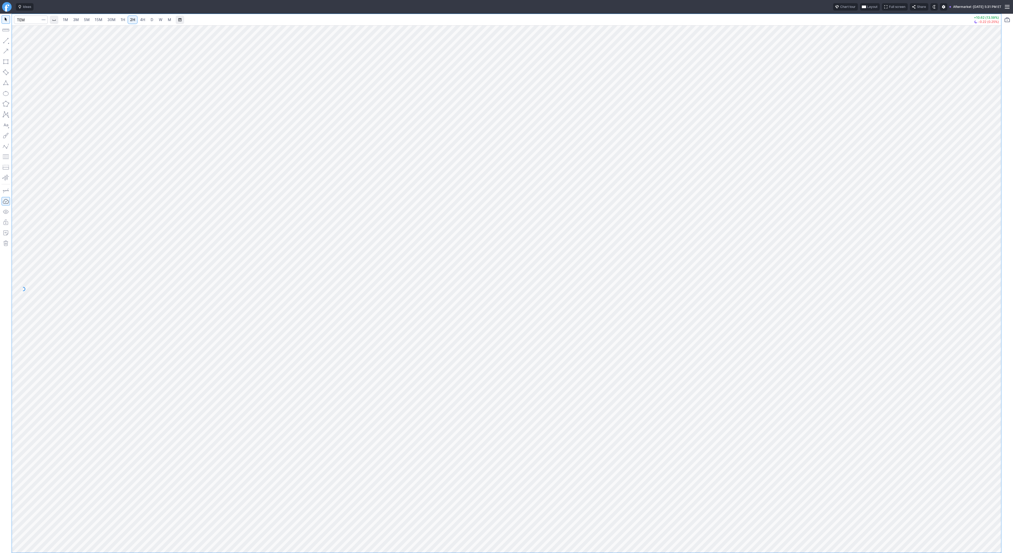
click at [97, 21] on span "15M" at bounding box center [99, 19] width 8 height 4
click at [111, 18] on span "30M" at bounding box center [111, 19] width 8 height 4
drag, startPoint x: 995, startPoint y: 305, endPoint x: 992, endPoint y: 303, distance: 3.4
click at [995, 305] on div at bounding box center [995, 288] width 11 height 515
click at [8, 42] on button "button" at bounding box center [6, 40] width 8 height 8
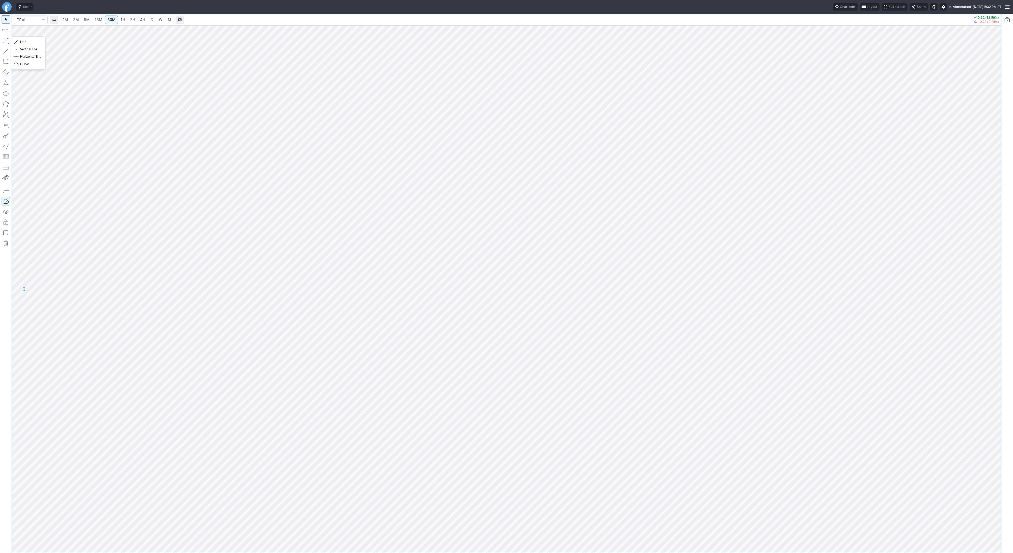
click at [3, 39] on button "button" at bounding box center [6, 40] width 8 height 8
drag, startPoint x: 1006, startPoint y: 264, endPoint x: 998, endPoint y: 339, distance: 75.3
click at [1000, 341] on div at bounding box center [995, 288] width 11 height 515
drag, startPoint x: 3, startPoint y: 41, endPoint x: 13, endPoint y: 55, distance: 17.6
click at [3, 40] on button "button" at bounding box center [6, 40] width 8 height 8
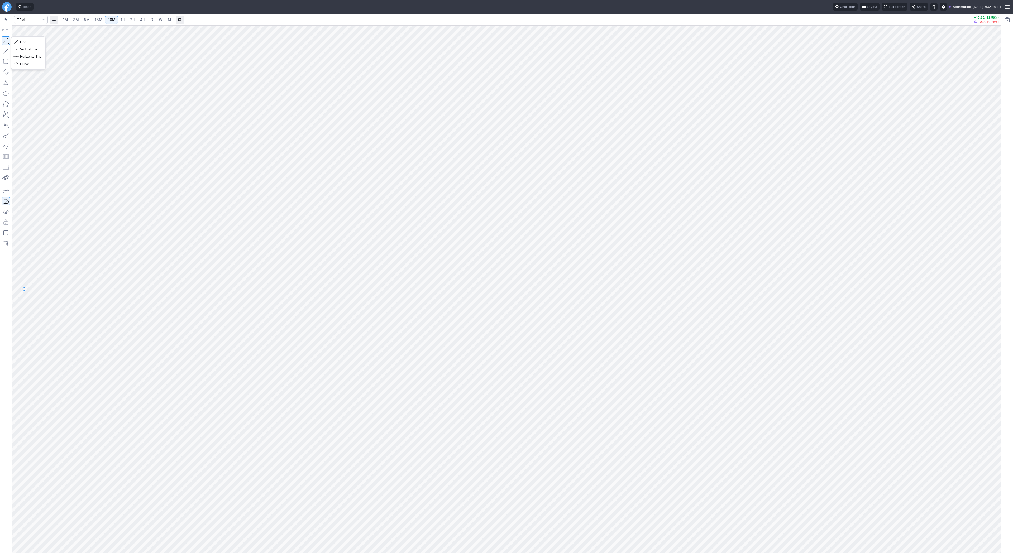
click at [9, 40] on button "button" at bounding box center [6, 40] width 8 height 8
click at [17, 19] on input "Search" at bounding box center [31, 20] width 34 height 8
type input "soxl"
click at [157, 21] on link "W" at bounding box center [160, 20] width 8 height 8
click at [148, 21] on link "D" at bounding box center [152, 20] width 8 height 8
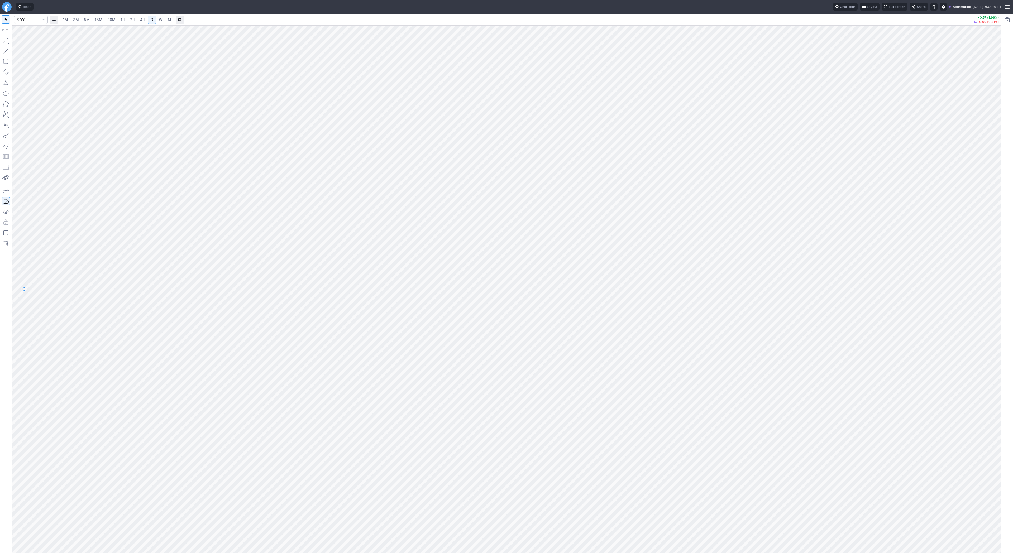
click at [134, 22] on span "2H" at bounding box center [132, 19] width 5 height 5
click at [146, 20] on link "4H" at bounding box center [143, 20] width 10 height 8
click at [25, 18] on input "Search" at bounding box center [31, 20] width 34 height 8
type input "amd"
click at [155, 19] on link "D" at bounding box center [152, 20] width 8 height 8
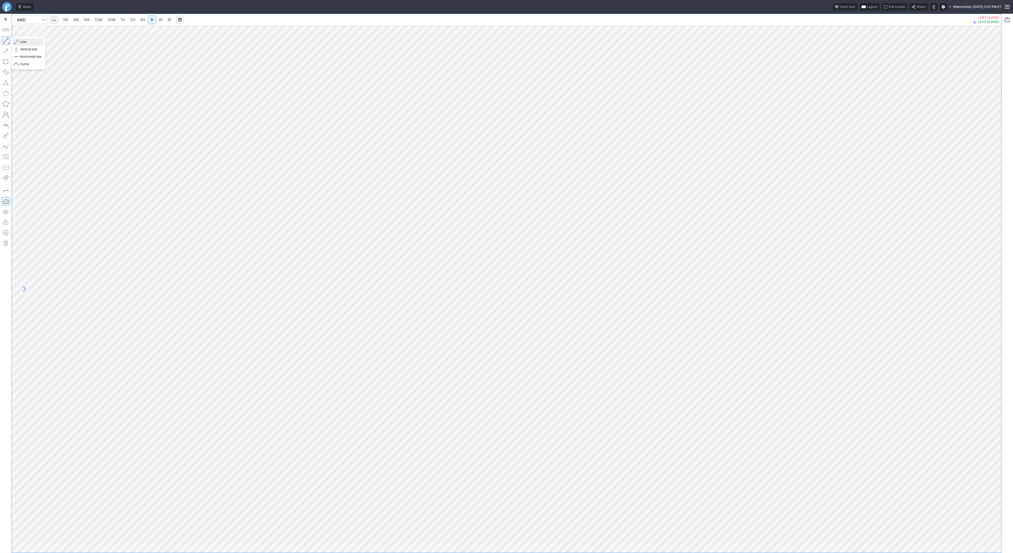
click at [21, 41] on span "Line" at bounding box center [30, 41] width 21 height 5
click at [20, 40] on span "Line" at bounding box center [30, 41] width 21 height 5
click at [21, 40] on span "Line" at bounding box center [30, 41] width 21 height 5
click at [21, 41] on span "Line" at bounding box center [30, 41] width 21 height 5
click at [32, 18] on input "Search" at bounding box center [31, 20] width 34 height 8
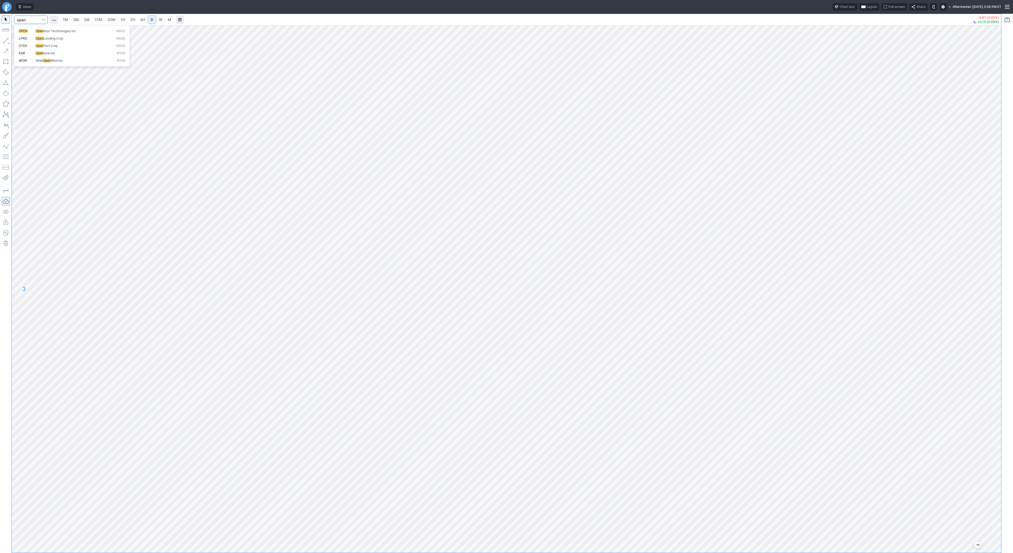
type input "open"
click at [25, 20] on input "Search" at bounding box center [31, 20] width 34 height 8
type input "nvda"
click at [131, 19] on span "2H" at bounding box center [132, 19] width 5 height 4
click at [151, 19] on span "D" at bounding box center [152, 19] width 3 height 4
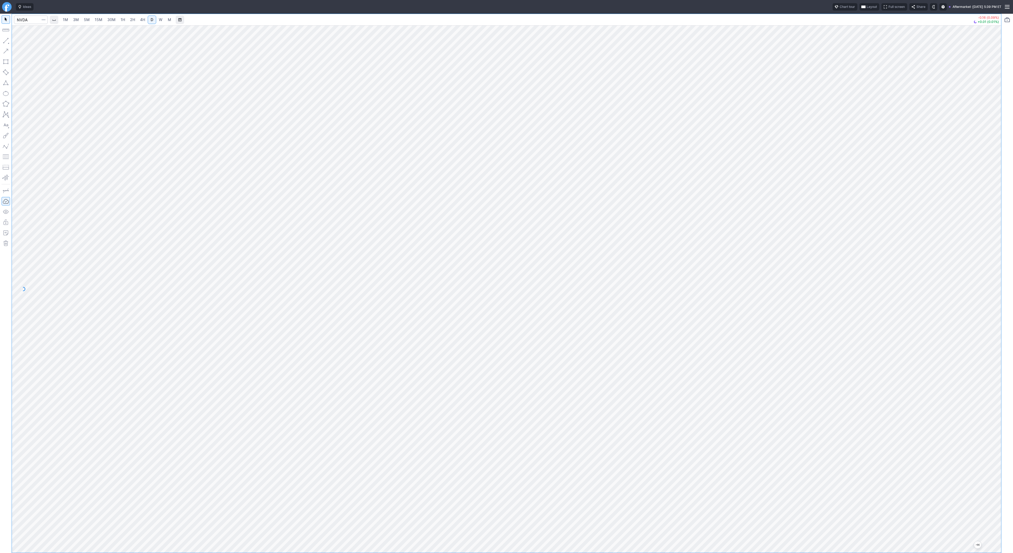
click at [992, 257] on div at bounding box center [995, 288] width 11 height 515
click at [35, 41] on span "Line" at bounding box center [30, 41] width 21 height 5
click at [30, 43] on span "Line" at bounding box center [30, 41] width 21 height 5
drag, startPoint x: 22, startPoint y: 41, endPoint x: 34, endPoint y: 61, distance: 23.9
click at [22, 41] on span "Line" at bounding box center [30, 41] width 21 height 5
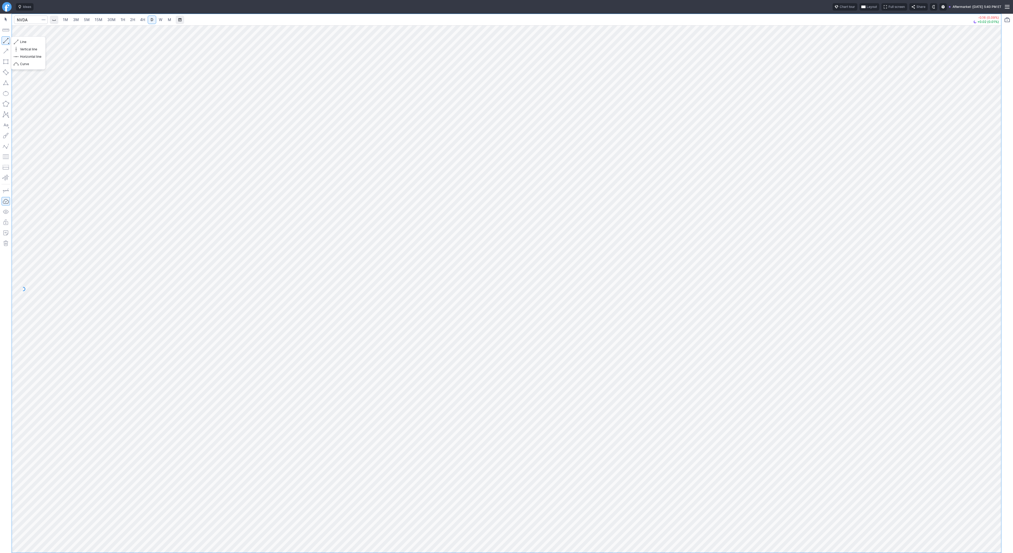
click at [10, 41] on button "button" at bounding box center [6, 40] width 8 height 8
click at [3, 41] on button "button" at bounding box center [6, 40] width 8 height 8
click at [29, 41] on span "Line" at bounding box center [30, 41] width 21 height 5
click at [26, 20] on input "Search" at bounding box center [31, 20] width 34 height 8
type input "snap"
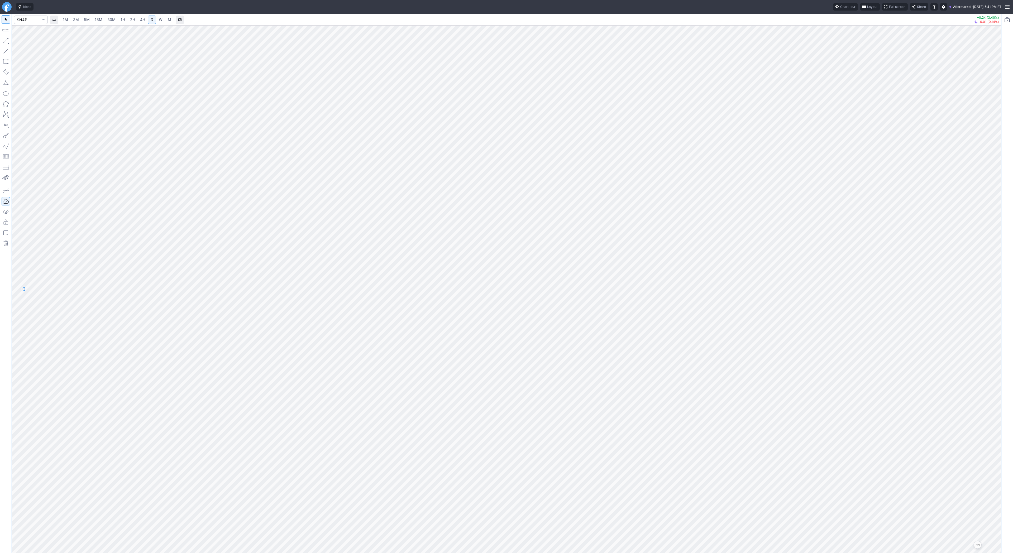
click at [34, 24] on div at bounding box center [31, 20] width 34 height 12
click at [35, 19] on input "Search" at bounding box center [31, 20] width 34 height 8
type input "tsla"
click at [22, 41] on span "Line" at bounding box center [30, 41] width 21 height 5
click at [6, 41] on button "button" at bounding box center [6, 40] width 8 height 8
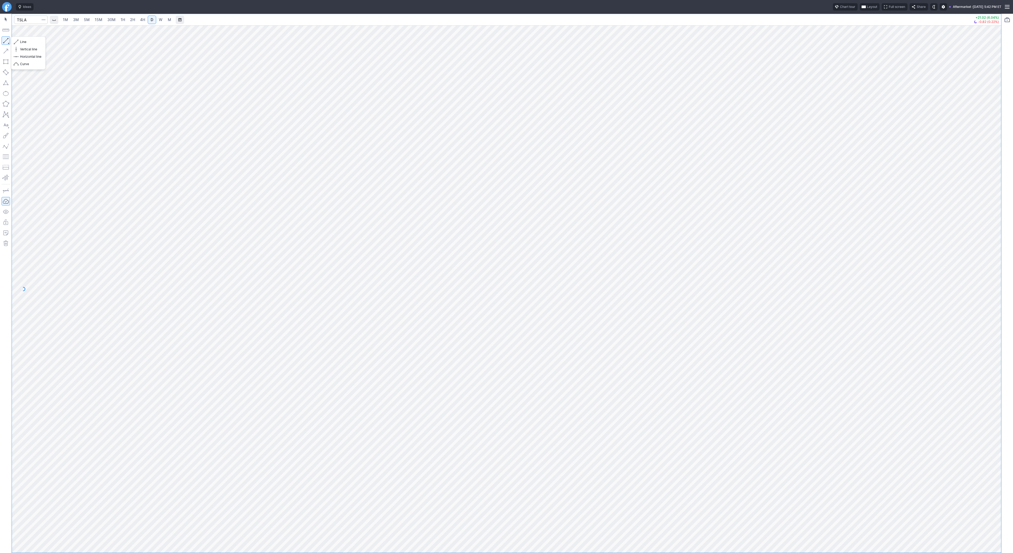
click at [8, 40] on button "button" at bounding box center [6, 40] width 8 height 8
click at [34, 20] on input "Search" at bounding box center [31, 20] width 34 height 8
type input "nio"
click at [7, 41] on button "button" at bounding box center [6, 40] width 8 height 8
click at [8, 42] on button "button" at bounding box center [6, 40] width 8 height 8
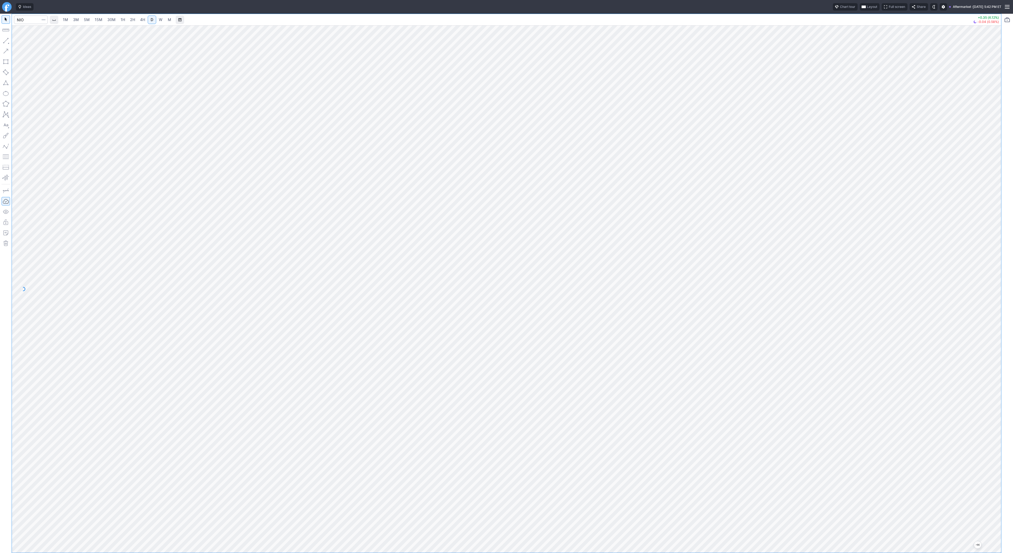
click at [8, 41] on button "button" at bounding box center [6, 40] width 8 height 8
click at [7, 40] on button "button" at bounding box center [6, 40] width 8 height 8
click at [3, 40] on button "button" at bounding box center [6, 40] width 8 height 8
click at [37, 43] on span "Line" at bounding box center [30, 41] width 21 height 5
click at [8, 41] on button "button" at bounding box center [6, 40] width 8 height 8
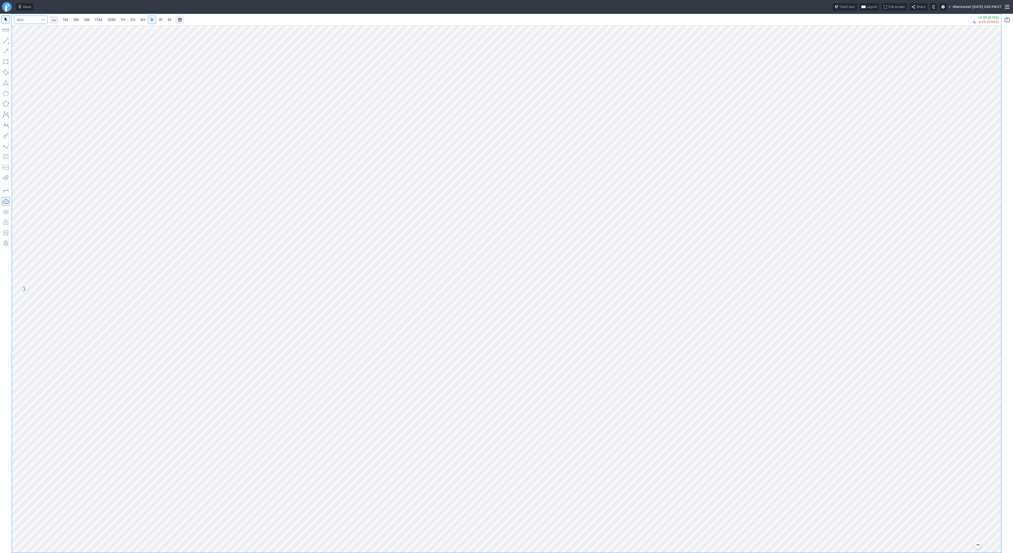
click at [29, 21] on input "Search" at bounding box center [31, 20] width 34 height 8
type input "tem"
click at [990, 397] on div at bounding box center [507, 289] width 990 height 528
click at [8, 40] on button "button" at bounding box center [6, 40] width 8 height 8
click at [6, 41] on button "button" at bounding box center [6, 40] width 8 height 8
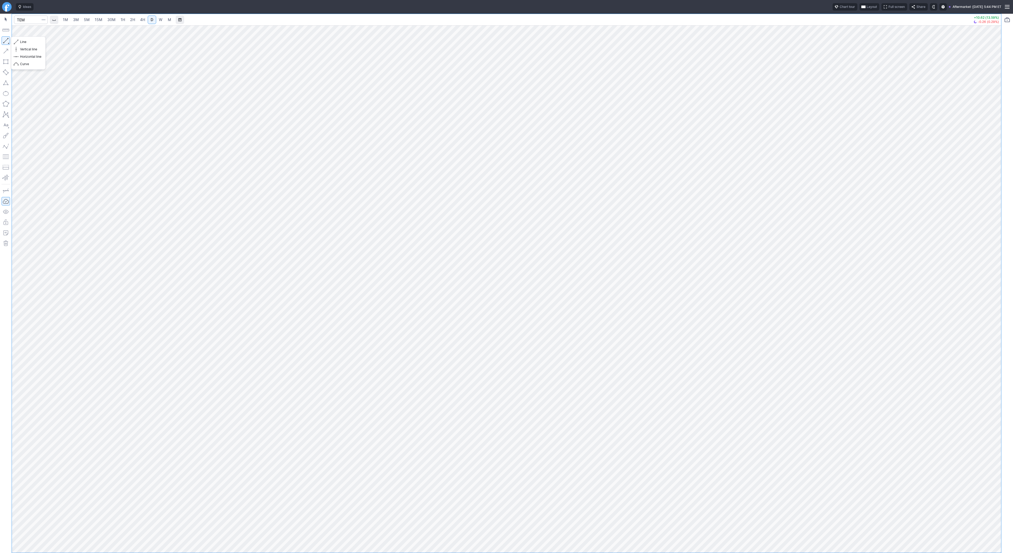
click at [6, 40] on button "button" at bounding box center [6, 40] width 8 height 8
drag, startPoint x: 18, startPoint y: 40, endPoint x: 28, endPoint y: 53, distance: 16.7
click at [18, 41] on span "button" at bounding box center [16, 41] width 3 height 7
drag, startPoint x: 999, startPoint y: 126, endPoint x: 996, endPoint y: 147, distance: 20.8
click at [996, 147] on div at bounding box center [995, 288] width 11 height 515
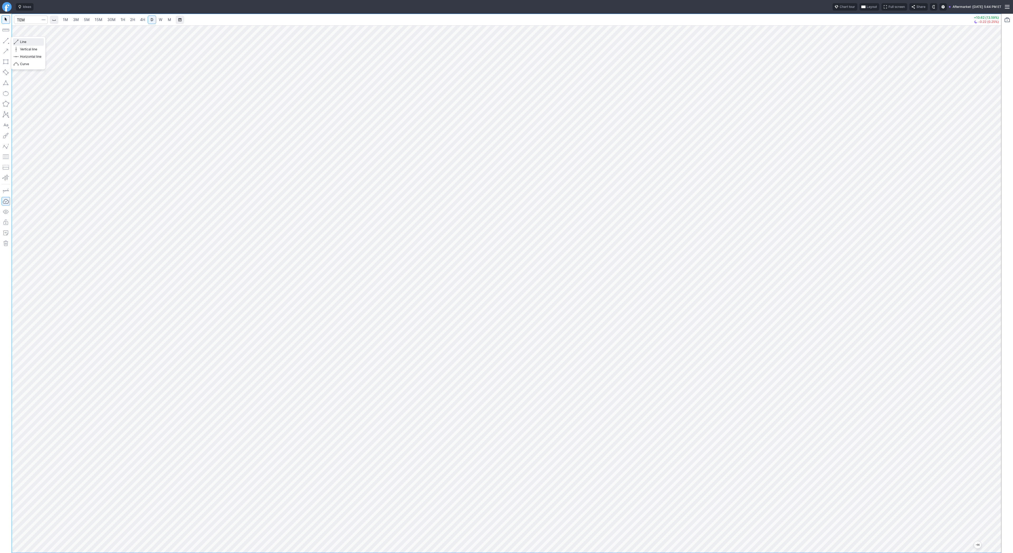
drag, startPoint x: 23, startPoint y: 41, endPoint x: 29, endPoint y: 51, distance: 11.8
click at [23, 42] on span "Line" at bounding box center [30, 41] width 21 height 5
click at [7, 41] on button "button" at bounding box center [6, 40] width 8 height 8
click at [6, 40] on button "button" at bounding box center [6, 40] width 8 height 8
click at [7, 39] on button "button" at bounding box center [6, 40] width 8 height 8
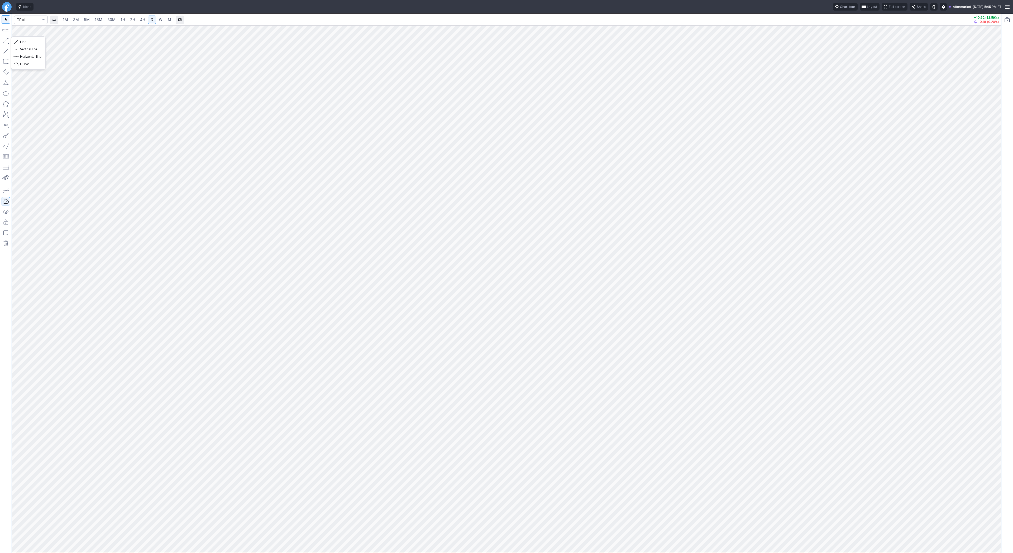
click at [5, 40] on button "button" at bounding box center [6, 40] width 8 height 8
drag, startPoint x: 995, startPoint y: 225, endPoint x: 993, endPoint y: 234, distance: 8.9
click at [994, 235] on div at bounding box center [995, 288] width 11 height 515
drag, startPoint x: 25, startPoint y: 41, endPoint x: 26, endPoint y: 50, distance: 9.6
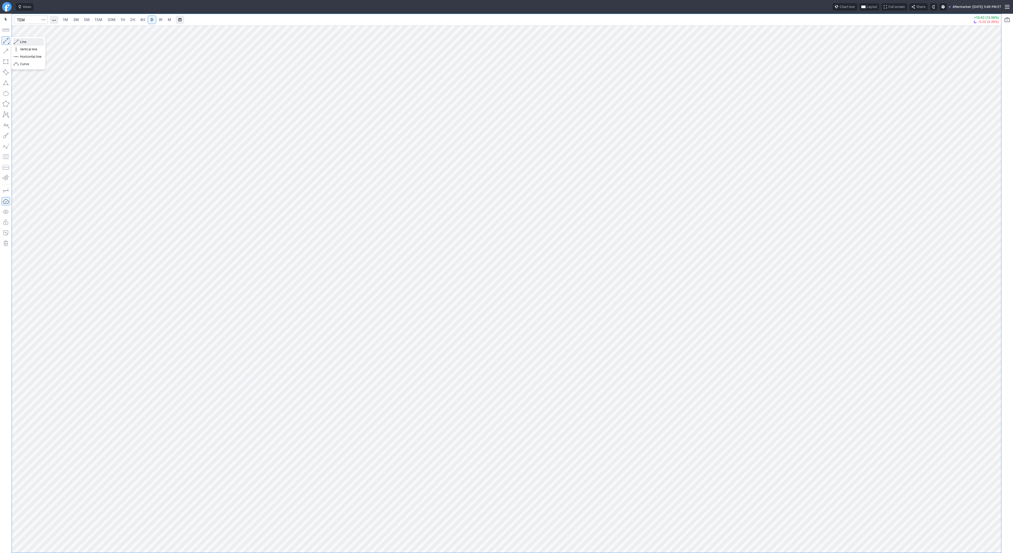
click at [25, 41] on span "Line" at bounding box center [30, 41] width 21 height 5
click at [17, 41] on span "button" at bounding box center [16, 41] width 3 height 7
click at [5, 40] on button "button" at bounding box center [6, 40] width 8 height 8
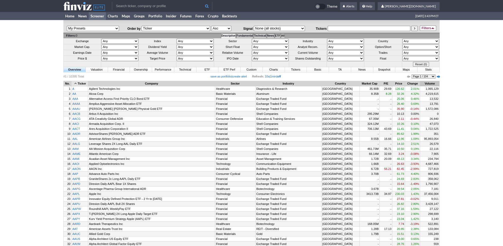
click at [426, 84] on th "Volume" at bounding box center [429, 83] width 19 height 5
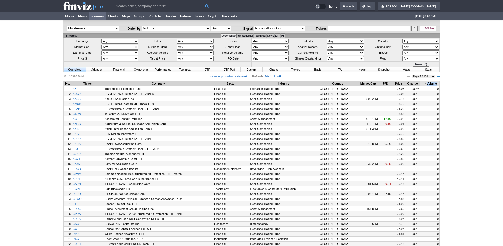
click at [426, 84] on th "Volume" at bounding box center [429, 83] width 19 height 5
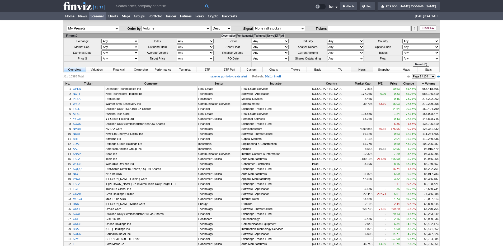
click at [362, 71] on link "News" at bounding box center [362, 69] width 22 height 5
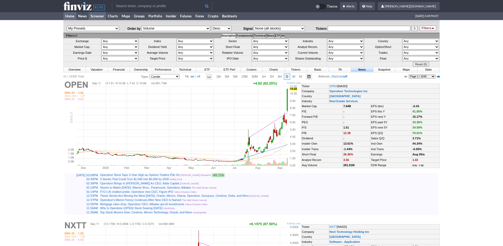
click at [67, 15] on link "Home" at bounding box center [69, 16] width 13 height 8
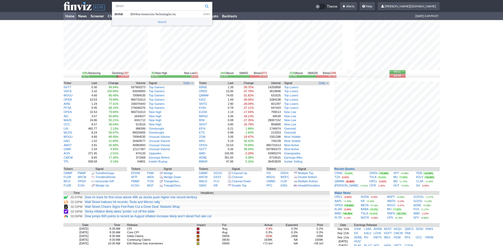
type input "bmnr"
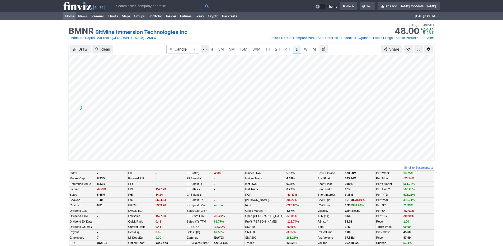
click at [71, 16] on link "Home" at bounding box center [69, 16] width 13 height 8
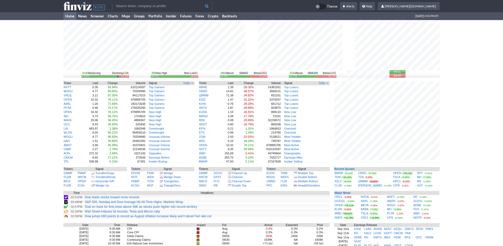
click at [130, 7] on input "text" at bounding box center [162, 6] width 100 height 8
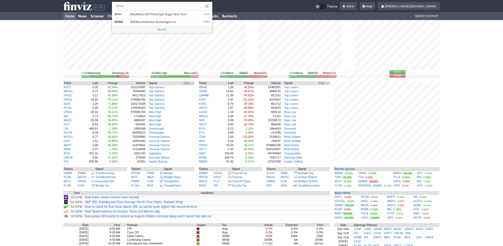
type input "bmnr"
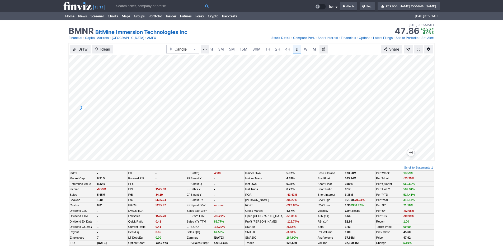
click at [4, 77] on div "Draw Ideas Candle 1M 3M 5M 15M 30M 1H 2H 4H D W M Share" at bounding box center [251, 104] width 503 height 122
click at [222, 48] on span "3M" at bounding box center [221, 49] width 6 height 4
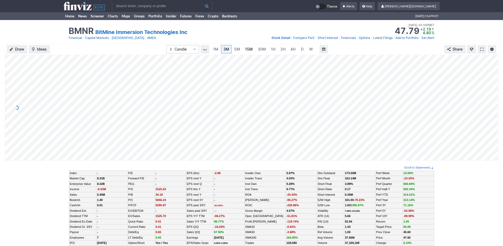
click at [250, 49] on span "15M" at bounding box center [249, 49] width 8 height 4
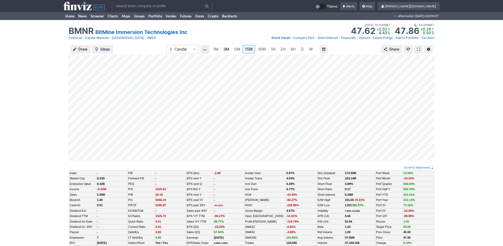
click at [221, 48] on link "3M" at bounding box center [226, 49] width 11 height 8
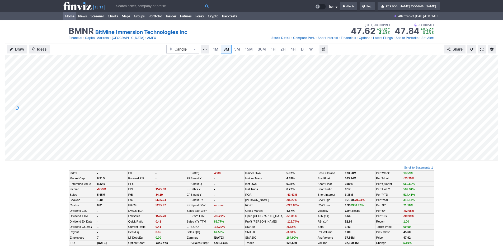
click at [67, 17] on link "Home" at bounding box center [69, 16] width 13 height 8
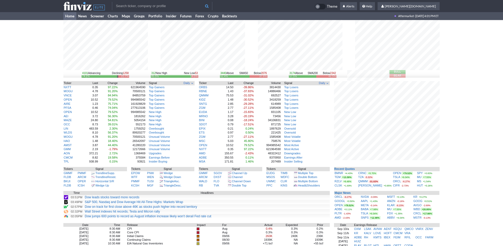
click at [35, 119] on div "4101 Advancing Declining 1258 74.1% 22.7% 312 New High New Low 53 85.5% 14.5% 3…" at bounding box center [251, 170] width 503 height 301
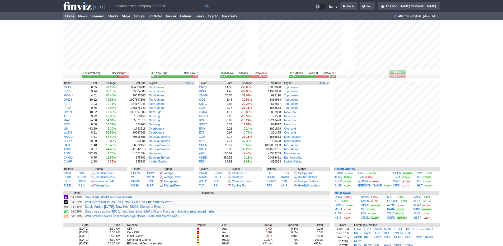
click at [145, 6] on input "text" at bounding box center [162, 6] width 100 height 8
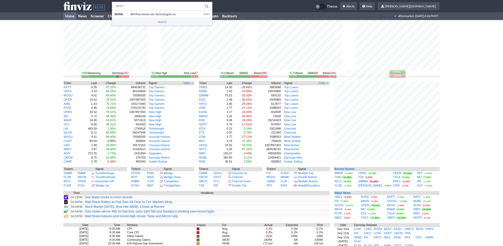
type input "bmnr"
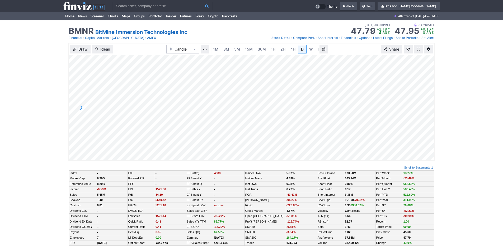
scroll to position [0, 5]
click at [229, 50] on span "5M" at bounding box center [232, 49] width 6 height 4
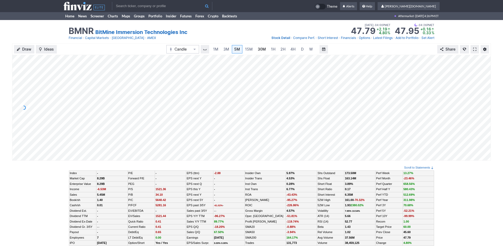
click at [258, 50] on span "30M" at bounding box center [262, 49] width 8 height 4
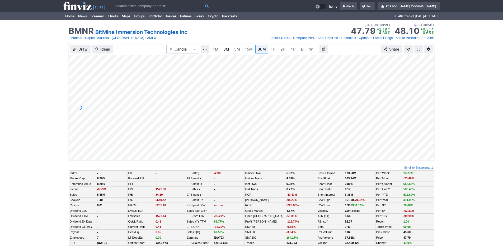
click at [229, 48] on link "3M" at bounding box center [226, 49] width 11 height 8
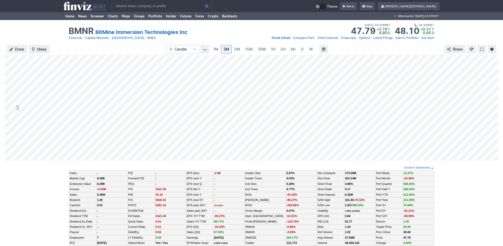
drag, startPoint x: 241, startPoint y: 50, endPoint x: 356, endPoint y: 0, distance: 126.1
click at [79, 7] on use at bounding box center [83, 6] width 41 height 8
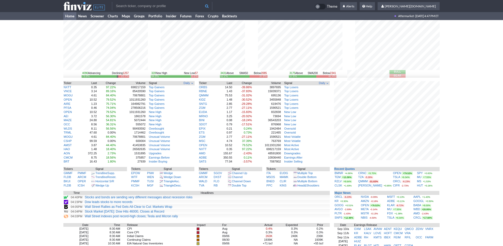
click at [27, 43] on div "4090 Advancing Declining 1257 73.9% 22.7% 320 New High New Low 57 84.9% 15.1% 3…" at bounding box center [251, 170] width 503 height 301
click at [98, 15] on link "Screener" at bounding box center [97, 16] width 17 height 8
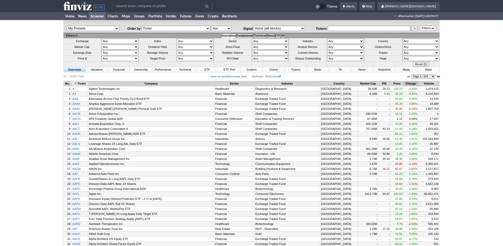
click at [406, 83] on th "Change" at bounding box center [410, 83] width 15 height 5
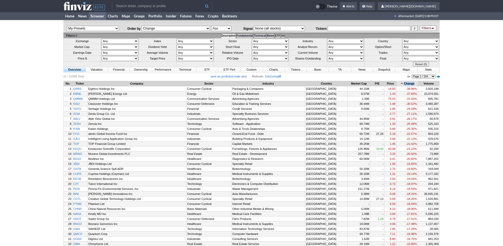
click at [406, 83] on th "Change" at bounding box center [406, 83] width 21 height 5
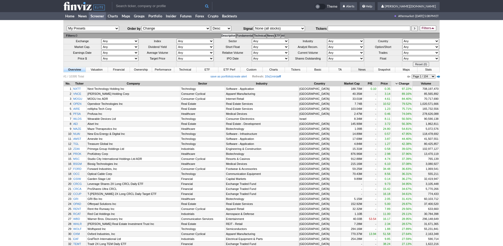
click at [359, 71] on link "News" at bounding box center [362, 69] width 22 height 5
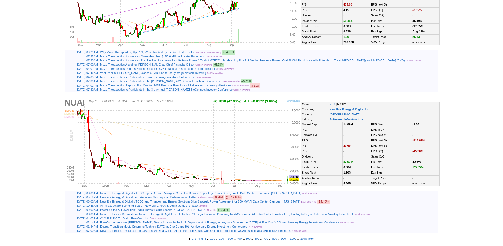
scroll to position [1287, 0]
click at [314, 240] on b "next" at bounding box center [311, 239] width 6 height 3
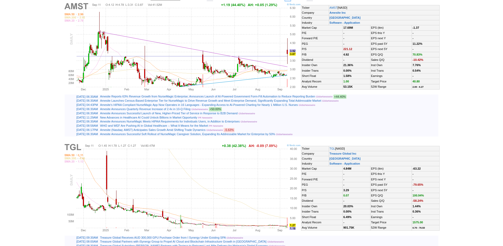
scroll to position [18, 0]
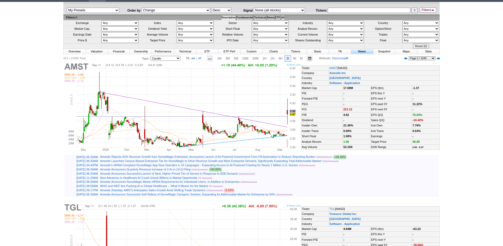
click at [284, 18] on td "All" at bounding box center [283, 17] width 4 height 5
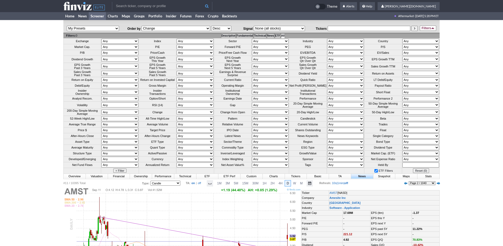
click at [336, 127] on select "Any Under 50K Under 100K Under 500K Under 750K Under 1M Over 0 Over 50K Over 10…" at bounding box center [345, 124] width 37 height 5
select select "o1000"
click at [327, 127] on select "Any Under 50K Under 100K Under 500K Under 750K Under 1M Over 0 Over 50K Over 10…" at bounding box center [345, 124] width 37 height 5
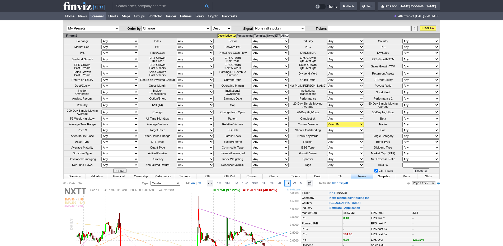
click at [424, 28] on link "Filters" at bounding box center [428, 28] width 16 height 5
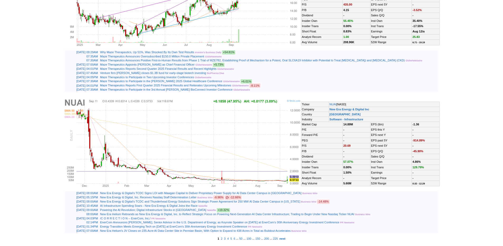
scroll to position [1253, 0]
click at [285, 240] on b "next" at bounding box center [282, 239] width 6 height 3
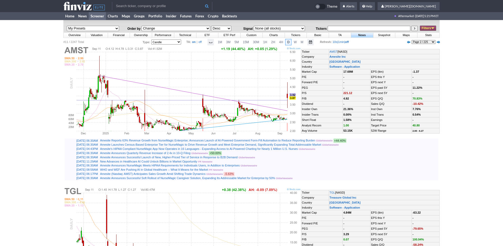
click at [425, 28] on link "Filters" at bounding box center [428, 28] width 16 height 5
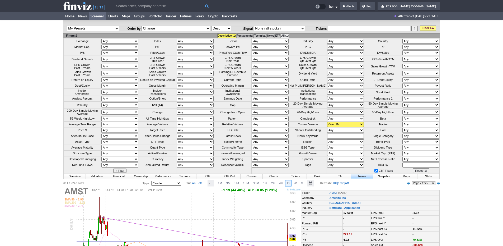
click at [315, 126] on span "Current Volume" at bounding box center [308, 124] width 20 height 3
click at [318, 126] on span "Current Volume" at bounding box center [308, 124] width 20 height 3
click at [210, 127] on select "Any Under 50K Under 100K Under 500K Under 750K Under 1M Over 50K Over 100K Over…" at bounding box center [195, 124] width 37 height 5
select select "o1000"
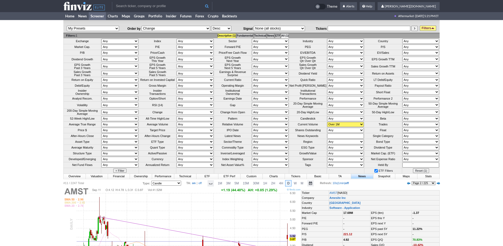
click at [177, 127] on select "Any Under 50K Under 100K Under 500K Under 750K Under 1M Over 50K Over 100K Over…" at bounding box center [195, 124] width 37 height 5
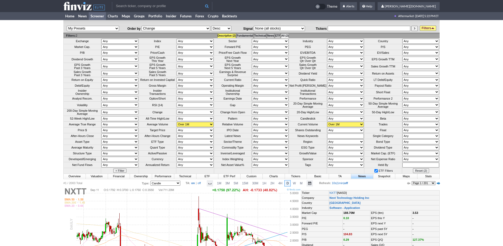
click at [208, 127] on select "Any Under 50K Under 100K Under 500K Under 750K Under 1M Over 50K Over 100K Over…" at bounding box center [195, 124] width 37 height 5
select select "o750"
click at [177, 127] on select "Any Under 50K Under 100K Under 500K Under 750K Under 1M Over 50K Over 100K Over…" at bounding box center [195, 124] width 37 height 5
click at [265, 127] on select "Any Over 10 Over 5 Over 3 Over 2 Over 1.5 Over 1 Over 0.75 Over 0.5 Over 0.25 U…" at bounding box center [270, 124] width 37 height 5
click at [430, 28] on link "Filters" at bounding box center [428, 28] width 16 height 5
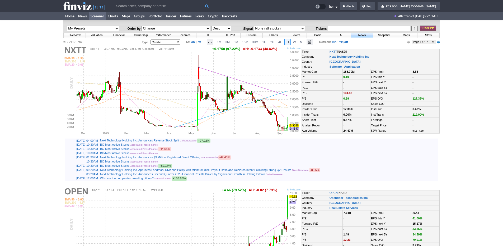
click at [423, 27] on link "Filters" at bounding box center [428, 28] width 16 height 5
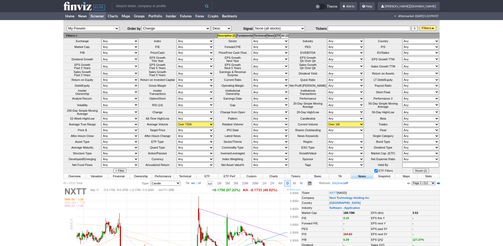
click at [187, 127] on select "Any Under 50K Under 100K Under 500K Under 750K Under 1M Over 50K Over 100K Over…" at bounding box center [195, 124] width 37 height 5
select select "o1000"
click at [177, 127] on select "Any Under 50K Under 100K Under 500K Under 750K Under 1M Over 50K Over 100K Over…" at bounding box center [195, 124] width 37 height 5
click at [424, 29] on link "Filters" at bounding box center [428, 28] width 16 height 5
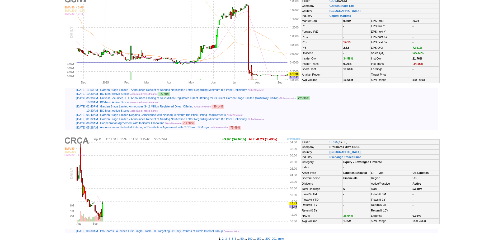
scroll to position [1211, 0]
click at [284, 238] on b "next" at bounding box center [281, 239] width 6 height 3
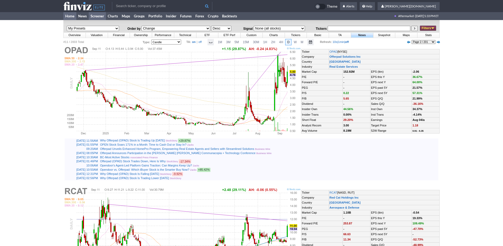
click at [69, 16] on link "Home" at bounding box center [69, 16] width 13 height 8
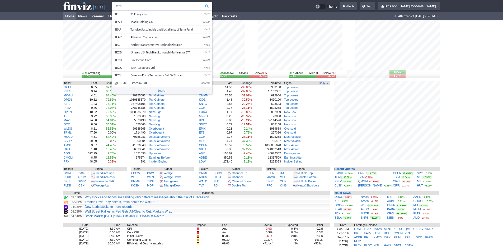
type input "tem"
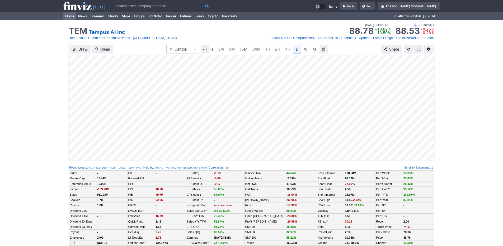
click at [74, 16] on link "Home" at bounding box center [69, 16] width 13 height 8
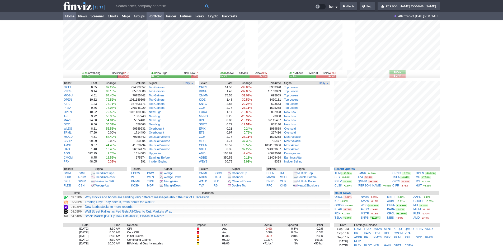
click at [162, 17] on link "Portfolio" at bounding box center [154, 16] width 17 height 8
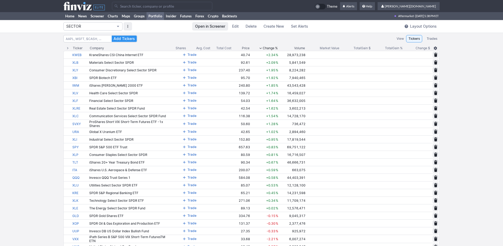
click at [110, 27] on span "SECTOR" at bounding box center [90, 26] width 48 height 5
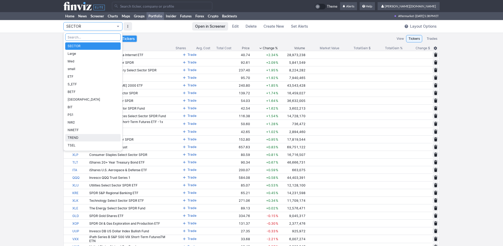
click at [93, 135] on span "TREND" at bounding box center [93, 137] width 51 height 5
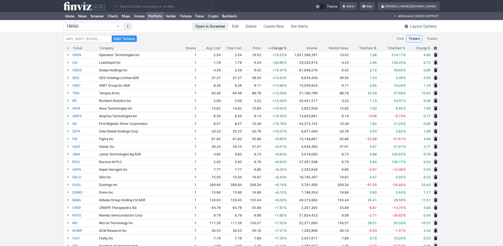
click at [308, 47] on div "Volume" at bounding box center [311, 48] width 11 height 5
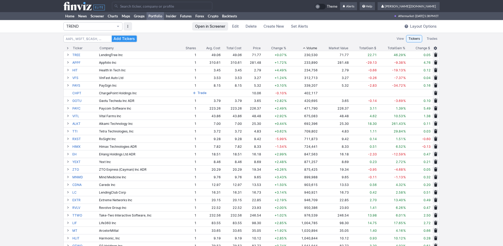
click at [309, 46] on div "Volume" at bounding box center [311, 48] width 11 height 5
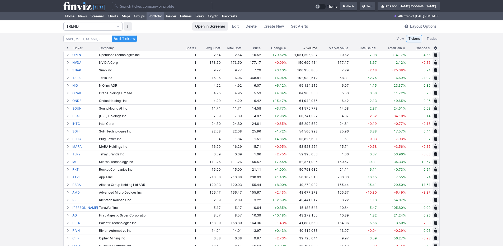
click at [309, 46] on div "Volume" at bounding box center [311, 48] width 11 height 5
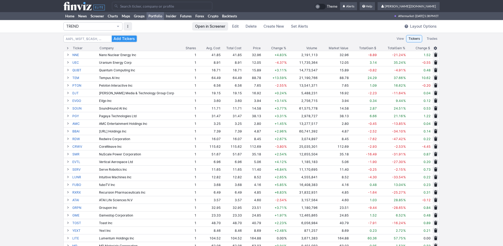
click at [309, 46] on div "Volume" at bounding box center [311, 48] width 11 height 5
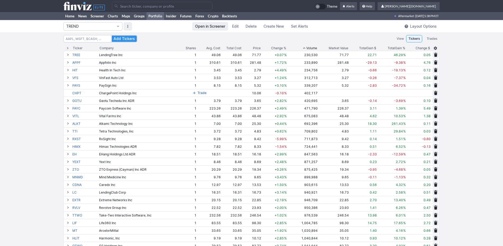
click at [309, 46] on div "Volume" at bounding box center [311, 48] width 11 height 5
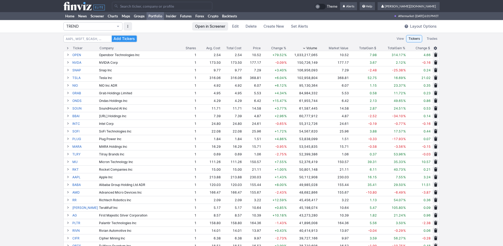
click at [131, 9] on input "Search" at bounding box center [162, 6] width 100 height 8
click at [155, 7] on input "Search" at bounding box center [162, 6] width 100 height 8
click at [145, 6] on input "Search" at bounding box center [162, 6] width 100 height 8
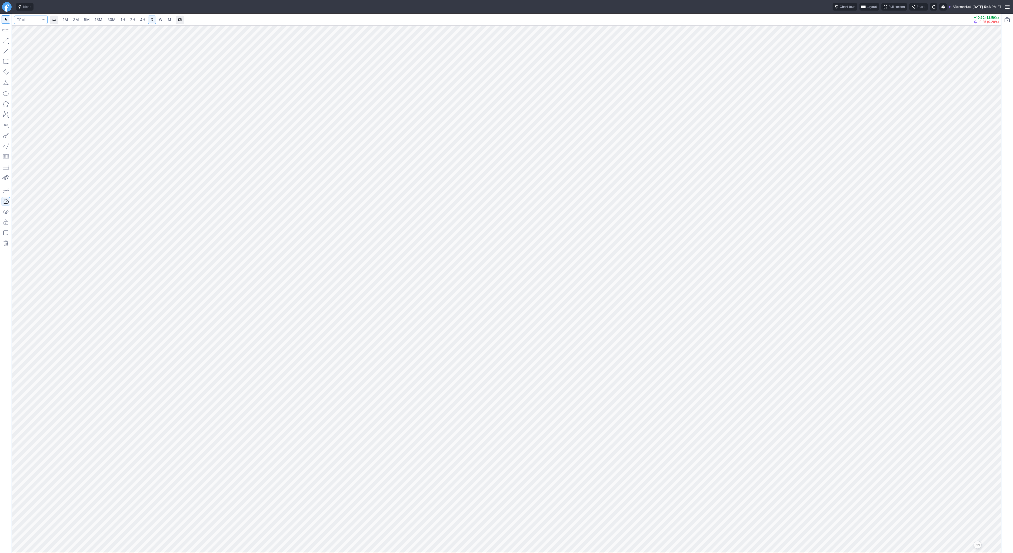
click at [32, 21] on input "Search" at bounding box center [31, 20] width 34 height 8
type input "bmnr"
click at [84, 20] on span "5M" at bounding box center [87, 19] width 6 height 4
click at [30, 16] on input "Search" at bounding box center [31, 20] width 34 height 8
type input "spy"
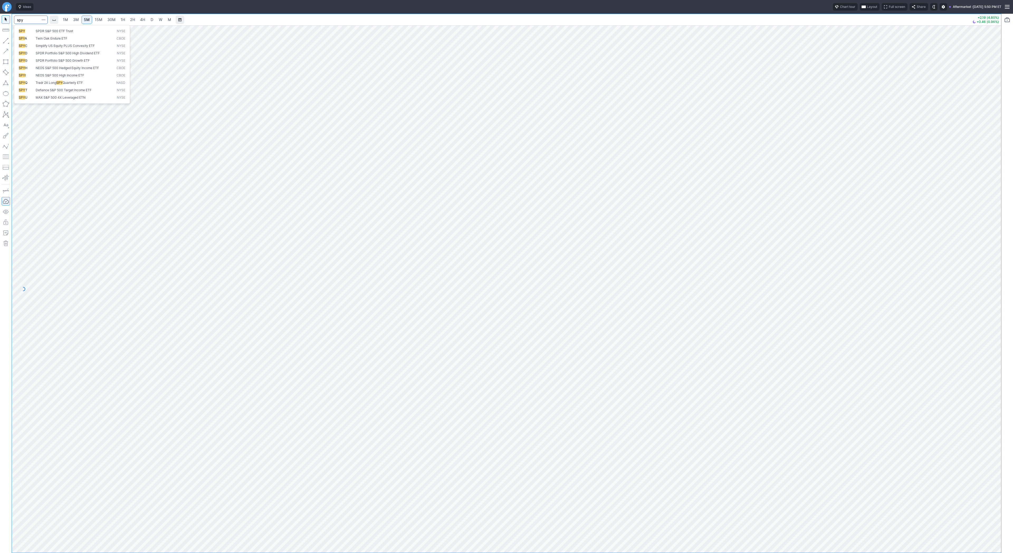
click at [35, 29] on span "SPDR S&P 500 ETF Trust" at bounding box center [75, 31] width 81 height 4
click at [154, 22] on link "D" at bounding box center [152, 20] width 8 height 8
click at [6, 41] on button "button" at bounding box center [6, 40] width 8 height 8
click at [4, 41] on button "button" at bounding box center [6, 40] width 8 height 8
click at [6, 41] on button "button" at bounding box center [6, 40] width 8 height 8
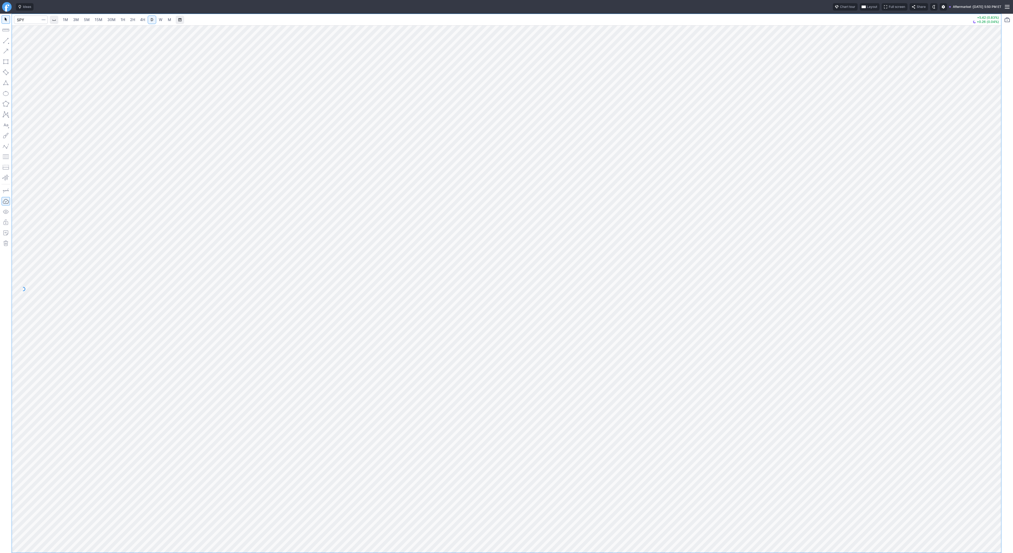
click at [995, 141] on div at bounding box center [995, 288] width 11 height 515
click at [8, 41] on button "button" at bounding box center [6, 40] width 8 height 8
click at [26, 21] on input "Search" at bounding box center [31, 20] width 34 height 8
type input "t"
type input "cifr"
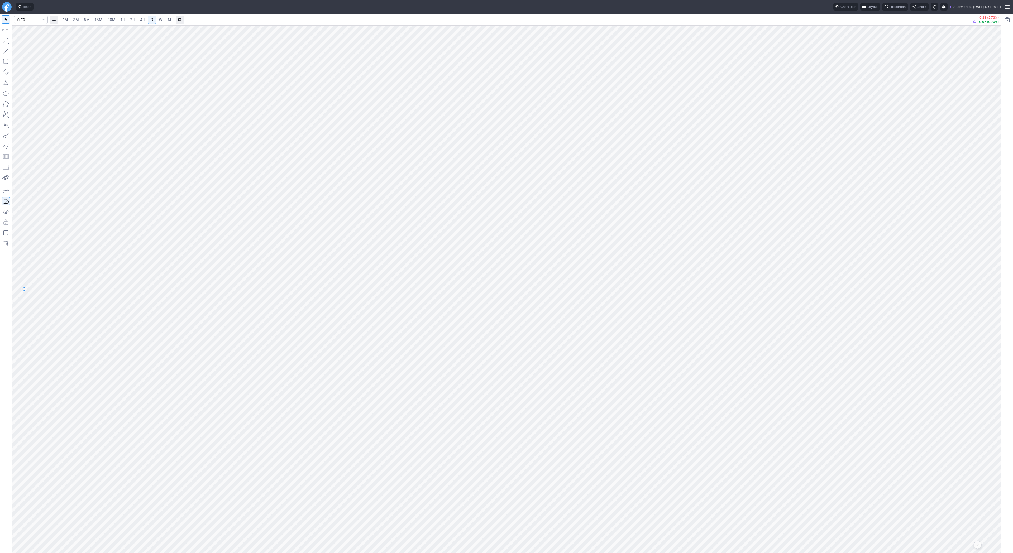
click at [991, 357] on div at bounding box center [507, 289] width 990 height 528
click at [972, 442] on div at bounding box center [507, 289] width 990 height 528
click at [986, 373] on div at bounding box center [507, 289] width 990 height 528
click at [7, 39] on button "button" at bounding box center [6, 40] width 8 height 8
drag, startPoint x: 32, startPoint y: 45, endPoint x: 35, endPoint y: 48, distance: 4.3
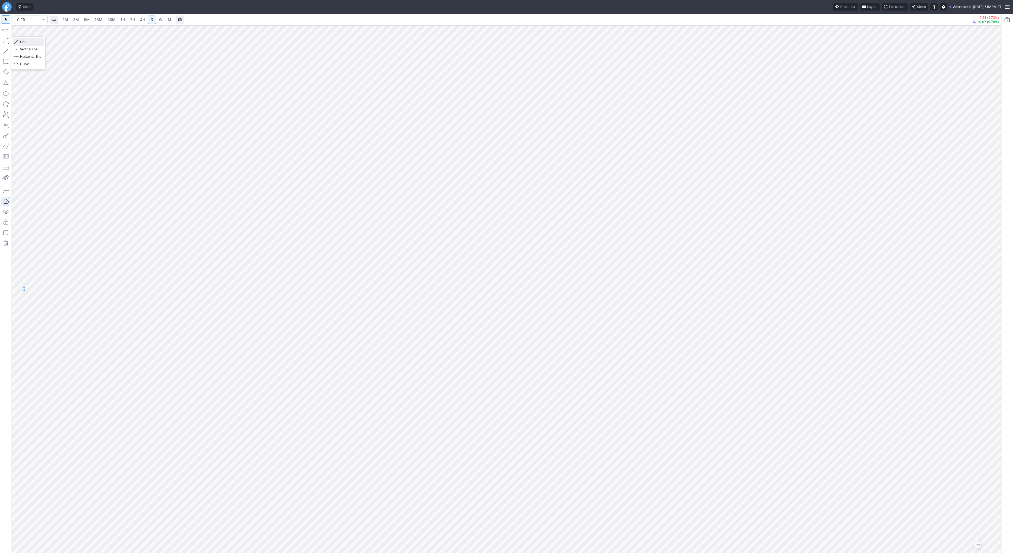
click at [32, 45] on button "Line" at bounding box center [28, 41] width 31 height 7
click at [4, 39] on button "button" at bounding box center [6, 40] width 8 height 8
drag, startPoint x: 24, startPoint y: 41, endPoint x: 39, endPoint y: 63, distance: 26.3
click at [25, 42] on span "Line" at bounding box center [30, 41] width 21 height 5
drag, startPoint x: 6, startPoint y: 41, endPoint x: 7, endPoint y: 43, distance: 2.9
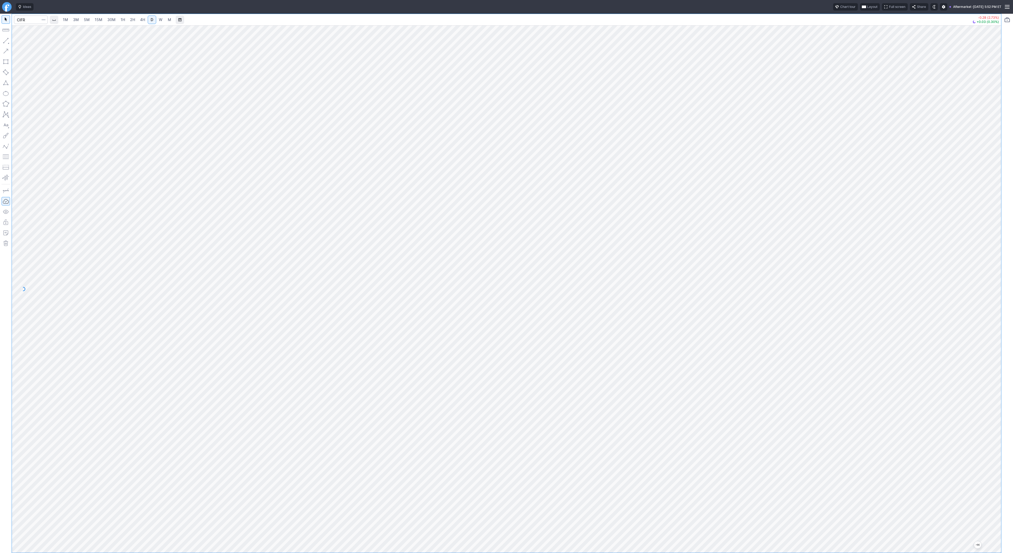
click at [6, 41] on button "button" at bounding box center [6, 40] width 8 height 8
click at [32, 19] on input "Search" at bounding box center [31, 20] width 34 height 8
type input "tem"
click at [90, 18] on link "5M" at bounding box center [87, 20] width 11 height 8
click at [112, 19] on span "30M" at bounding box center [111, 19] width 8 height 4
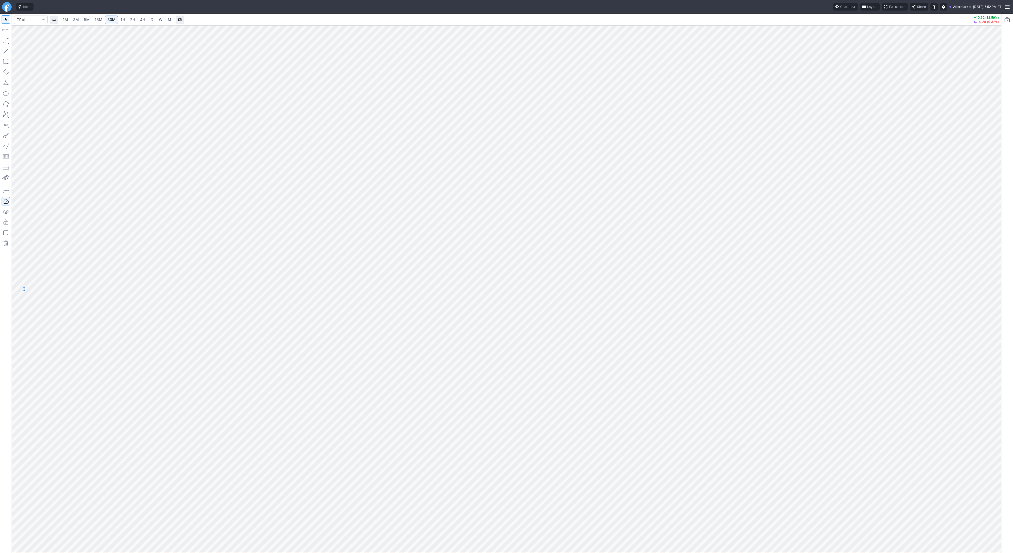
click at [124, 19] on link "1H" at bounding box center [122, 20] width 9 height 8
click at [149, 20] on link "D" at bounding box center [152, 20] width 8 height 8
drag, startPoint x: 997, startPoint y: 130, endPoint x: 990, endPoint y: 303, distance: 173.2
click at [990, 305] on div at bounding box center [995, 288] width 11 height 515
drag, startPoint x: 29, startPoint y: 42, endPoint x: 34, endPoint y: 53, distance: 12.5
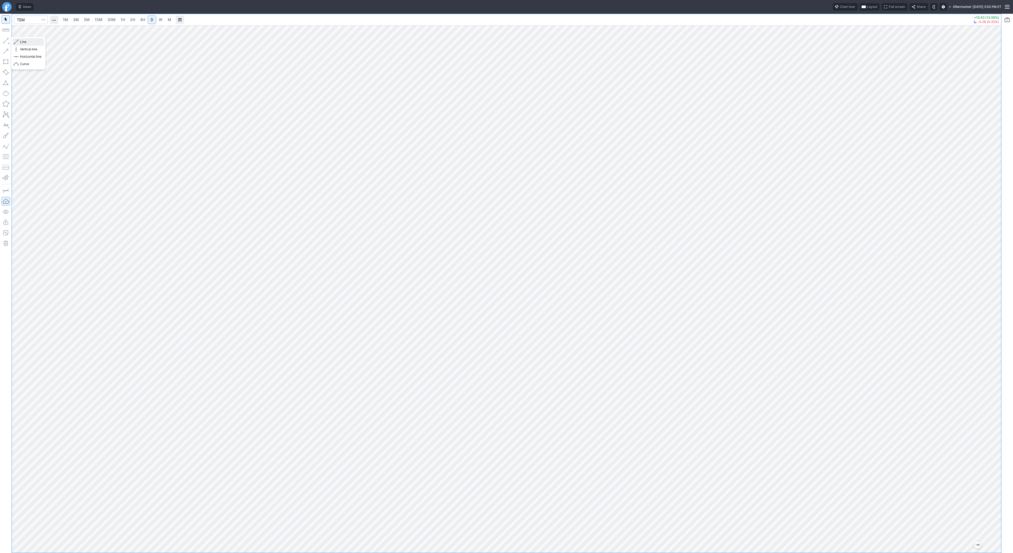
click at [29, 42] on span "Line" at bounding box center [30, 41] width 21 height 5
click at [28, 42] on span "Line" at bounding box center [30, 41] width 21 height 5
click at [3, 39] on button "button" at bounding box center [6, 40] width 8 height 8
drag, startPoint x: 4, startPoint y: 43, endPoint x: 19, endPoint y: 64, distance: 25.3
click at [4, 43] on button "button" at bounding box center [6, 40] width 8 height 8
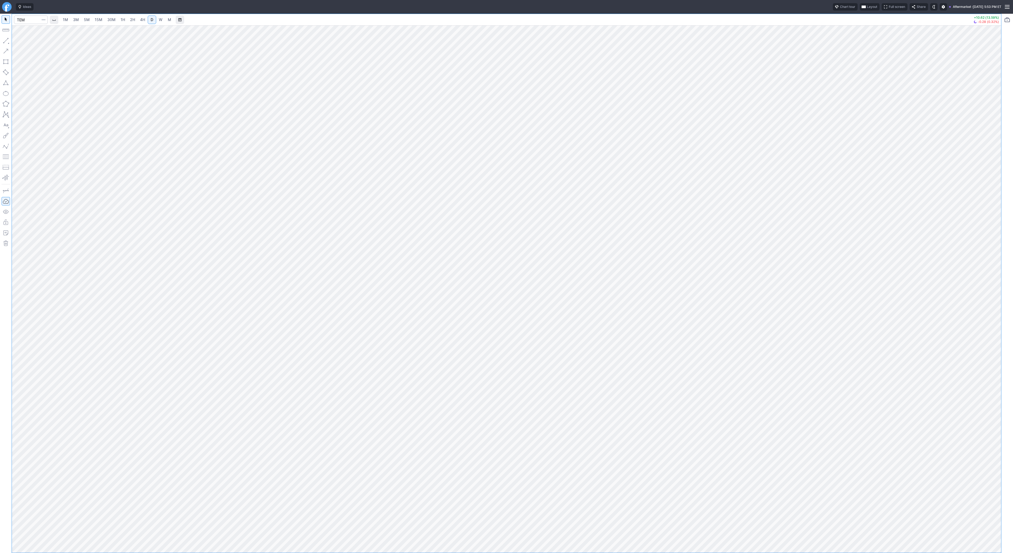
click at [5, 39] on button "button" at bounding box center [6, 40] width 8 height 8
click at [8, 39] on button "button" at bounding box center [6, 40] width 8 height 8
drag, startPoint x: 22, startPoint y: 41, endPoint x: 29, endPoint y: 53, distance: 13.2
click at [22, 42] on span "Line" at bounding box center [30, 41] width 21 height 5
click at [6, 40] on button "button" at bounding box center [6, 40] width 8 height 8
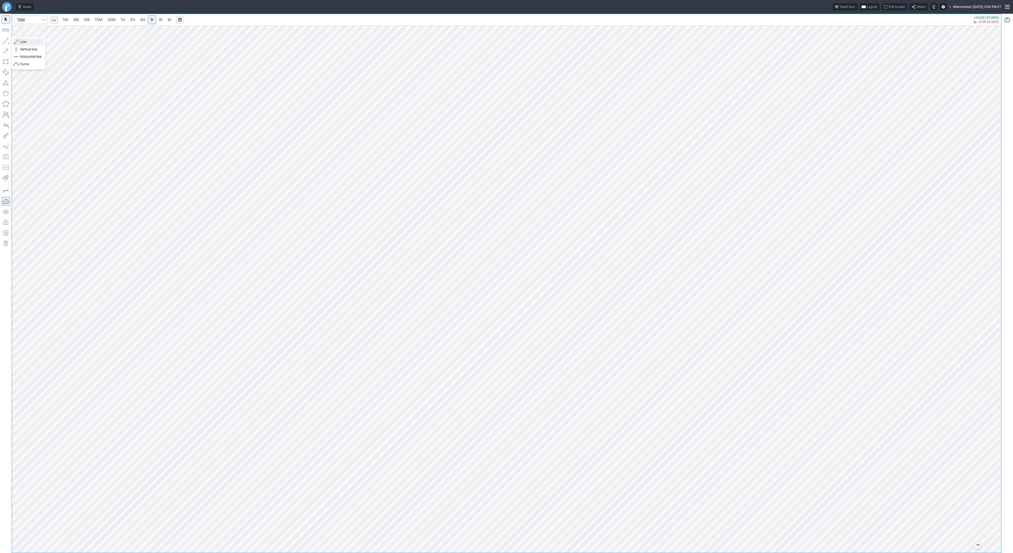
click at [25, 42] on span "Line" at bounding box center [30, 41] width 21 height 5
click at [38, 17] on input "Search" at bounding box center [31, 20] width 34 height 8
type input "bmnr"
click at [82, 21] on link "5M" at bounding box center [87, 20] width 11 height 8
click at [155, 19] on link "D" at bounding box center [152, 20] width 8 height 8
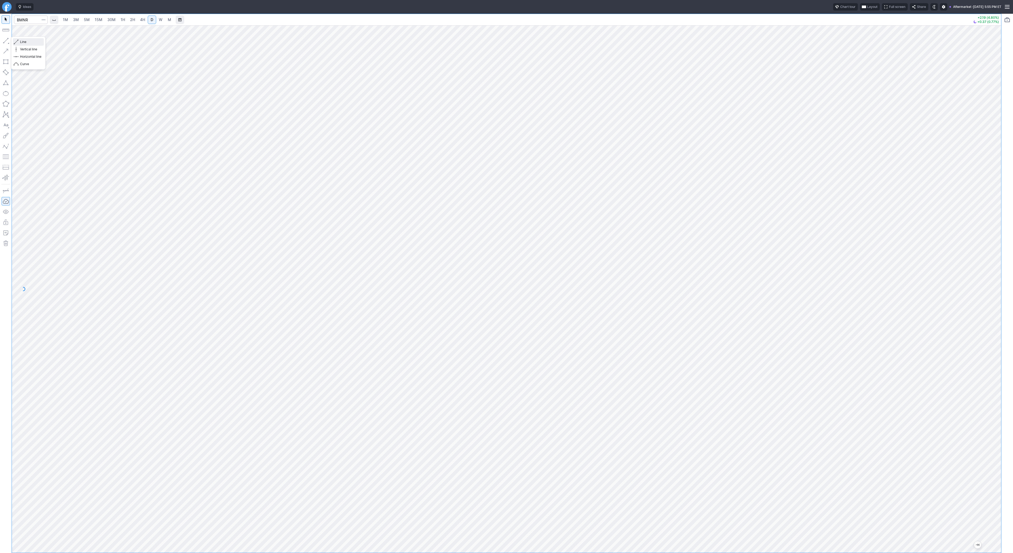
click at [22, 42] on span "Line" at bounding box center [30, 41] width 21 height 5
click at [4, 41] on button "button" at bounding box center [6, 40] width 8 height 8
click at [17, 39] on span "button" at bounding box center [16, 41] width 3 height 7
click at [22, 42] on span "Line" at bounding box center [30, 41] width 21 height 5
click at [6, 39] on button "button" at bounding box center [6, 40] width 8 height 8
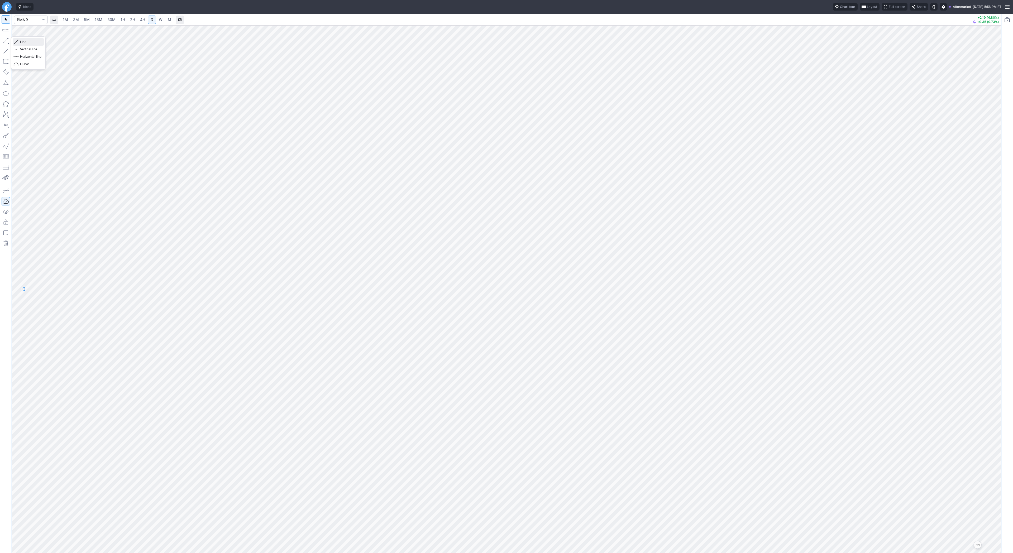
click at [25, 42] on span "Line" at bounding box center [30, 41] width 21 height 5
click at [18, 44] on button "Line" at bounding box center [28, 41] width 31 height 7
click at [2, 40] on button "button" at bounding box center [6, 40] width 8 height 8
click at [33, 21] on input "Search" at bounding box center [31, 20] width 34 height 8
type input "crnc"
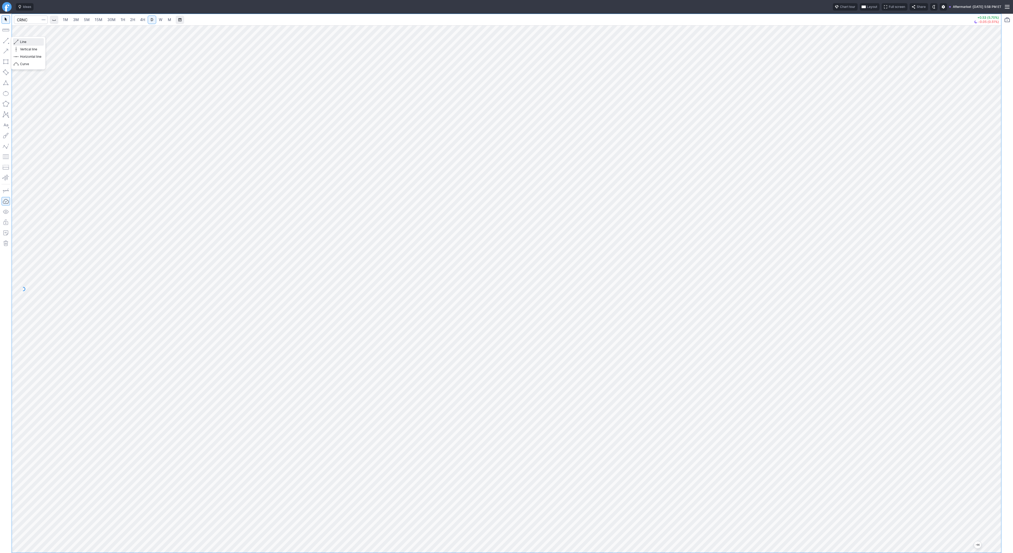
click at [20, 42] on span "Line" at bounding box center [30, 41] width 21 height 5
click at [22, 41] on span "Line" at bounding box center [30, 41] width 21 height 5
click at [9, 39] on button "button" at bounding box center [6, 40] width 8 height 8
click at [16, 41] on span "button" at bounding box center [16, 41] width 3 height 7
click at [6, 41] on button "button" at bounding box center [6, 40] width 8 height 8
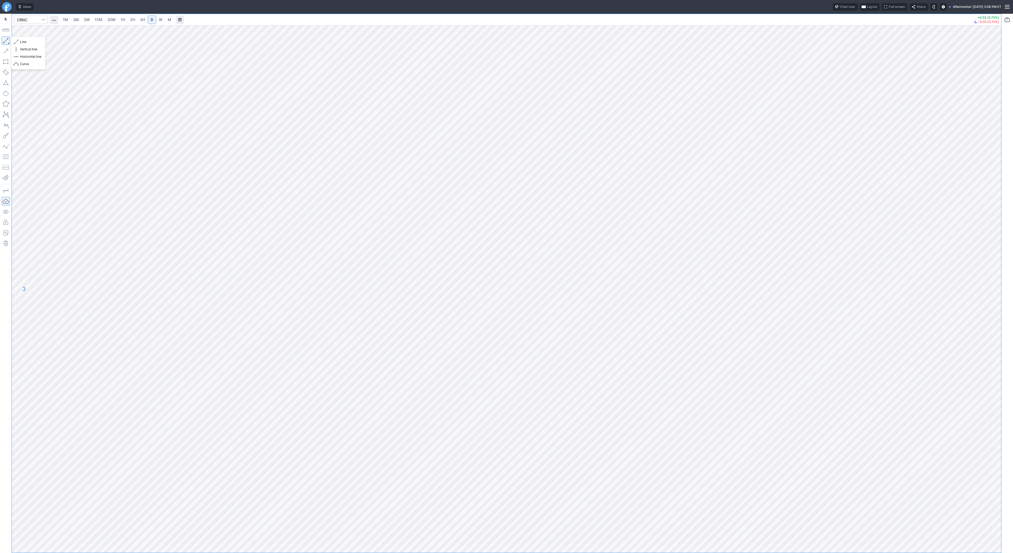
click at [5, 41] on button "button" at bounding box center [6, 40] width 8 height 8
drag, startPoint x: 997, startPoint y: 424, endPoint x: 995, endPoint y: 450, distance: 26.2
click at [995, 452] on div at bounding box center [995, 288] width 11 height 515
click at [7, 42] on button "button" at bounding box center [6, 40] width 8 height 8
drag, startPoint x: 29, startPoint y: 42, endPoint x: 39, endPoint y: 53, distance: 15.0
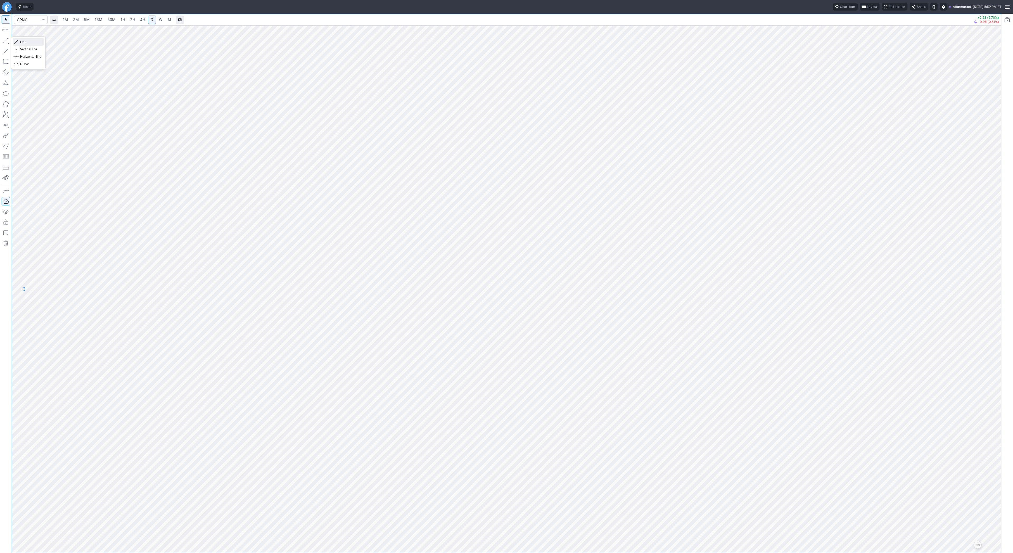
click at [29, 42] on span "Line" at bounding box center [30, 41] width 21 height 5
click at [14, 44] on button "Line" at bounding box center [28, 41] width 31 height 7
click at [6, 42] on button "button" at bounding box center [6, 40] width 8 height 8
click at [7, 41] on button "button" at bounding box center [6, 40] width 8 height 8
click at [27, 43] on span "Line" at bounding box center [30, 41] width 21 height 5
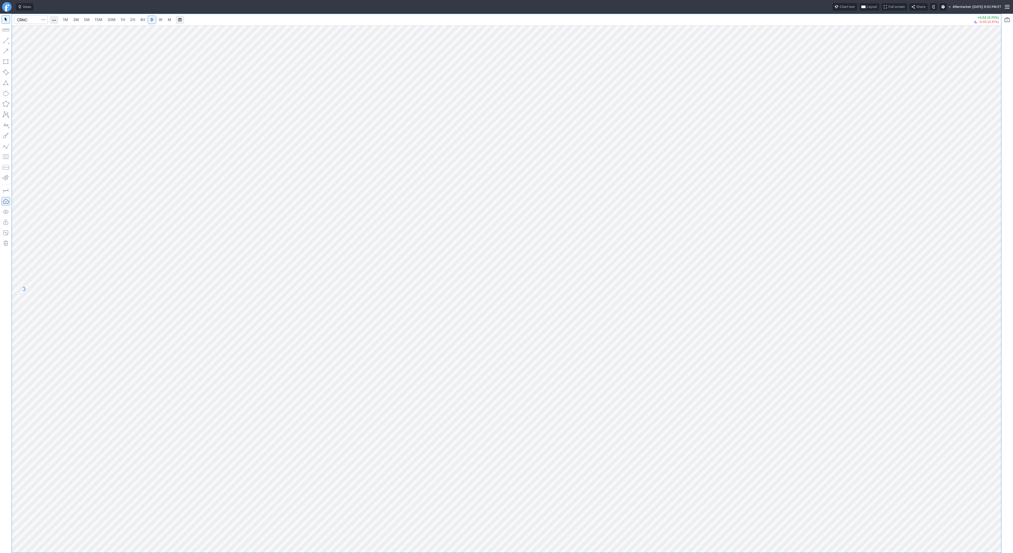
click at [6, 40] on button "button" at bounding box center [6, 40] width 8 height 8
click at [6, 41] on button "button" at bounding box center [6, 40] width 8 height 8
click at [33, 42] on span "Line" at bounding box center [30, 41] width 21 height 5
